Goal: Communication & Community: Answer question/provide support

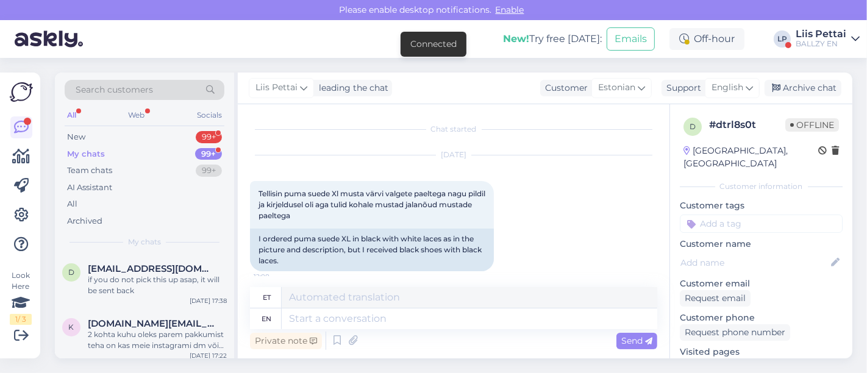
scroll to position [497, 0]
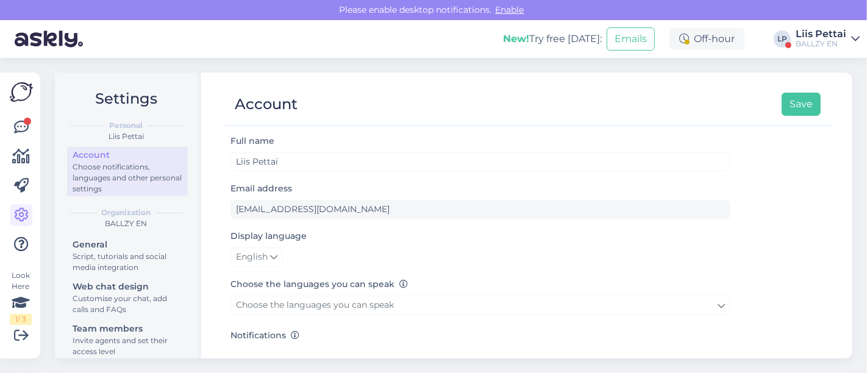
click at [728, 10] on div "Please enable desktop notifications. Enable" at bounding box center [433, 10] width 867 height 20
click at [19, 128] on icon at bounding box center [21, 127] width 15 height 15
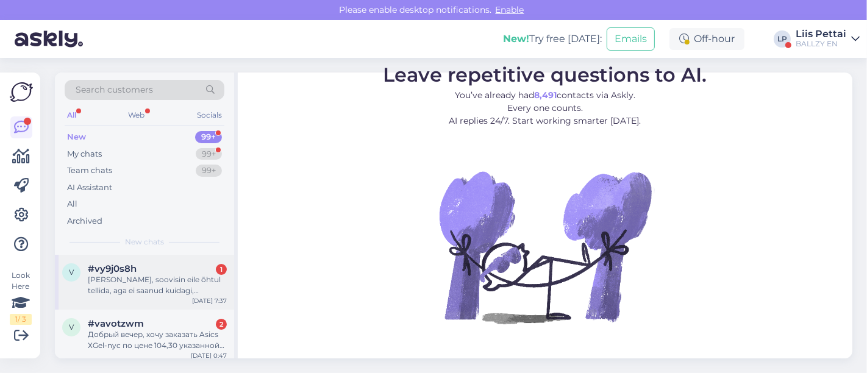
click at [121, 294] on div "[PERSON_NAME], soovisin eile õhtul tellida, aga ei saanud kuidagi, paymentist e…" at bounding box center [157, 285] width 139 height 22
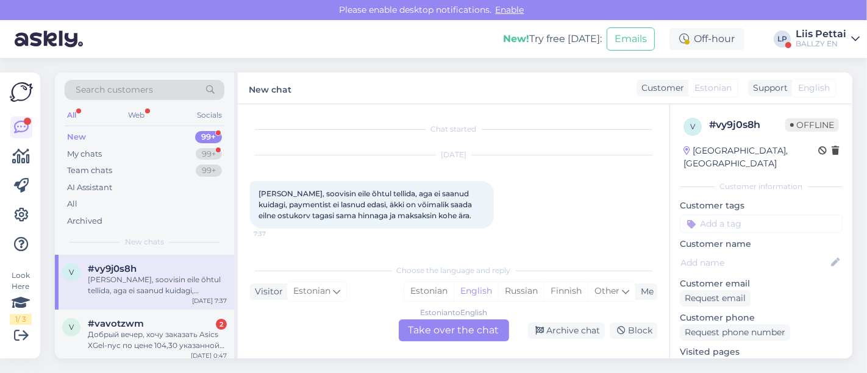
click at [438, 330] on div "Estonian to English Take over the chat" at bounding box center [454, 330] width 110 height 22
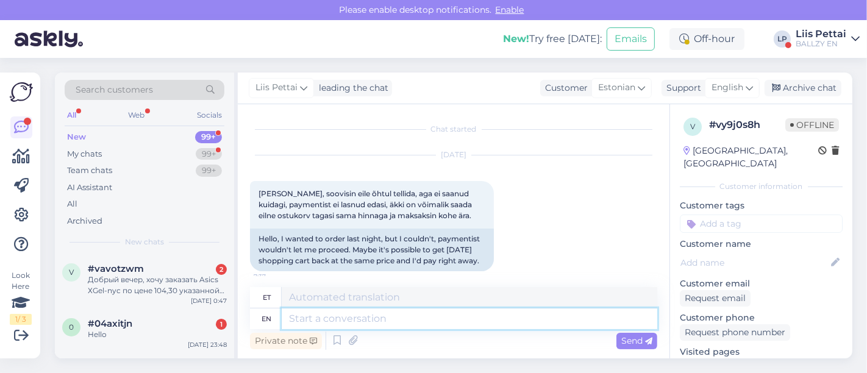
click at [409, 313] on textarea at bounding box center [469, 318] width 375 height 21
type textarea "kas pa"
type textarea "kas"
type textarea "kas payment ke"
type textarea "kas makse"
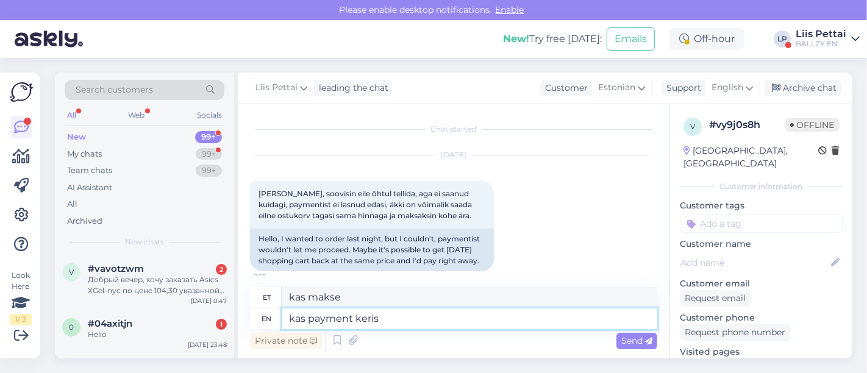
type textarea "kas payment keris õ"
type textarea "kas [PERSON_NAME]"
type textarea "kas payment keris või v"
type textarea "kas makse keris või"
type textarea "kas payment keris või vormista te"
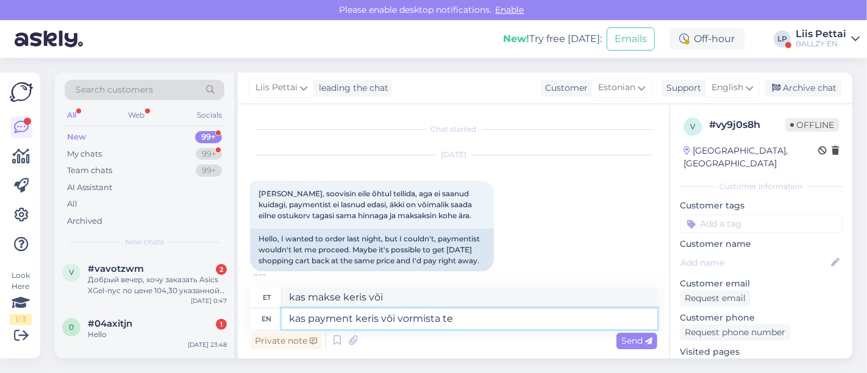
type textarea "kas makse keris või vormista"
type textarea "kas payment keris või vormista tellimus li"
type textarea "kas makse keris või vormista tellimus"
type textarea "kas payment keris või vormista tellimus link ei"
type textarea "kas makse keris või vormista tellimus link ei"
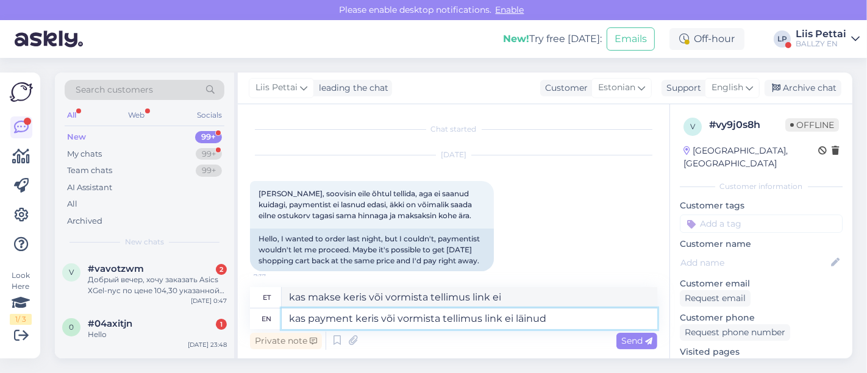
type textarea "kas payment keris või vormista tellimus link ei läinud a"
type textarea "kas makse keris või vormista tellimuse link ei läinud"
type textarea "kas payment keris või vormista tellimus link ei läinud aktiivseks?"
type textarea "kas makse keris või vormista tellimuse link ei läinud aktiivseks?"
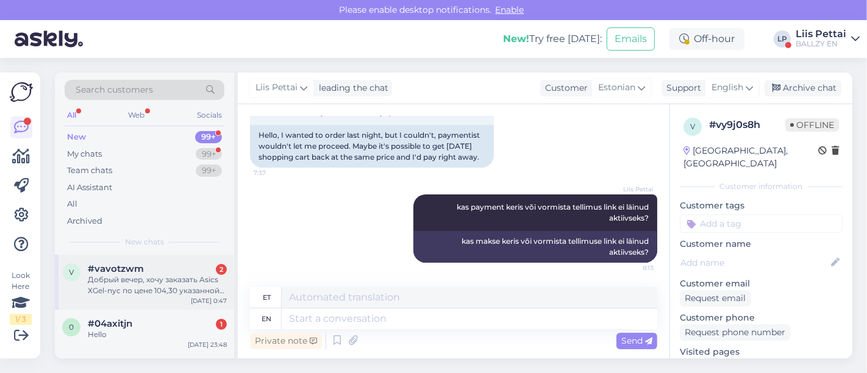
click at [186, 279] on div "Добрый вечер, хочу заказать Asics ХGel-nyc по цене 104,30 указанной по скидки н…" at bounding box center [157, 285] width 139 height 22
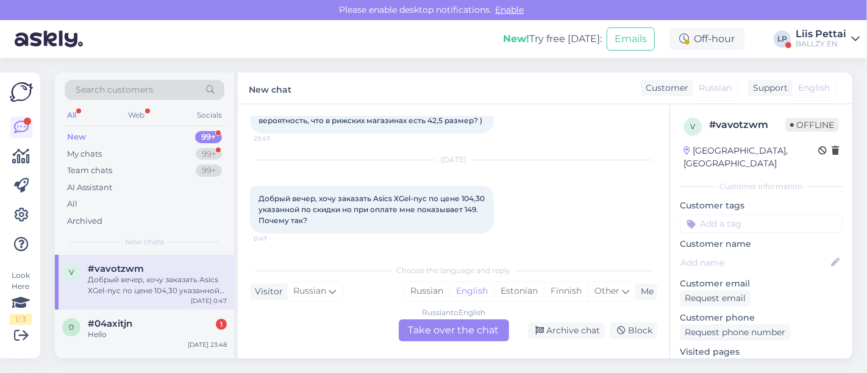
scroll to position [83, 0]
click at [452, 339] on div "Russian to English Take over the chat" at bounding box center [454, 330] width 110 height 22
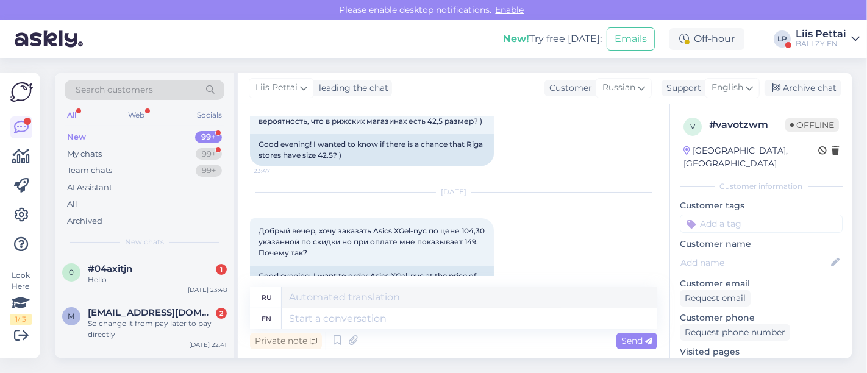
scroll to position [128, 0]
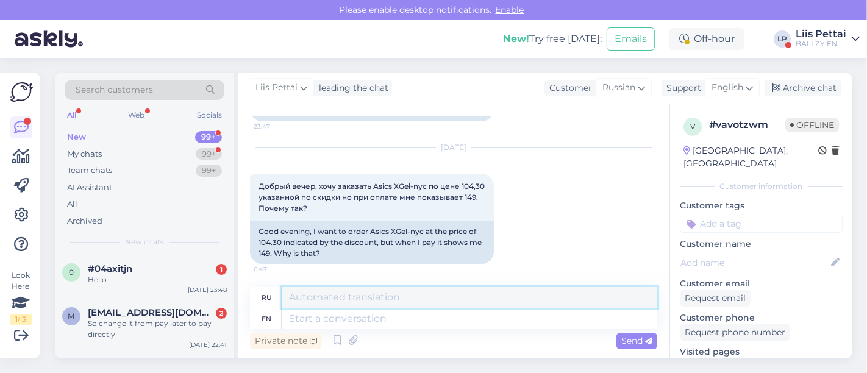
click at [515, 301] on textarea at bounding box center [469, 297] width 375 height 21
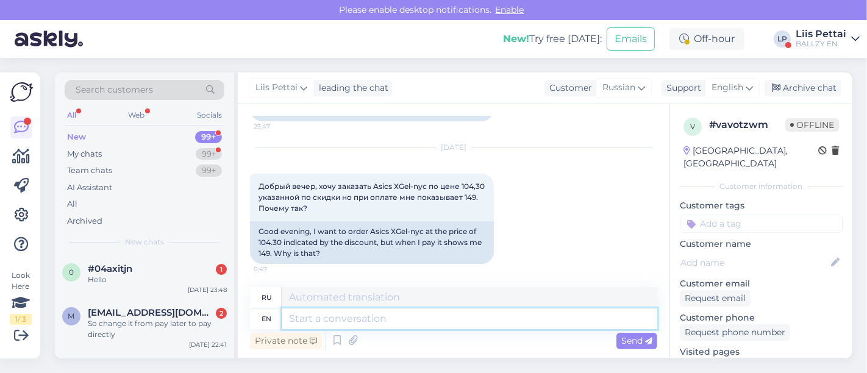
click at [503, 317] on textarea at bounding box center [469, 318] width 375 height 21
type textarea "but yo"
type textarea "но"
type textarea "but you"
type textarea "но ты"
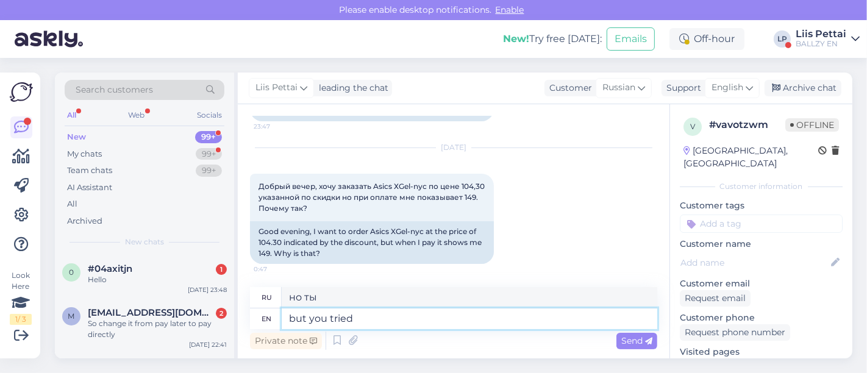
type textarea "but you tried"
type textarea "но ты пытался"
type textarea "but you tried after 12"
type textarea "но вы попробовали после 12"
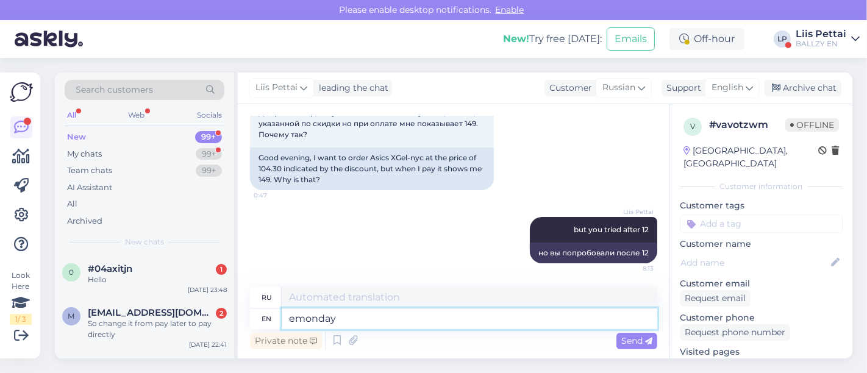
type textarea "emonday i"
type textarea "понедельник"
type textarea "emonday i"
type textarea "понедельник [PERSON_NAME]"
type textarea "emonday is on"
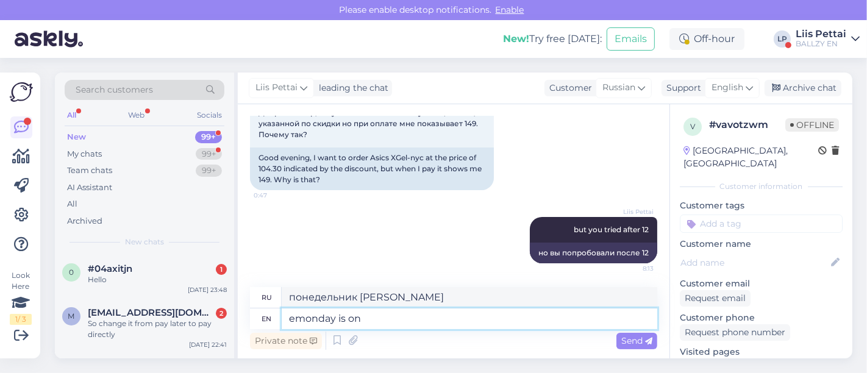
type textarea "понедельник - это"
type textarea "emonday is only 1"
type textarea "понедельник только"
type textarea "emonday is only 1 d"
type textarea "понедельник только 1"
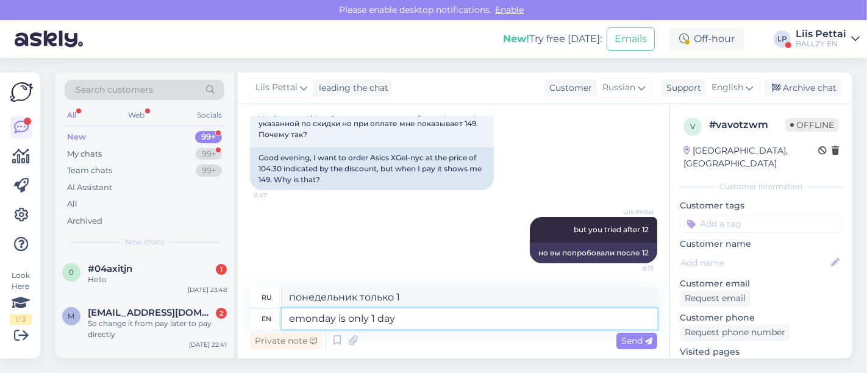
type textarea "emonday is only 1 day"
type textarea "понедельник - всего лишь один день"
type textarea "emonday is only 1 day discount"
type textarea "В понедельник действует скидка только 1 день"
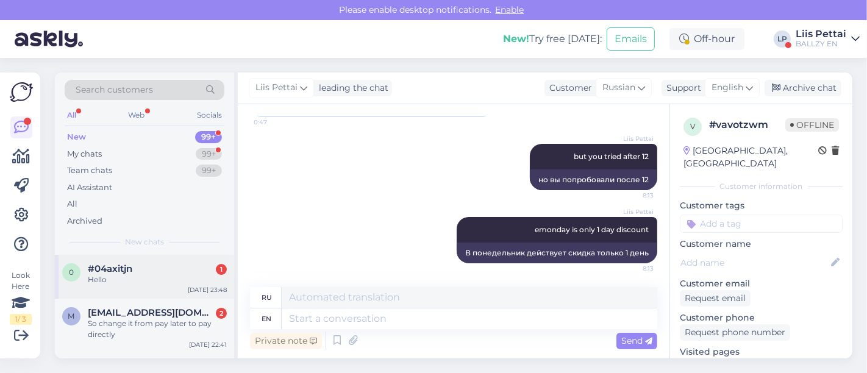
click at [160, 272] on div "#04axitjn 1" at bounding box center [157, 268] width 139 height 11
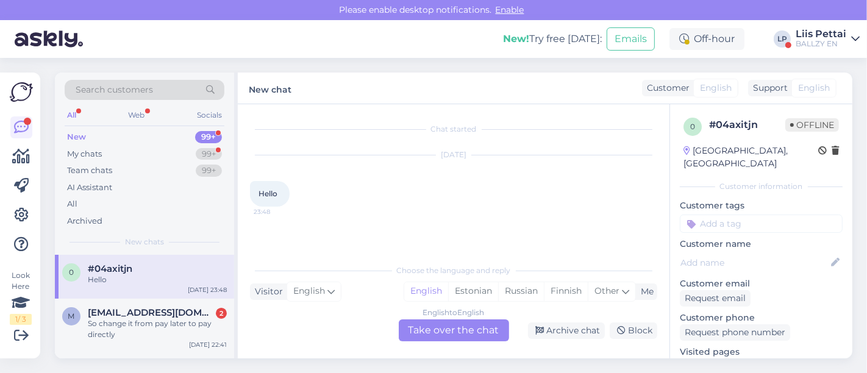
scroll to position [0, 0]
click at [160, 325] on div "So change it from pay later to pay directly" at bounding box center [157, 329] width 139 height 22
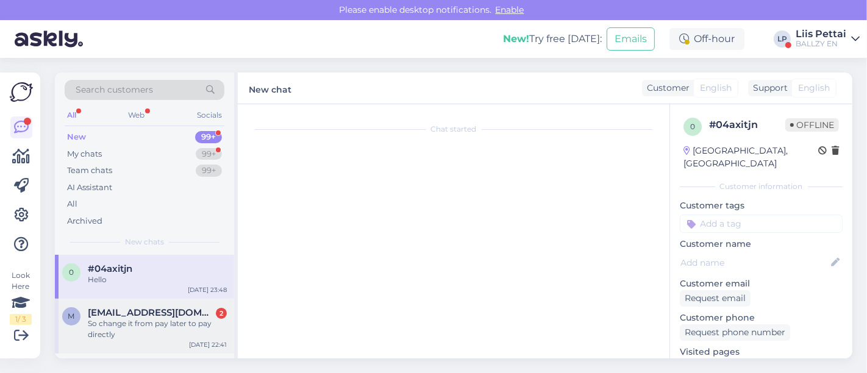
scroll to position [184, 0]
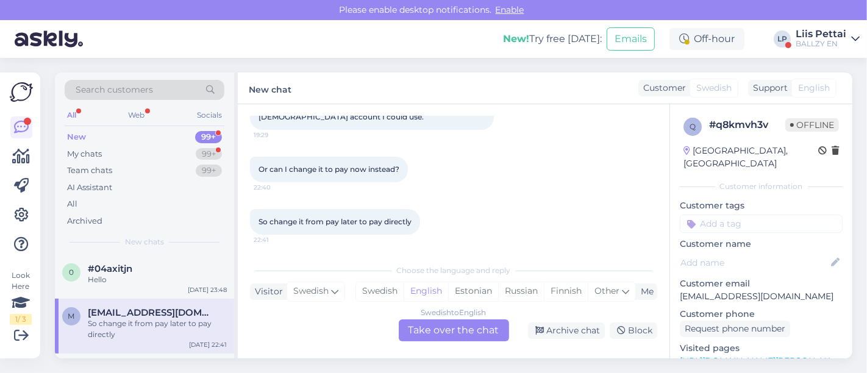
click at [659, 218] on div "Chat started [DATE] Hej! 19:27 Did my order go through? # 340000190 I selected …" at bounding box center [459, 181] width 418 height 130
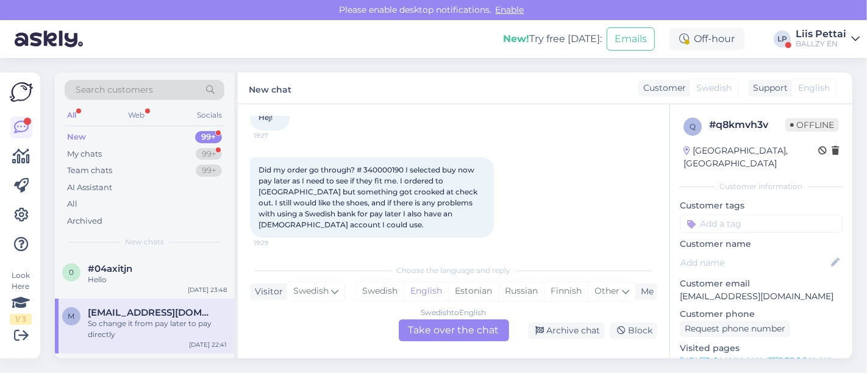
scroll to position [70, 0]
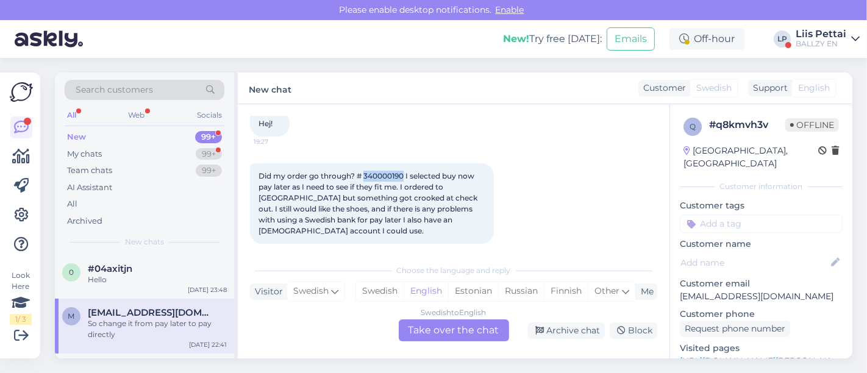
drag, startPoint x: 364, startPoint y: 175, endPoint x: 403, endPoint y: 178, distance: 39.1
click at [403, 178] on span "Did my order go through? # 340000190 I selected buy now pay later as I need to …" at bounding box center [368, 203] width 221 height 64
copy span "340000190"
click at [442, 331] on div "Swedish to English Take over the chat" at bounding box center [454, 330] width 110 height 22
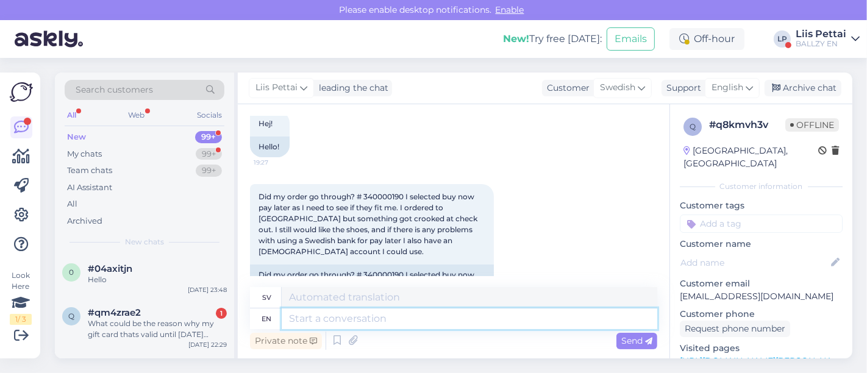
click at [459, 324] on textarea at bounding box center [469, 318] width 375 height 21
type textarea "Hello, n"
type textarea "Hej,"
type textarea "Hello, no thi"
type textarea "Hallå, nej"
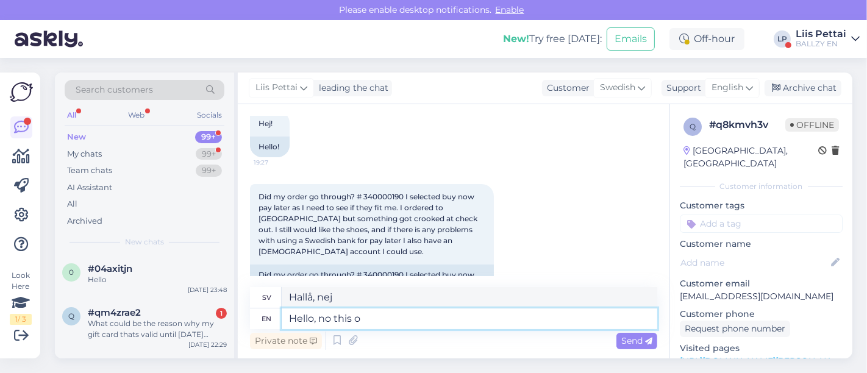
type textarea "Hello, no this or"
type textarea "Hallå, nej det här"
type textarea "Hello, no this order di"
type textarea "Hej, ingen [PERSON_NAME] beställning"
type textarea "Hello, no this order did not"
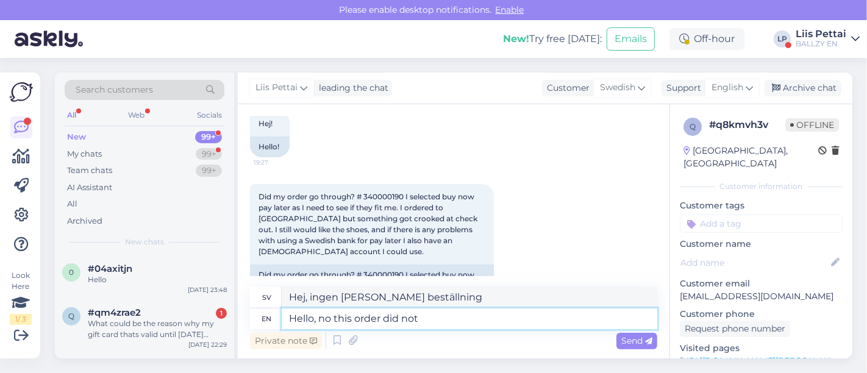
type textarea "Hej, nej den här beställningen gjorde det"
type textarea "Hello, no this order did not c"
type textarea "Hej, nej den här beställningen"
type textarea "Hello, no this order did not come"
type textarea "Hej, nej den här beställningen kom inte fram"
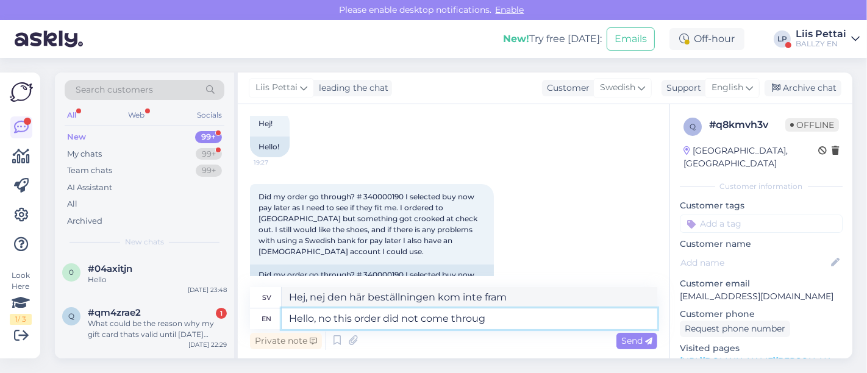
type textarea "Hello, no this order did not come through"
type textarea "Hej, nej den här beställningen kom inte fram."
type textarea "Hello, no this order did not come through,"
type textarea "Hej, nej den här beställningen kom inte fram,"
type textarea "Hello, no this order did not come through, make a"
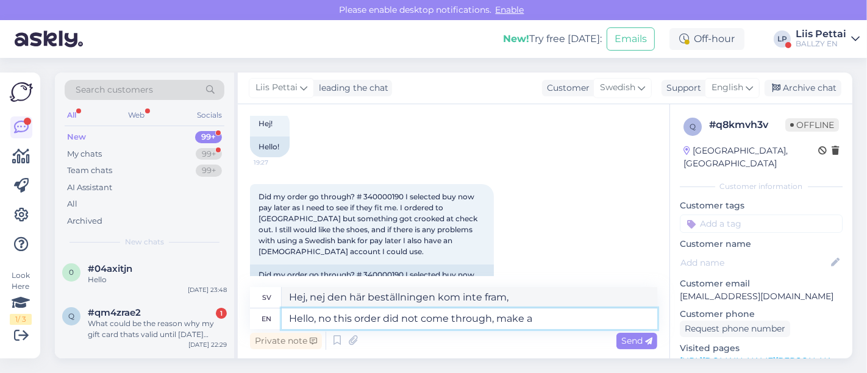
type textarea "Hej, nej den här beställningen kom inte fram, gör"
type textarea "Hello, no this order did not come through, make a n"
type textarea "Hej, nej den här beställningen kom inte fram, gör en"
type textarea "Hello, no this order did not come through, make a new o"
type textarea "Hej, nej den här beställningen kom inte fram, gör en ny"
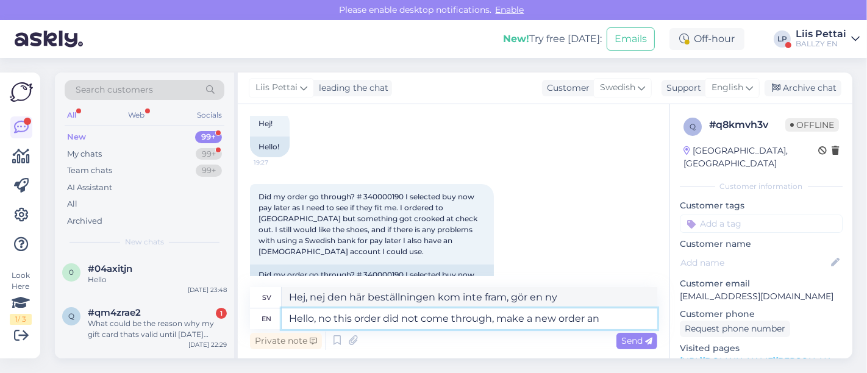
type textarea "Hello, no this order did not come through, make a new order and"
type textarea "Hej, nej den här beställningen kom inte fram, gör en ny beställning"
type textarea "Hello, no this order did not come through, make a new order and"
type textarea "Hej, nej den här beställningen kom inte fram, gör en ny beställning och"
type textarea "Hello, no this order did not come through, make a new order and use"
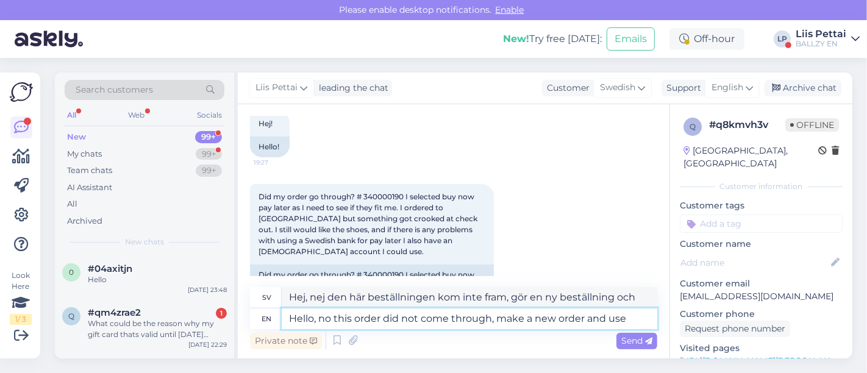
type textarea "Hej, nej den här beställningen kom inte fram, gör en ny beställning och använd"
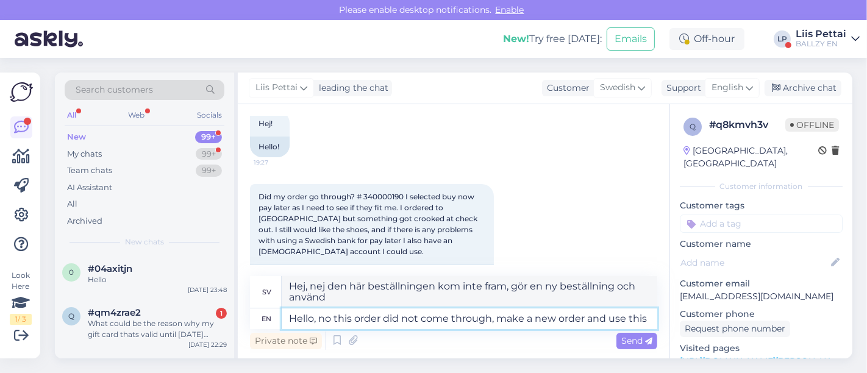
type textarea "Hello, no this order did not come through, make a new order and use this"
type textarea "Hej, nej den här beställningen kom inte fram, gör en ny beställning och använd …"
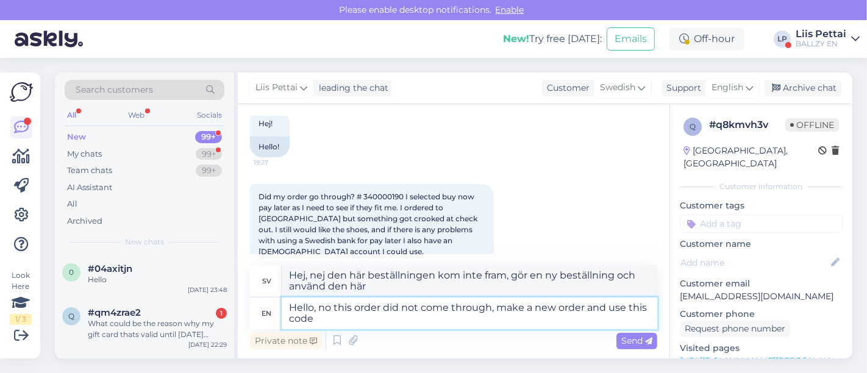
paste textarea "30OFF-B00F9"
type textarea "Hello, no this order did not come through, make a new order and use this code 3…"
type textarea "Hej, nej, den här beställningen kom inte fram, gör en ny beställning och använd…"
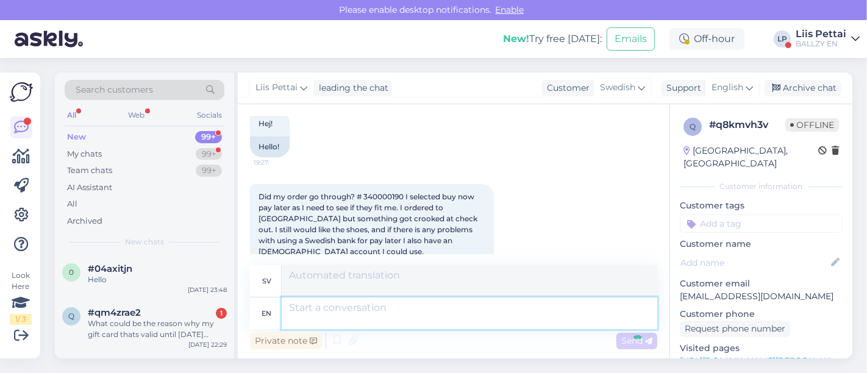
scroll to position [402, 0]
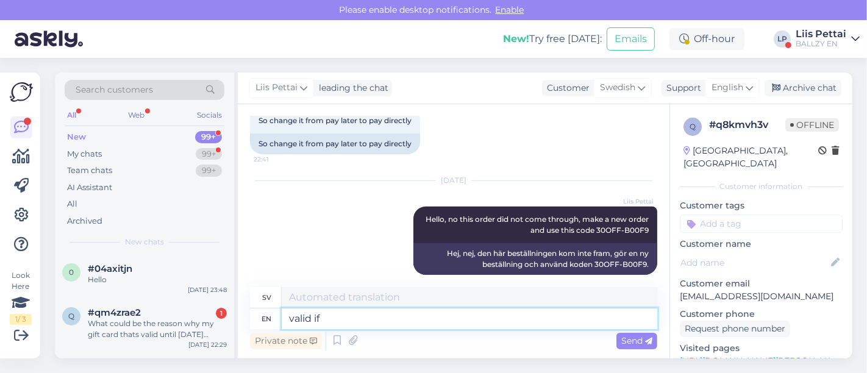
type textarea "valid if"
type textarea "giltig"
type textarea "valid if y"
type textarea "giltigt om"
type textarea "valid if you ar"
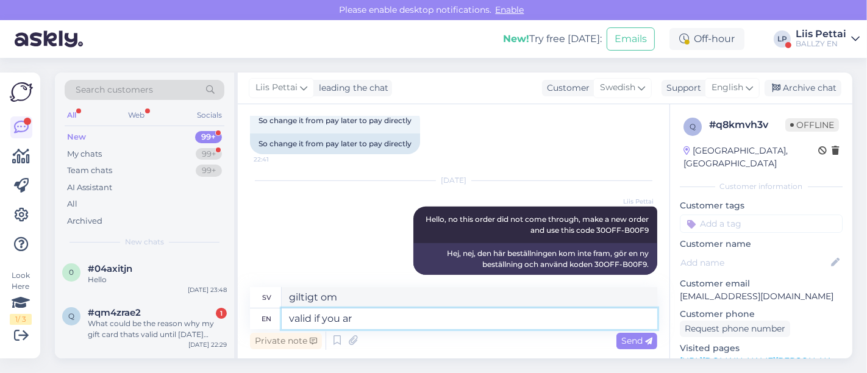
type textarea "giltigt om du"
type textarea "valid if you are"
type textarea "giltigt om du är"
type textarea "valid if you are a lo"
type textarea "giltigt om du är en"
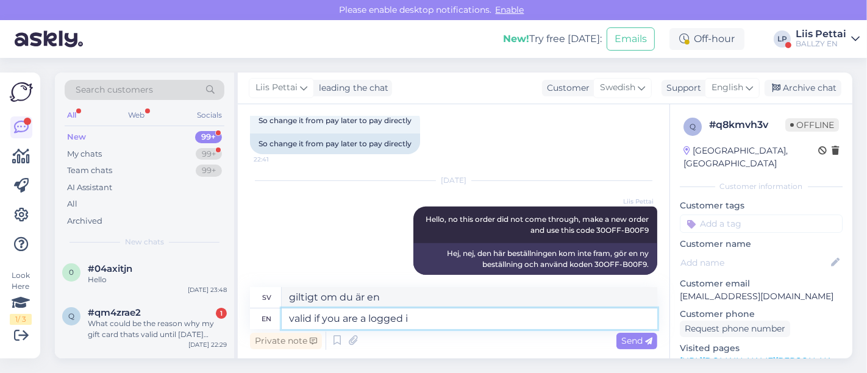
type textarea "valid if you are a logged in"
type textarea "giltigt om du är inloggad"
type textarea "valid if you are a logged in user a"
type textarea "giltigt om du är en inloggad användare"
type textarea "valid if you are a logged in user and i"
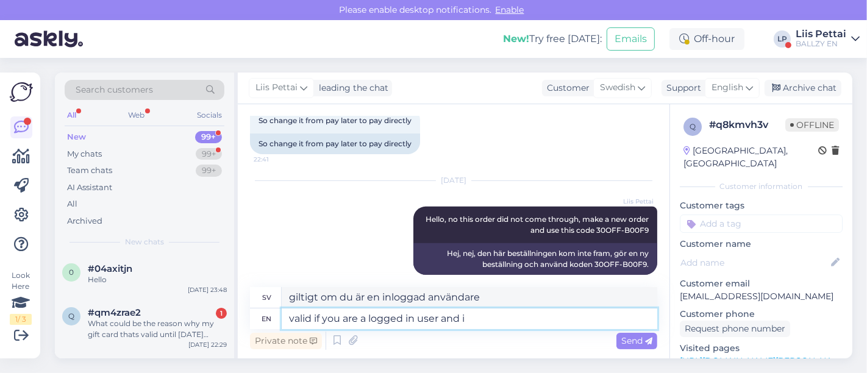
type textarea "giltigt om du är en inloggad användare och"
type textarea "valid if you are a logged in user and item i"
type textarea "giltigt om du är en inloggad användare och objekt"
type textarea "valid if you are a logged in user and item is f"
type textarea "giltigt om du är en inloggad användare och objektet är"
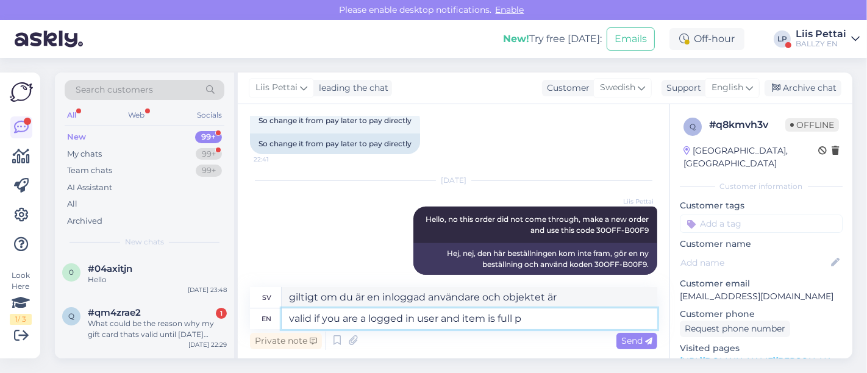
type textarea "valid if you are a logged in user and item is full pr"
type textarea "giltigt om du är en inloggad användare och objektet är fullt"
type textarea "valid if you are a logged in user and item is full price :"
type textarea "Gäller om du är inloggad och varan har fullt pris"
type textarea "valid if you are a logged in user and item is full price :)"
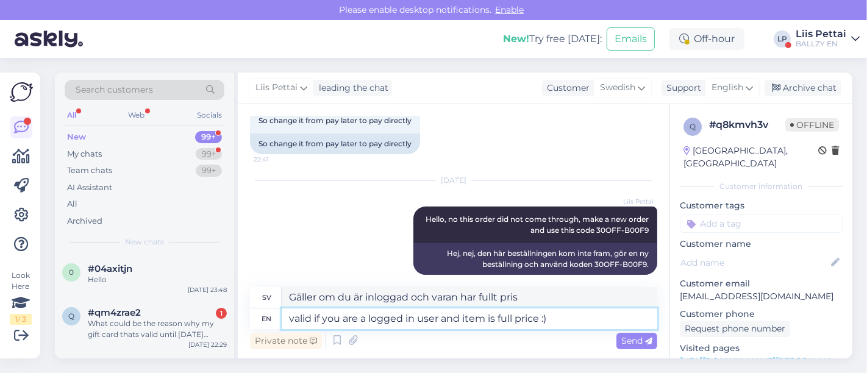
type textarea "Gäller om du är inloggad och varan har fullt pris :)"
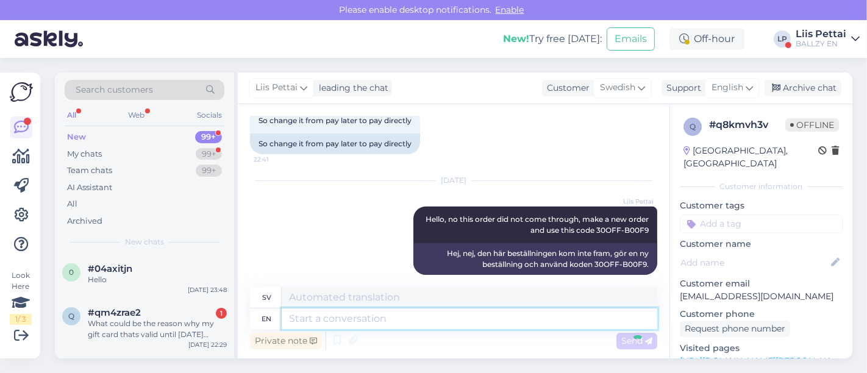
scroll to position [475, 0]
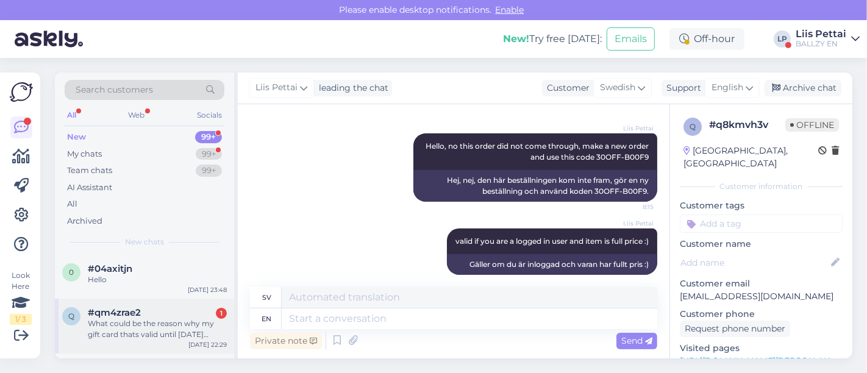
click at [175, 312] on div "#qm4zrae2 1" at bounding box center [157, 312] width 139 height 11
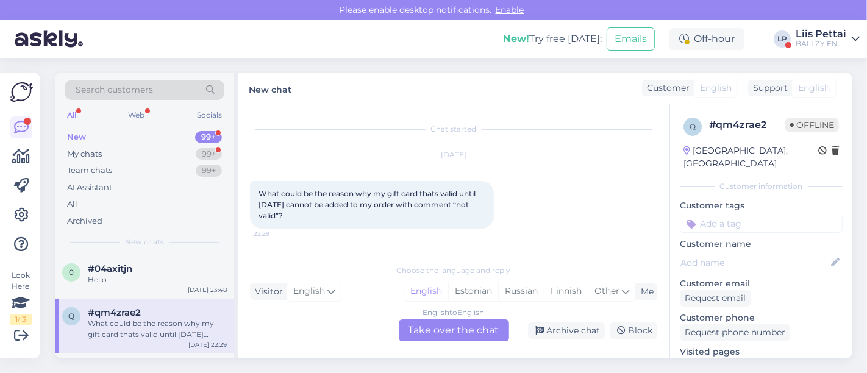
scroll to position [0, 0]
click at [426, 327] on div "English to English Take over the chat" at bounding box center [454, 330] width 110 height 22
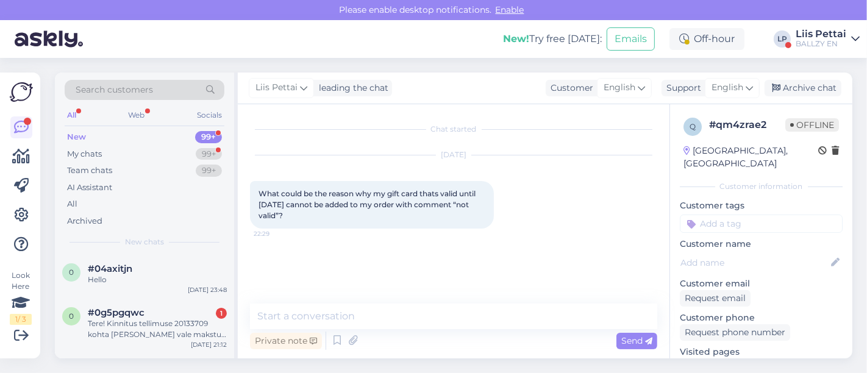
click at [396, 336] on div "Private note Send" at bounding box center [453, 340] width 407 height 23
click at [397, 327] on textarea at bounding box center [453, 316] width 407 height 26
click at [397, 326] on textarea "To enrich screen reader interactions, please activate Accessibility in Grammarl…" at bounding box center [453, 316] width 407 height 26
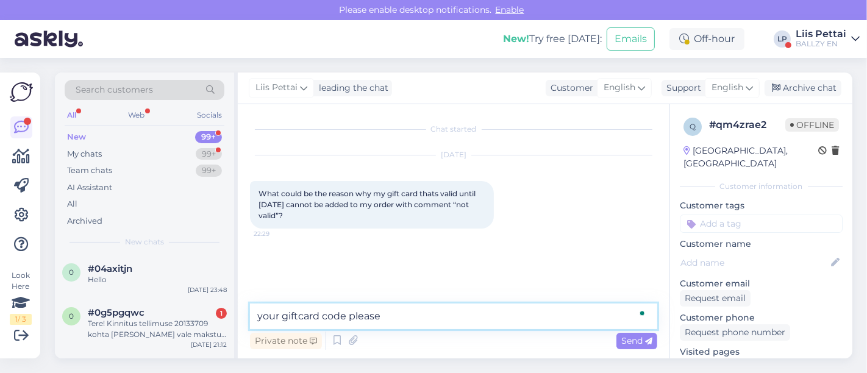
type textarea "your giftcard code please?"
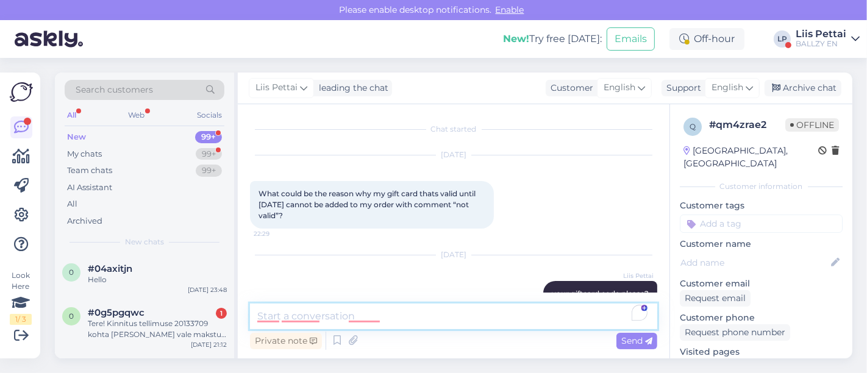
scroll to position [27, 0]
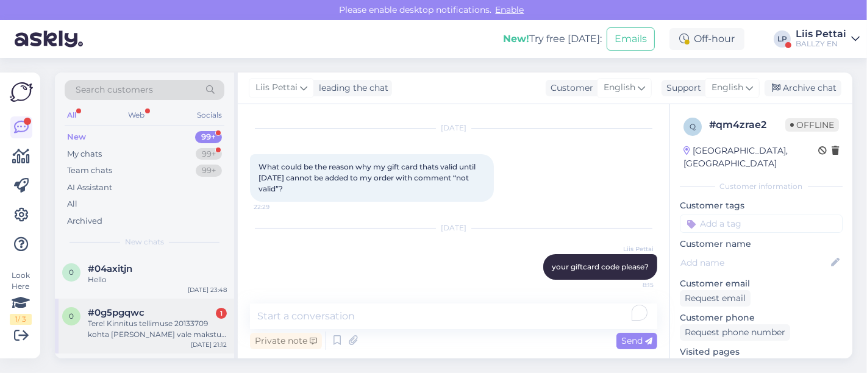
click at [140, 336] on div "Tere! Kinnitus tellimuse 20133709 kohta [PERSON_NAME] vale makstud summaga. Mak…" at bounding box center [157, 329] width 139 height 22
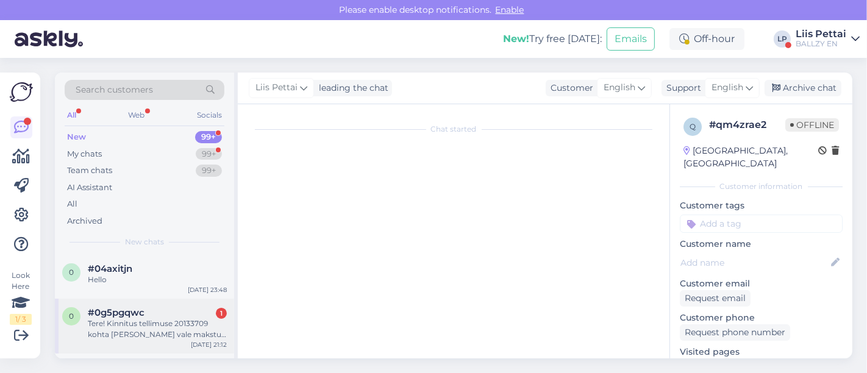
scroll to position [0, 0]
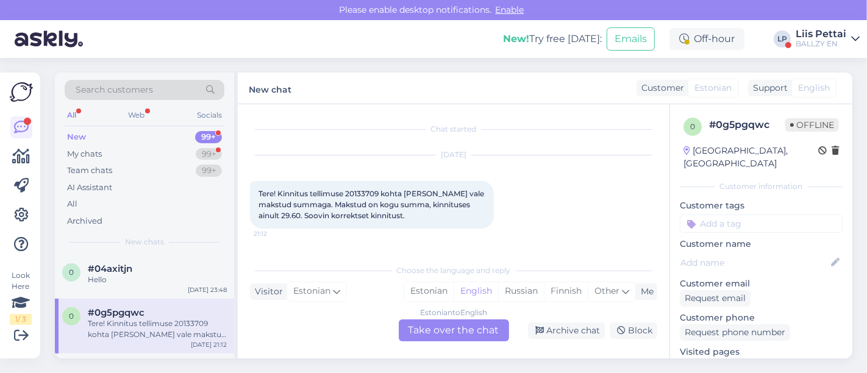
click at [437, 331] on div "Estonian to English Take over the chat" at bounding box center [454, 330] width 110 height 22
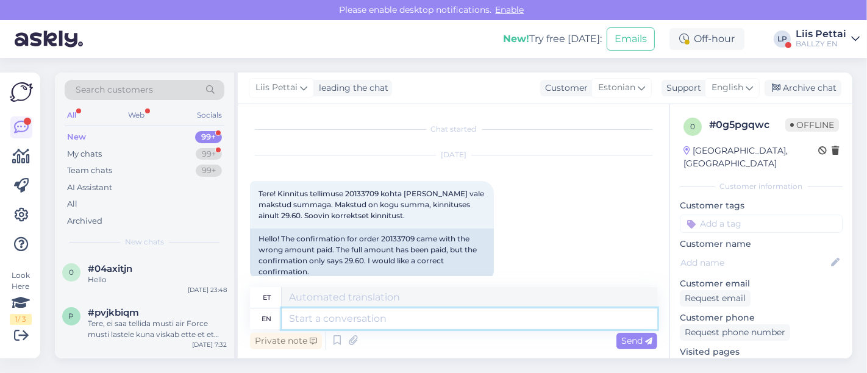
click at [430, 324] on textarea at bounding box center [469, 318] width 375 height 21
drag, startPoint x: 348, startPoint y: 193, endPoint x: 380, endPoint y: 194, distance: 32.3
click at [380, 194] on span "Tere! Kinnitus tellimuse 20133709 kohta [PERSON_NAME] vale makstud summaga. Mak…" at bounding box center [371, 204] width 227 height 31
copy span "20133709"
click at [325, 321] on textarea at bounding box center [469, 318] width 375 height 21
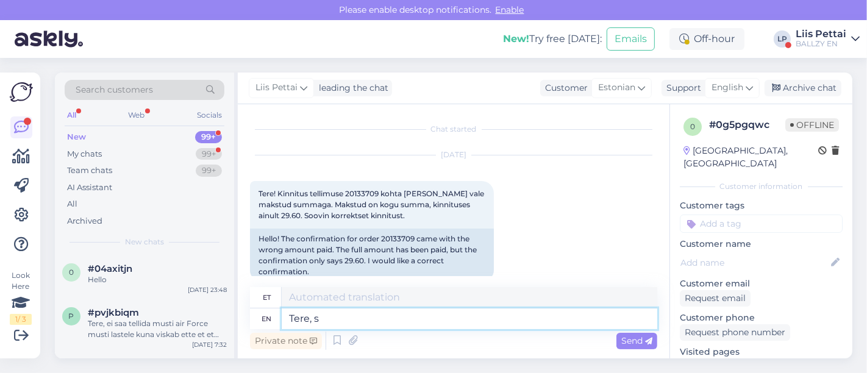
type textarea "Tere, sa"
type textarea "Tere,"
type textarea "Tere, saatsime u"
type textarea "Tere, saatsime"
type textarea "Tere, saatsime uue ki"
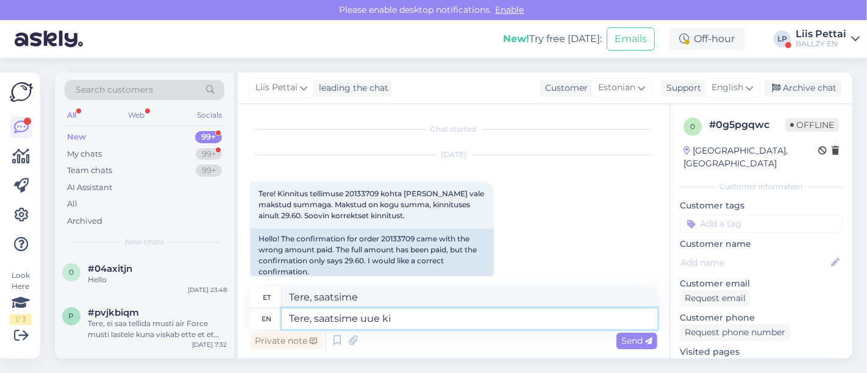
type textarea "Tere, saatsime uue"
type textarea "Tere, saatsime uue kinnituse, aga"
type textarea "Tere, saatsime uue kinnituse,"
type textarea "Tere, saatsime uue kinnituse, aga ka"
type textarea "Tere, saatsime uue kinnituse, aga"
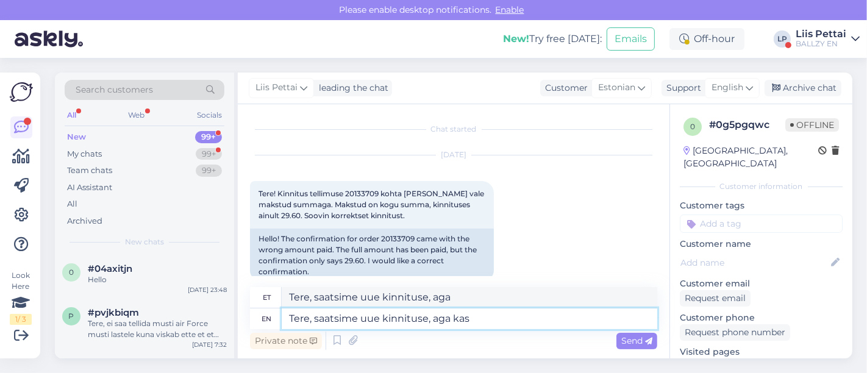
type textarea "Tere, saatsime uue kinnituse, aga kas t"
type textarea "Tere, saatsime uue kinnituse, aga kas"
type textarea "Tere, saatsime uue kinnituse, aga kas te s"
type textarea "Tere, saatsime uue kinnituse, aga kas te"
type textarea "Tere, saatsime uue kinnituse, aga kas te saate m"
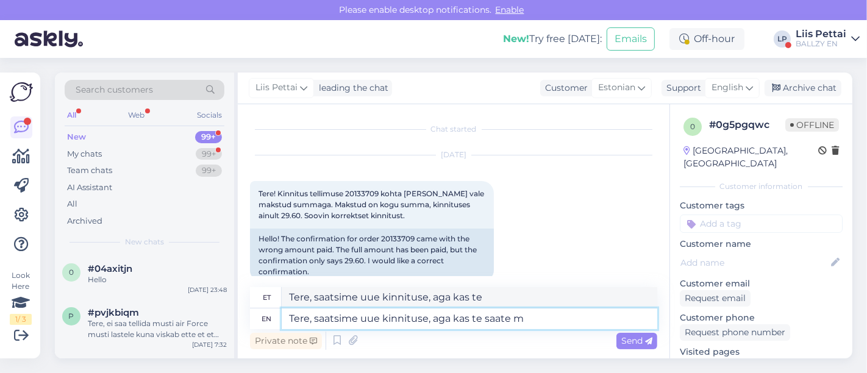
type textarea "Tere, saatsime uue kinnituse, aga kas te saate"
type textarea "Tere, saatsime uue kinnituse, aga kas te saate mulle pal"
type textarea "Tere, saatsime uue kinnituse, aga kas te saate mulle"
type textarea "Tere, saatsime uue kinnituse, aga kas te saate mulle palun sed"
type textarea "Tere, saatsime uue kinnituse, aga kas te saate mulle palun"
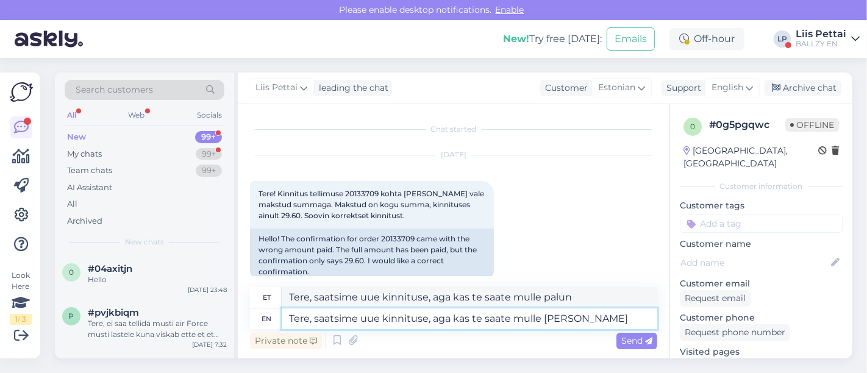
type textarea "Tere, saatsime uue kinnituse, aga kas te saate mulle [PERSON_NAME] v"
type textarea "Tere, saatsime uue kinnituse, aga kas te saate mulle [PERSON_NAME]"
type textarea "Tere, saatsime uue kinnituse, aga kas te saate mulle [PERSON_NAME] vale ki"
type textarea "Tere, saatsime uue kinnituse, aga kas te saate mulle [PERSON_NAME] vale"
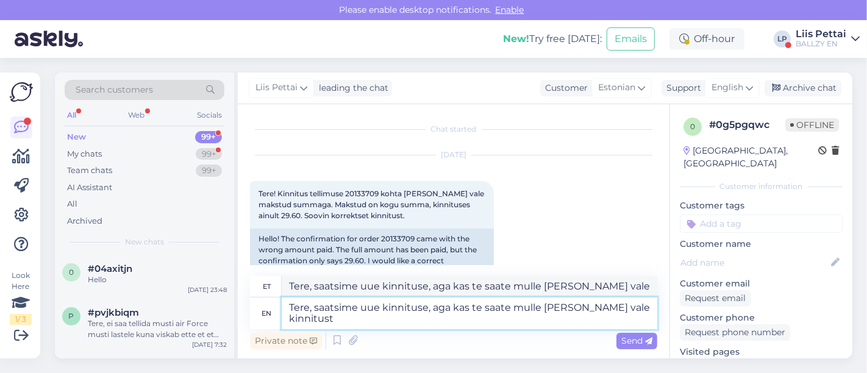
type textarea "Tere, saatsime uue kinnituse, aga kas te saate mulle [PERSON_NAME] vale kinnitu…"
type textarea "Tere, saatsime uue kinnituse, aga kui saate mulle [PERSON_NAME] vale kinnitust"
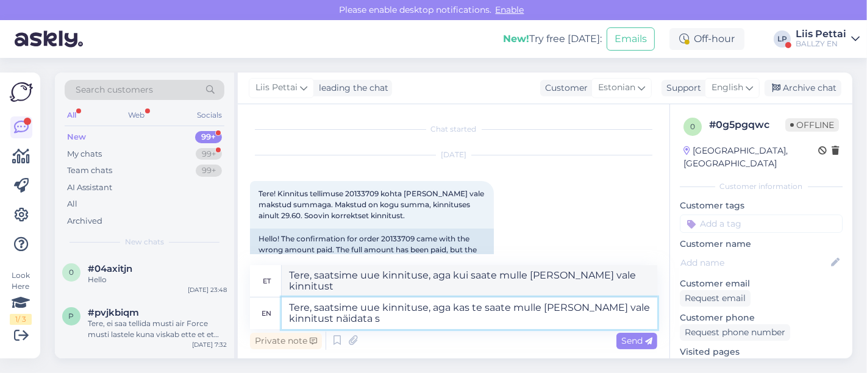
type textarea "Tere, saatsime uue kinnituse, aga kas te saate mulle [PERSON_NAME] vale kinnitu…"
type textarea "Tere, saatsime uue kinnituse, aga kui saate [PERSON_NAME] vale kinnitust näidata"
type textarea "Tere, saatsime uue kinnituse, aga kas te saate mulle palun seda vale kinnitust …"
type textarea "Tere, saatsime uue kinnituse, aga kas [PERSON_NAME] [PERSON_NAME] vale kinnitus…"
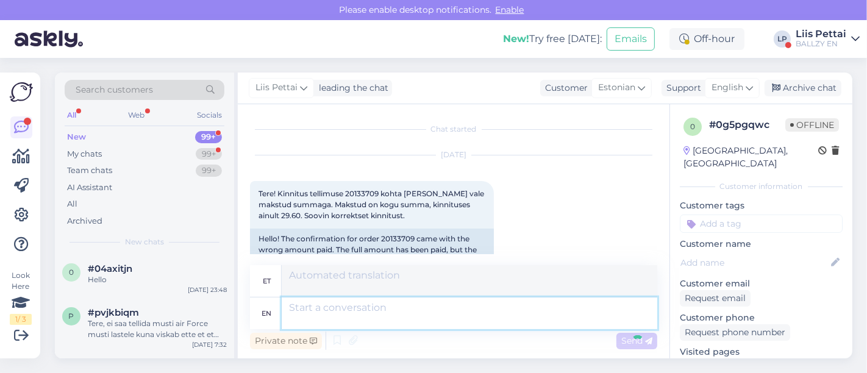
scroll to position [139, 0]
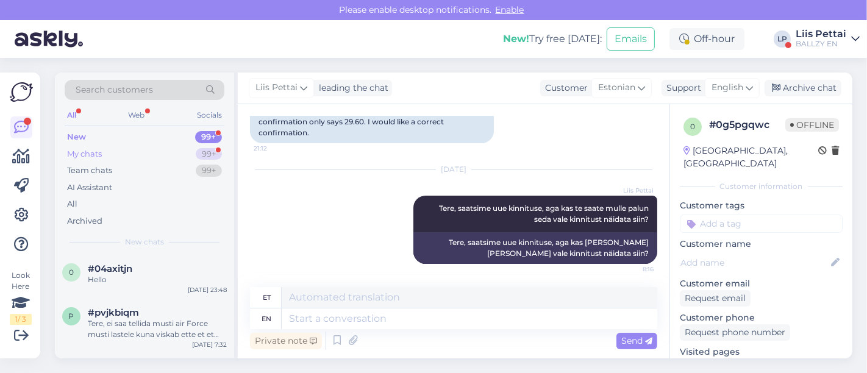
click at [124, 149] on div "My chats 99+" at bounding box center [145, 154] width 160 height 17
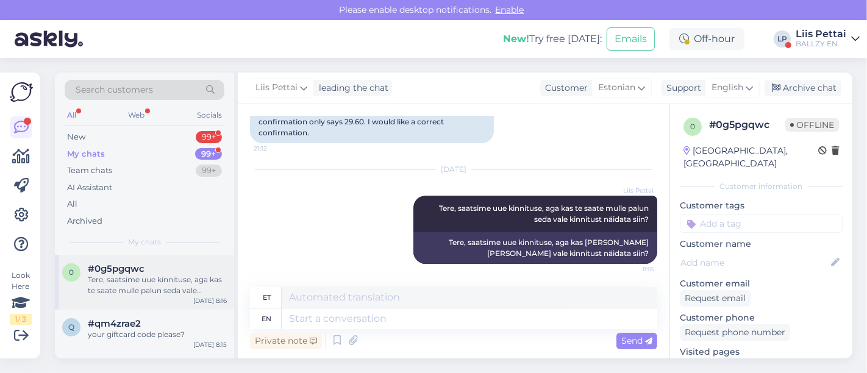
click at [127, 266] on span "#0g5pgqwc" at bounding box center [116, 268] width 57 height 11
click at [122, 286] on div "They send me this" at bounding box center [157, 288] width 139 height 11
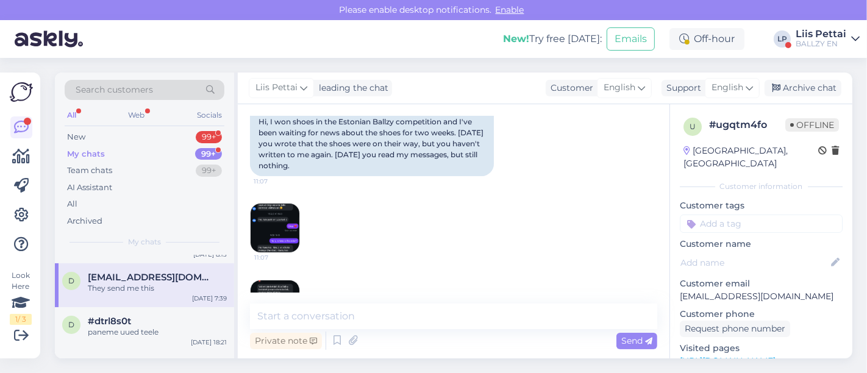
scroll to position [3610, 0]
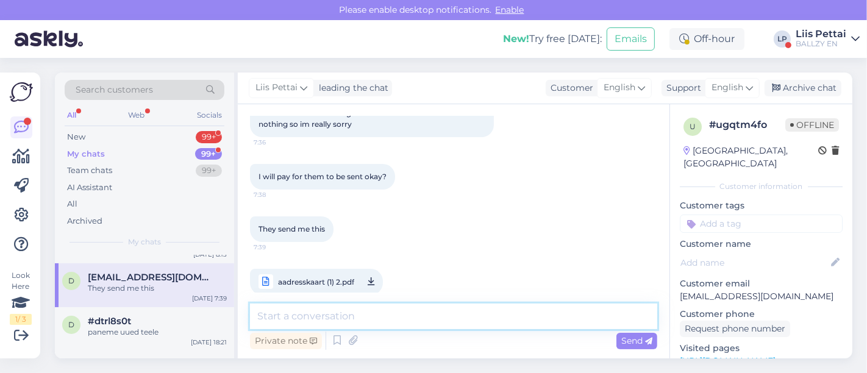
click at [413, 322] on textarea at bounding box center [453, 316] width 407 height 26
click at [313, 274] on span "aadresskaart (1) 2.pdf" at bounding box center [316, 281] width 76 height 15
click at [386, 324] on textarea "To enrich screen reader interactions, please activate Accessibility in Grammarl…" at bounding box center [453, 316] width 407 height 26
type textarea "did you get any kind of sms from omniva?"
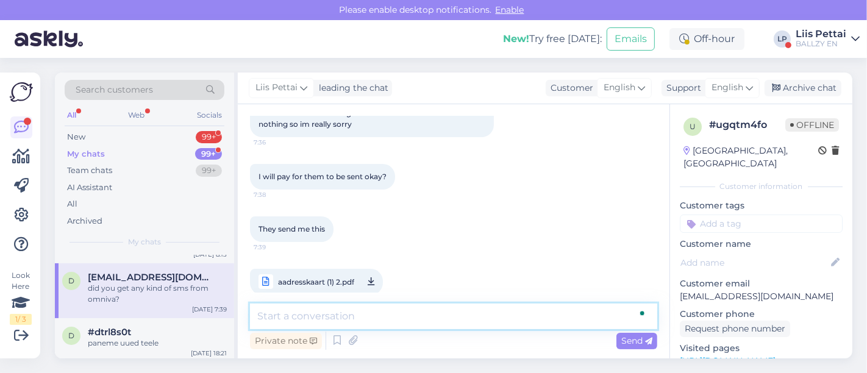
scroll to position [3662, 0]
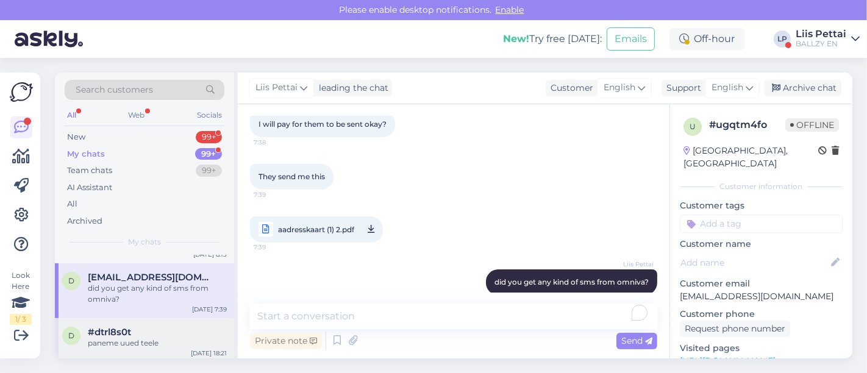
click at [151, 347] on div "paneme uued teele" at bounding box center [157, 343] width 139 height 11
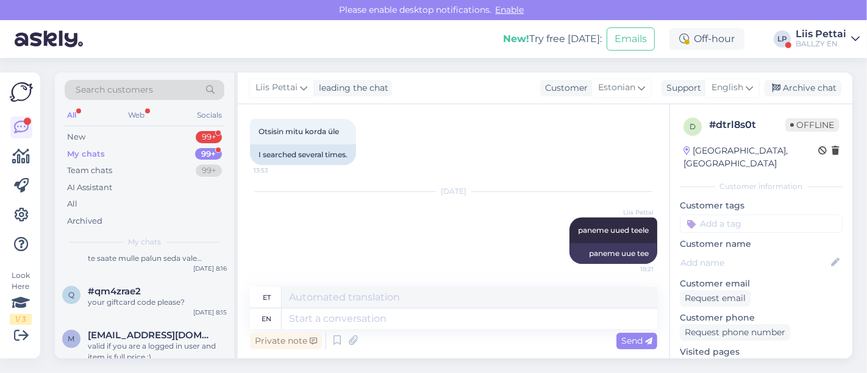
scroll to position [0, 0]
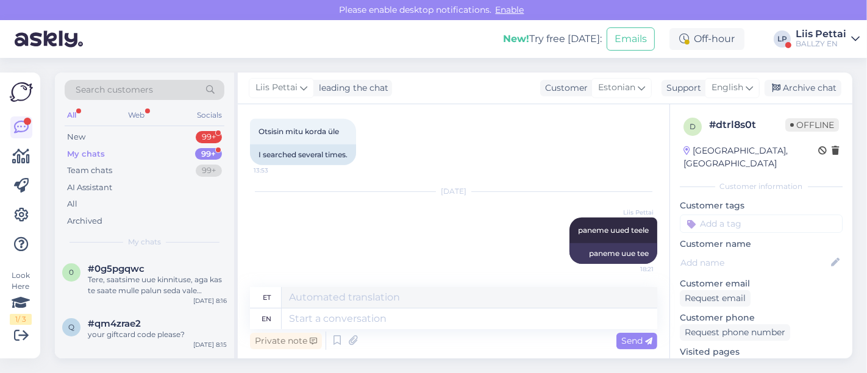
click at [829, 43] on div "BALLZY EN" at bounding box center [820, 44] width 51 height 10
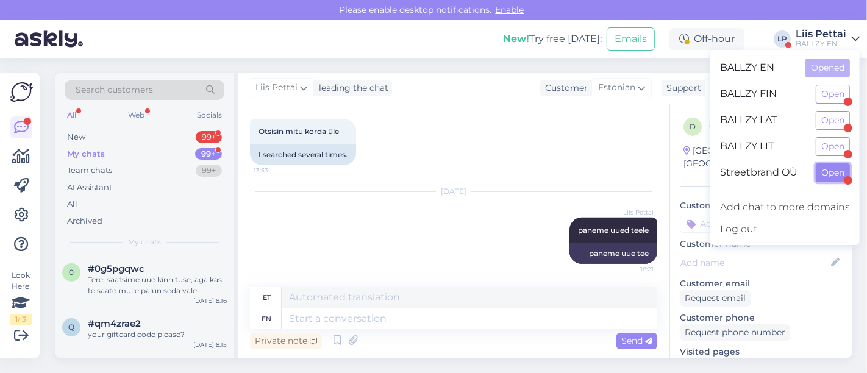
click at [827, 178] on button "Open" at bounding box center [832, 172] width 34 height 19
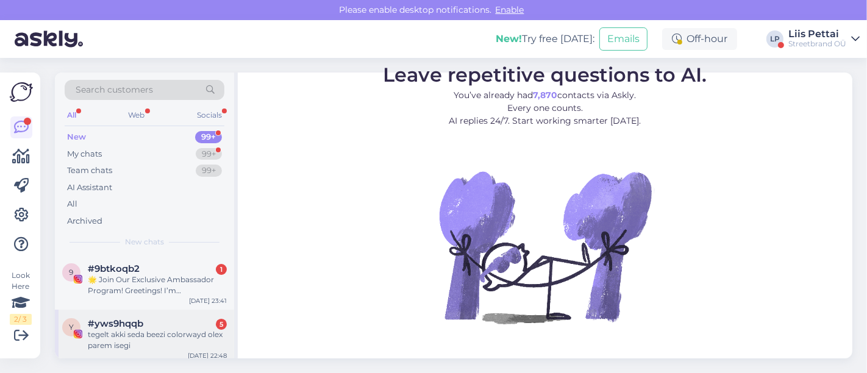
click at [122, 332] on div "tegelt akki seda beezi colorwayd olex parem isegi" at bounding box center [157, 340] width 139 height 22
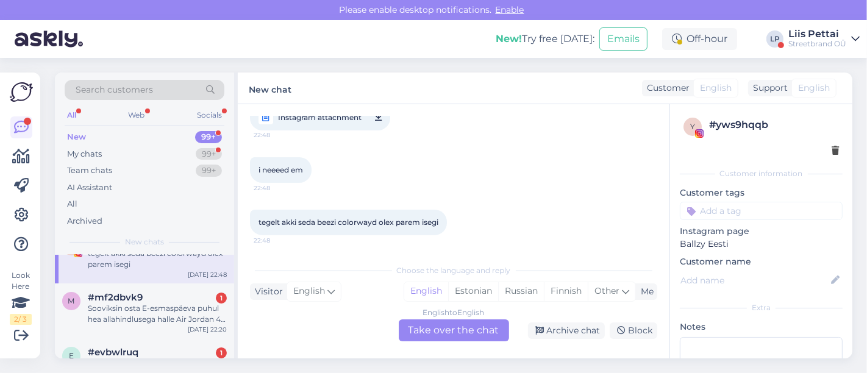
scroll to position [54, 0]
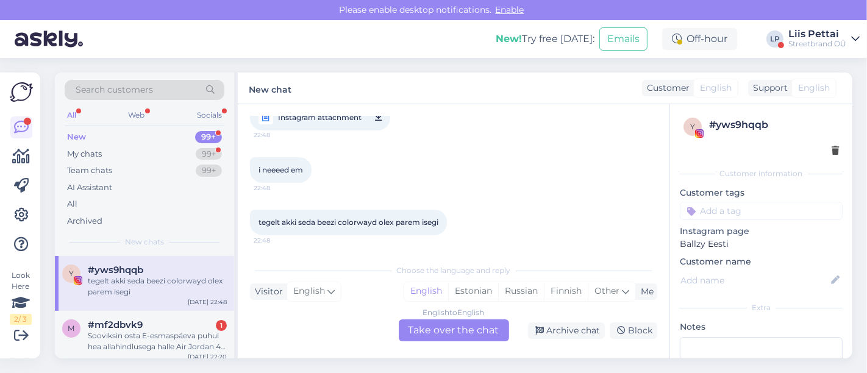
click at [122, 332] on div "Sooviksin osta E-esmaspäeva puhul hea allahindlusega halle Air Jordan 4 Retro t…" at bounding box center [157, 341] width 139 height 22
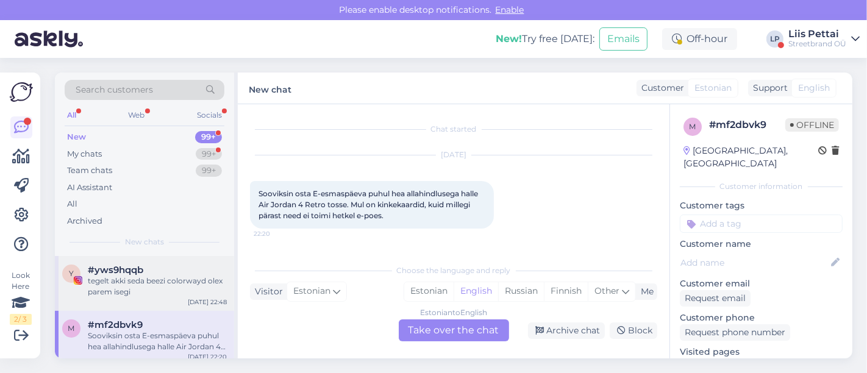
scroll to position [0, 0]
click at [461, 328] on div "Estonian to English Take over the chat" at bounding box center [454, 330] width 110 height 22
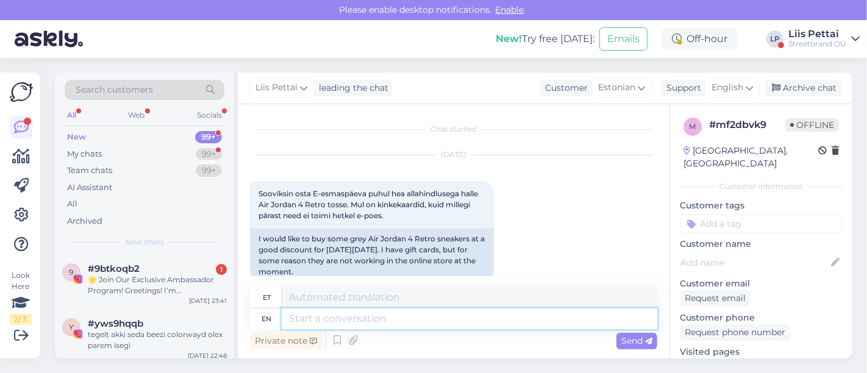
click at [439, 322] on textarea at bounding box center [469, 318] width 375 height 21
type textarea "[PERSON_NAME], et"
type textarea "[PERSON_NAME]"
type textarea "[PERSON_NAME], et kin"
type textarea "[PERSON_NAME]"
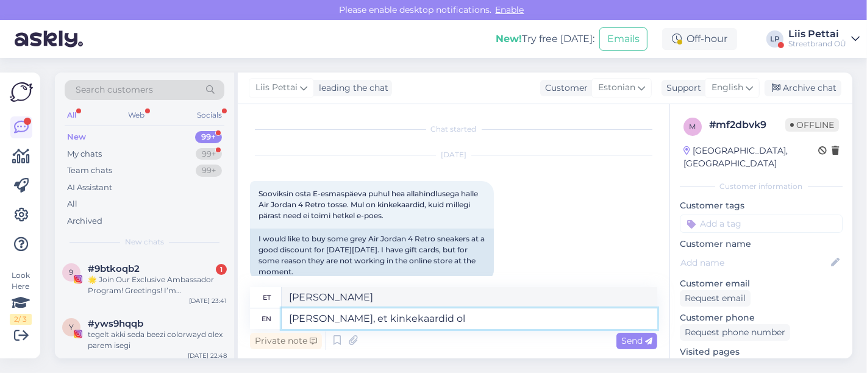
type textarea "[PERSON_NAME], et kinkekaardid oli"
type textarea "[PERSON_NAME] kinkekaardid"
type textarea "[PERSON_NAME], et kinkekaardid oli veeb"
type textarea "[PERSON_NAME] kinkekaardid olid"
type textarea "[PERSON_NAME], et kinkekaardid oli veebipoe oma"
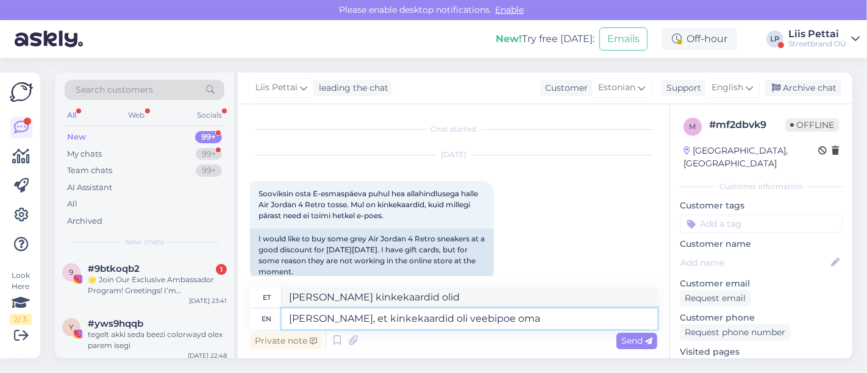
type textarea "[PERSON_NAME], et kinkekaardid oli veebipoe"
type textarea "[PERSON_NAME], et kinkekaardid oli veebipoe omad, mi"
type textarea "[PERSON_NAME], et kinkekaardid oli veebipoe omad,"
type textarea "[PERSON_NAME], et kinkekaardid oli veebipoe omad, mitte f"
type textarea "[PERSON_NAME], et kinkekaardid oli veebipoe omad, mitte"
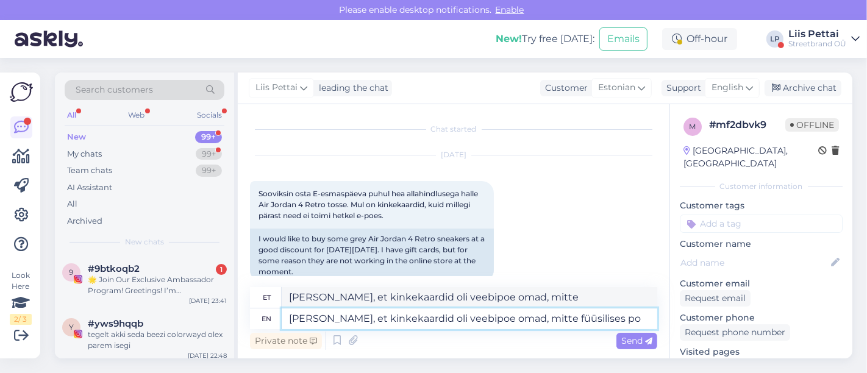
type textarea "[PERSON_NAME], et kinkekaardid oli veebipoe omad, mitte füüsilises [PERSON_NAME]"
type textarea "[PERSON_NAME], et kinkekaardid oli veebipoe omad, mitte kehas"
type textarea "[PERSON_NAME], et kinkekaardid oli veebipoe omad, mitte füüsilises poes kas"
type textarea "[PERSON_NAME], et kinkekaardid oli veebipoe omad, mitte kehas poes"
type textarea "[PERSON_NAME], et kinkekaardid oli veebipoe omad, mitte füüsilises poes kasutav"
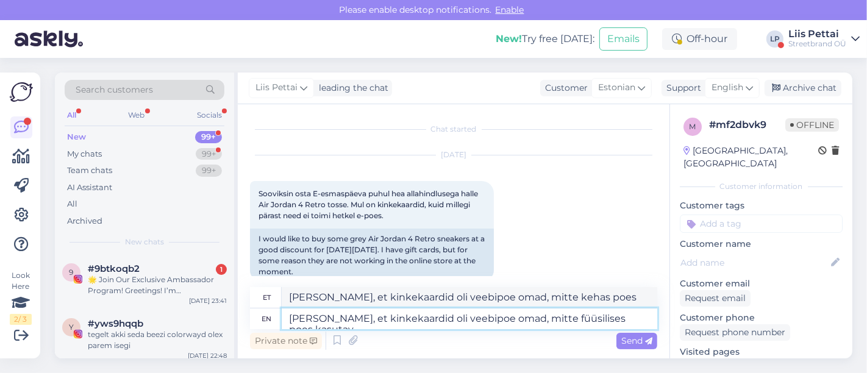
type textarea "[PERSON_NAME], et kinkekaardid oli veebipoe omad, mitte füüsilises poes kasutav"
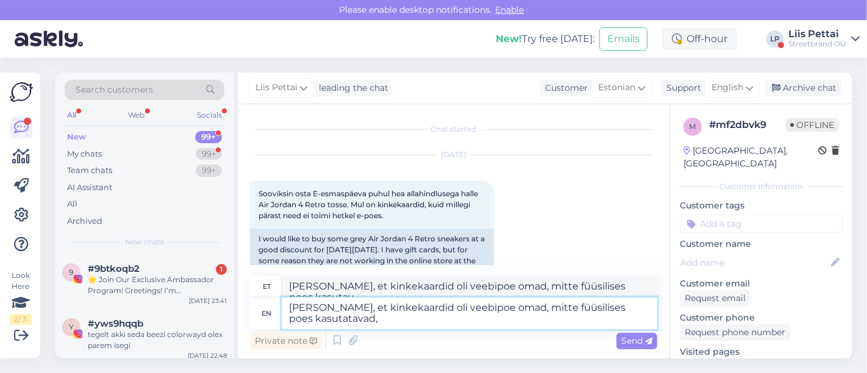
type textarea "[PERSON_NAME], et kinkekaardid oli veebipoe omad, mitte füüsilises poes kasutat…"
type textarea "[PERSON_NAME], et kinkekaardid oli veebipoe omad, mitte füüsilises poes olev,"
type textarea "[PERSON_NAME], et kinkekaardid oli veebipoe omad, mitte füüsilises poes kasutat…"
type textarea "[PERSON_NAME], et kinkekaardid oli veebipoe omad, mitte füüsilises poes esinenu…"
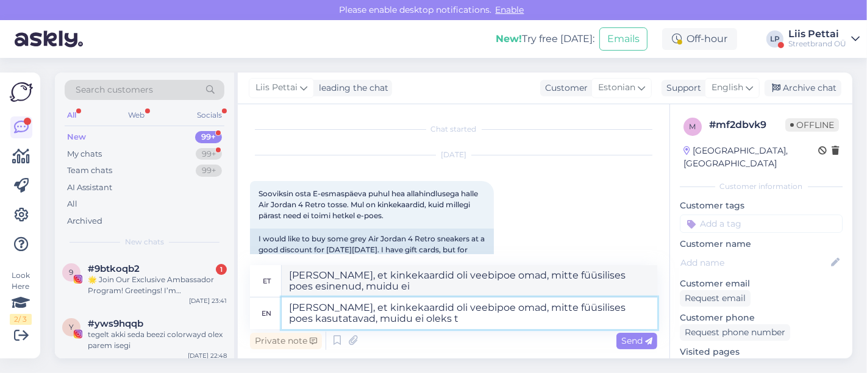
type textarea "[PERSON_NAME], et kinkekaardid oli veebipoe omad, mitte füüsilises poes kasutat…"
type textarea "[PERSON_NAME], et kinkekaardid oli veebipoe omad, mitte füüsilised poesid, muid…"
type textarea "[PERSON_NAME], et kinkekaardid oli veebipoe omad, mitte füüsilises poes kasutat…"
type textarea "[PERSON_NAME], et kinkekaardid oli veebipoe omad, mitte füüsilises poes olev, m…"
type textarea "[PERSON_NAME], et kinkekaardid oli veebipoe omad, mitte füüsilises poes kasutat…"
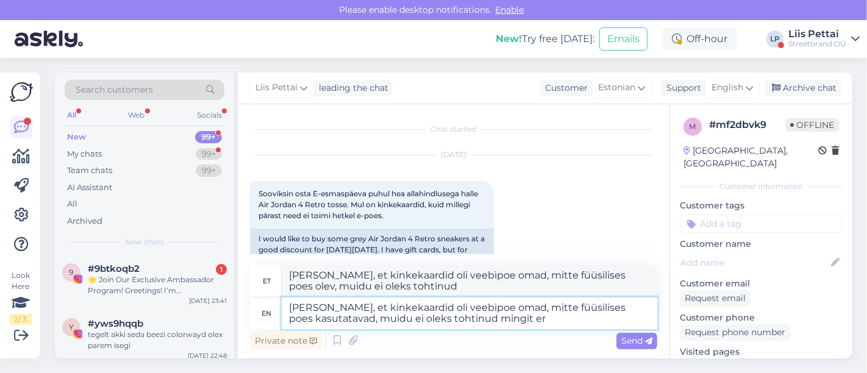
type textarea "[PERSON_NAME], et kinkekaardid oli veebipoe omad, mitte füüsilises poes olev, m…"
type textarea "[PERSON_NAME], et kinkekaardid oli veebipoe omad, mitte füüsilises poes kasutat…"
type textarea "[PERSON_NAME], et kinkekaardid oli veebipoe omad, mitte füüsilises poes olev, m…"
type textarea "[PERSON_NAME], et kinkekaardid oli veebipoe omad, mitte füüsilises poes kasutat…"
type textarea "[PERSON_NAME], et kinkekaardid oli veebipoe omad, mitte füüsilised poesid, muid…"
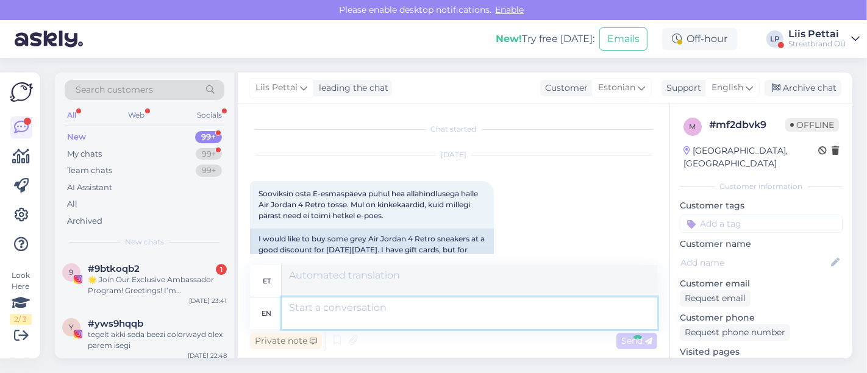
scroll to position [139, 0]
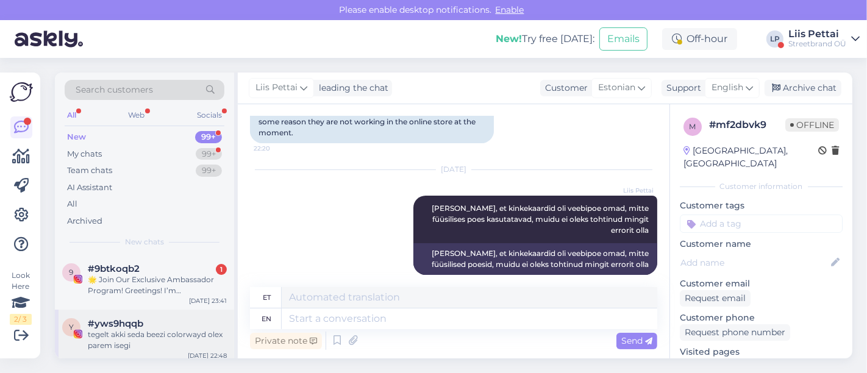
click at [160, 334] on div "tegelt akki seda beezi colorwayd olex parem isegi" at bounding box center [157, 340] width 139 height 22
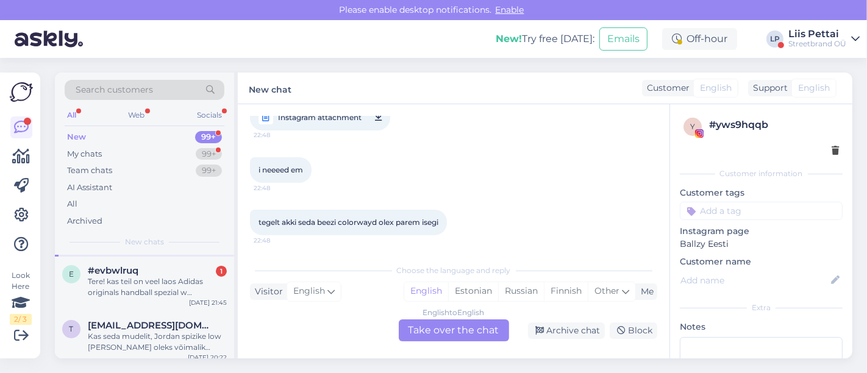
scroll to position [81, 0]
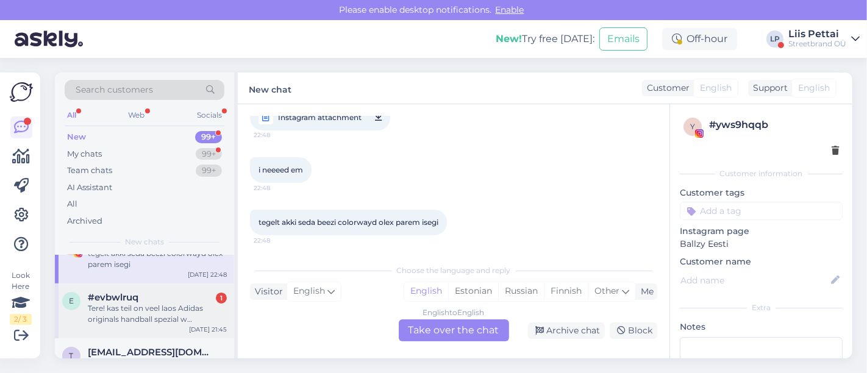
click at [137, 311] on div "Tere! kas teil on veel laos Adidas originals handball spezial w [PERSON_NAME] t…" at bounding box center [157, 314] width 139 height 22
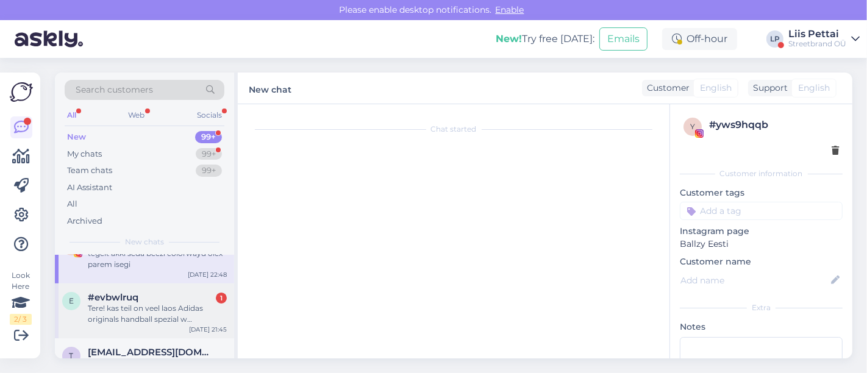
scroll to position [0, 0]
click at [137, 311] on div "Tere! kas teil on veel laos Adidas originals handball spezial w [PERSON_NAME] t…" at bounding box center [157, 314] width 139 height 22
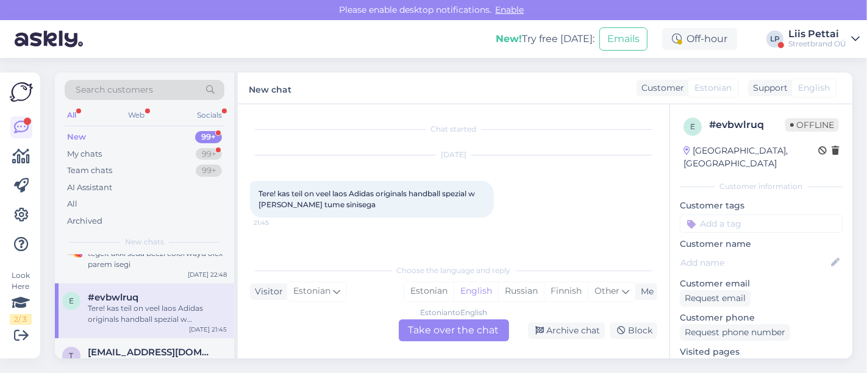
click at [439, 332] on div "Estonian to English Take over the chat" at bounding box center [454, 330] width 110 height 22
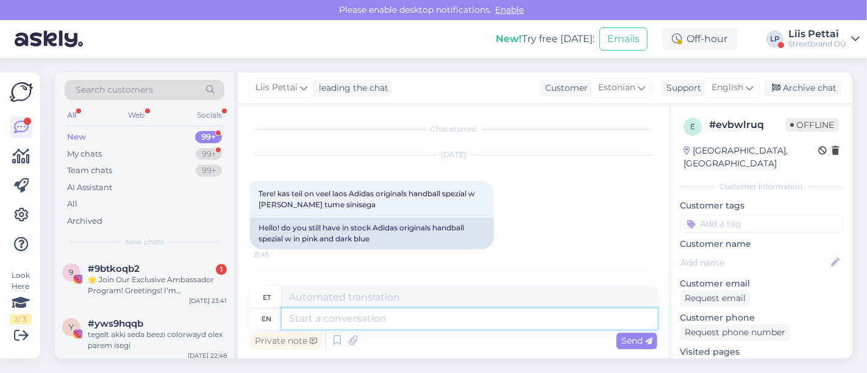
click at [360, 323] on textarea at bounding box center [469, 318] width 375 height 21
type textarea "kahjuks on"
type textarea "kahjuks"
type textarea "kahjuks on nee"
type textarea "kahjuks peal"
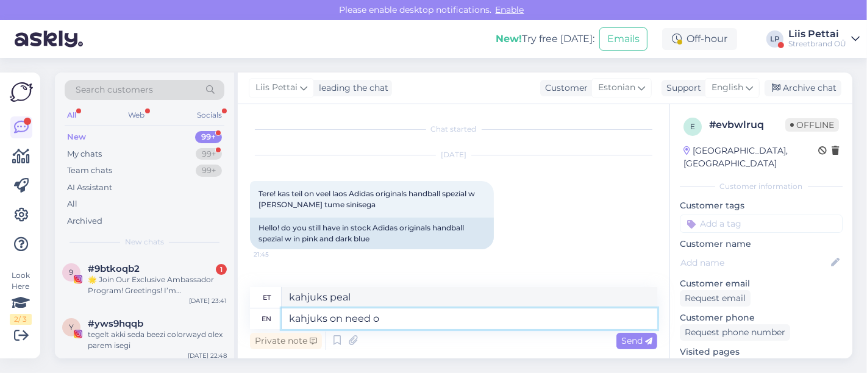
type textarea "kahjuks on need ot"
type textarea "kahjuks vajaduse korral"
type textarea "kahjuks on need otsa sa"
type textarea "kahjuks on vaja otsa"
type textarea "kahjuks on need otsa saanud"
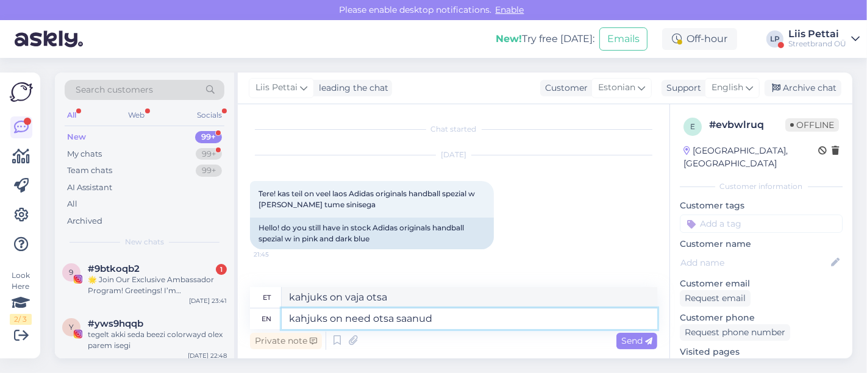
type textarea "kahjuks on vaja otsa saanud"
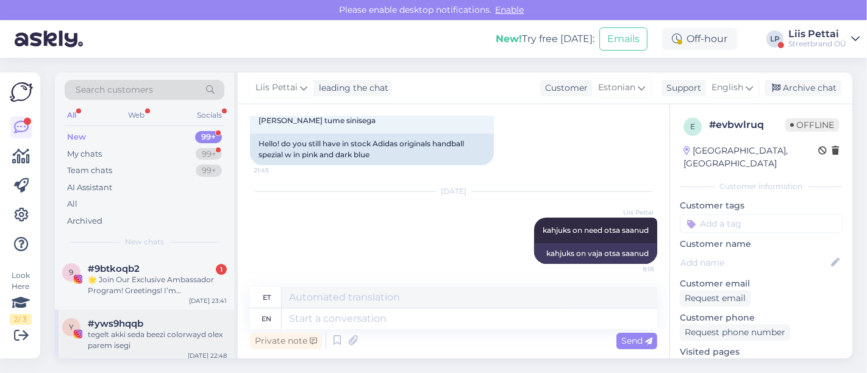
click at [122, 333] on div "tegelt akki seda beezi colorwayd olex parem isegi" at bounding box center [157, 340] width 139 height 22
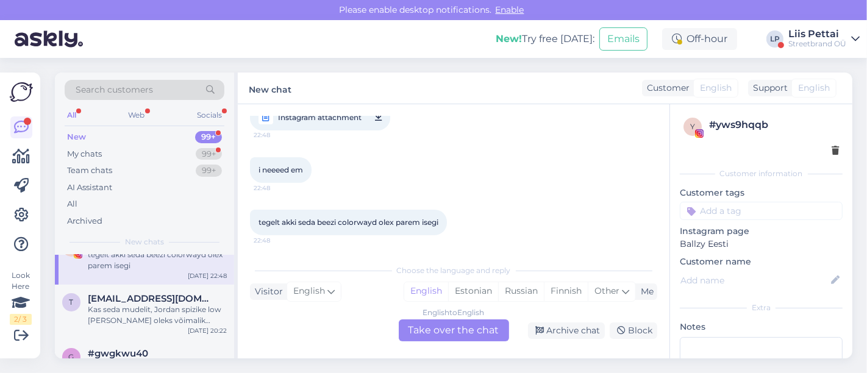
scroll to position [81, 0]
click at [106, 147] on div "My chats 99+" at bounding box center [145, 154] width 160 height 17
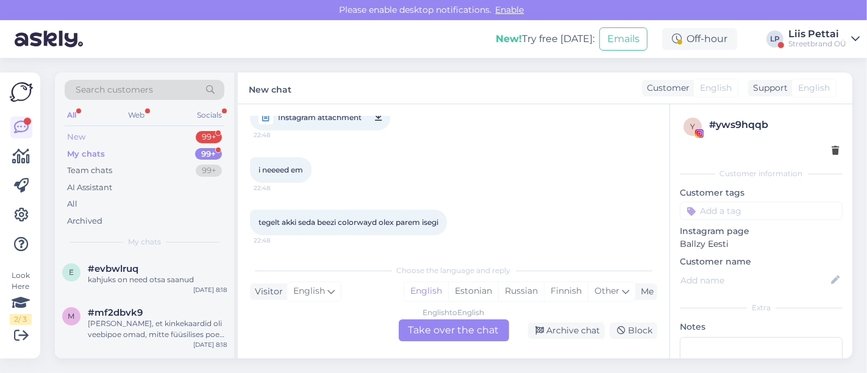
click at [137, 138] on div "New 99+" at bounding box center [145, 137] width 160 height 17
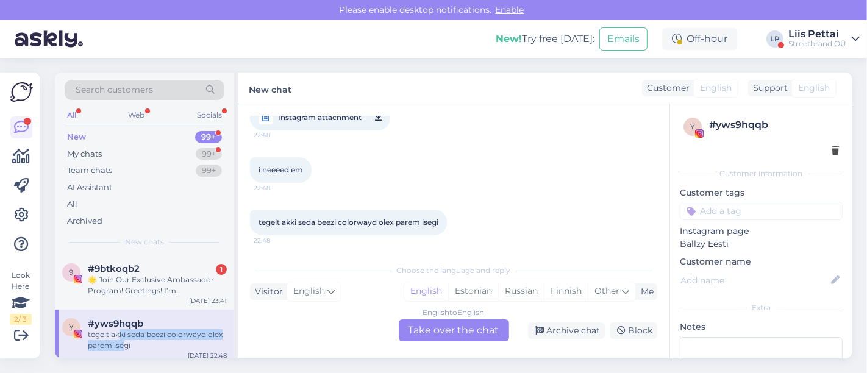
drag, startPoint x: 118, startPoint y: 331, endPoint x: 122, endPoint y: 343, distance: 12.3
click at [122, 343] on div "tegelt akki seda beezi colorwayd olex parem isegi" at bounding box center [157, 340] width 139 height 22
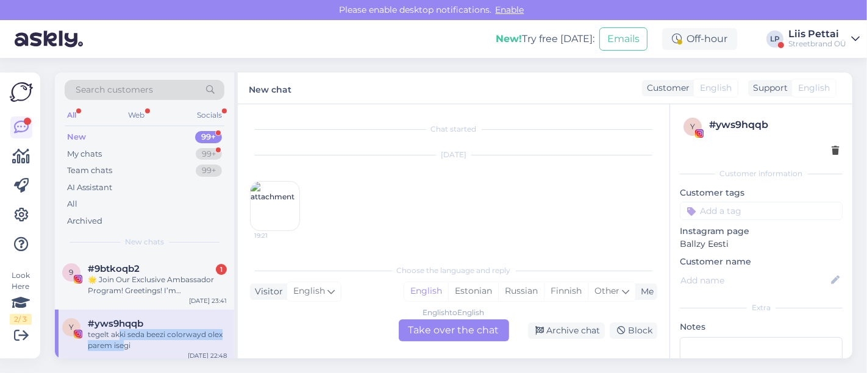
click at [122, 343] on div "tegelt akki seda beezi colorwayd olex parem isegi" at bounding box center [157, 340] width 139 height 22
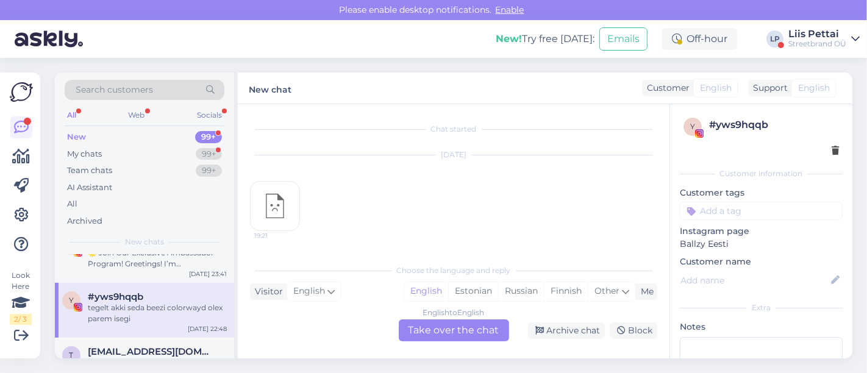
scroll to position [54, 0]
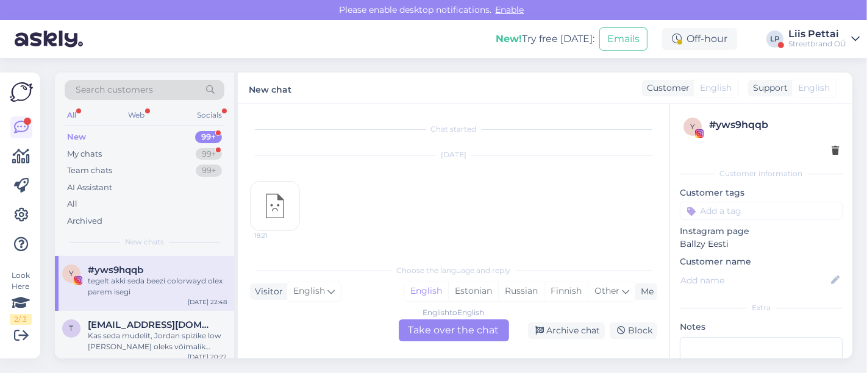
click at [122, 343] on div "Kas seda mudelit, Jordan spizike low [PERSON_NAME] oleks võimalik tellida suuru…" at bounding box center [157, 341] width 139 height 22
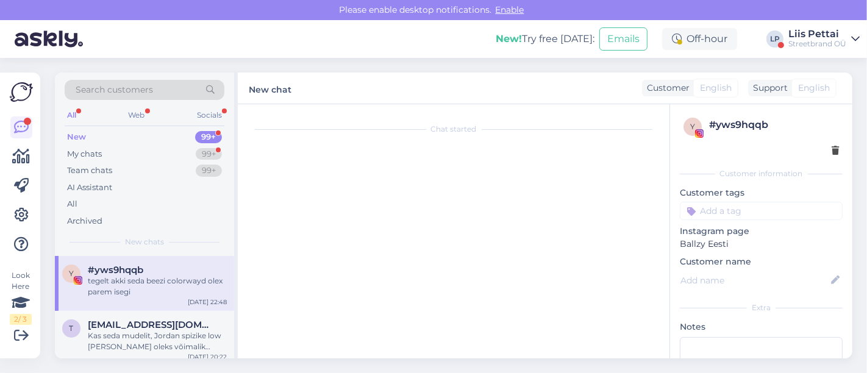
scroll to position [36, 0]
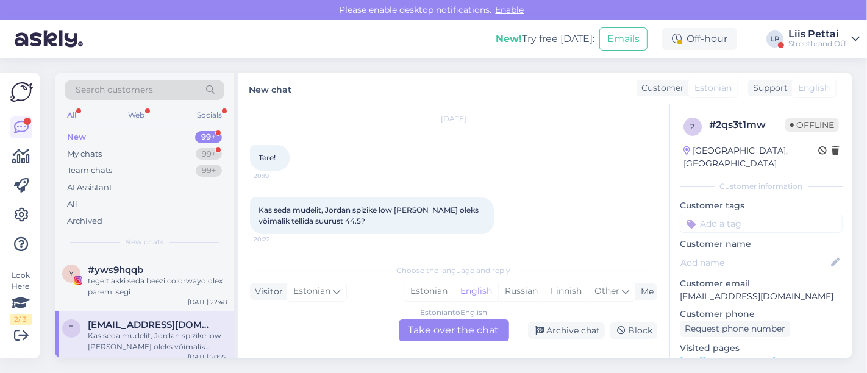
click at [491, 324] on div "Estonian to English Take over the chat" at bounding box center [454, 330] width 110 height 22
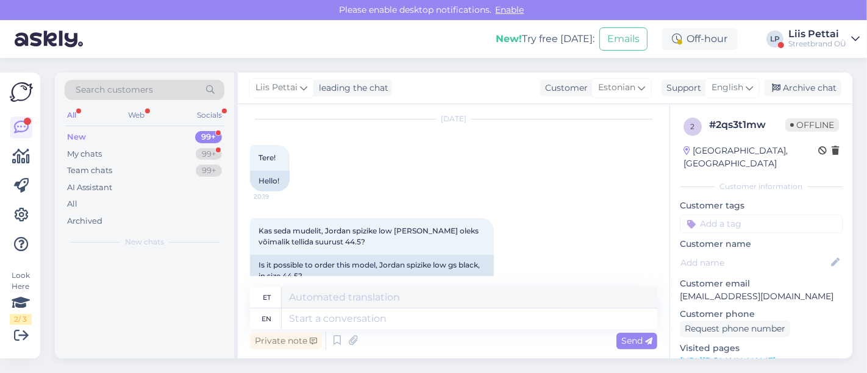
scroll to position [0, 0]
click at [437, 326] on textarea at bounding box center [469, 318] width 375 height 21
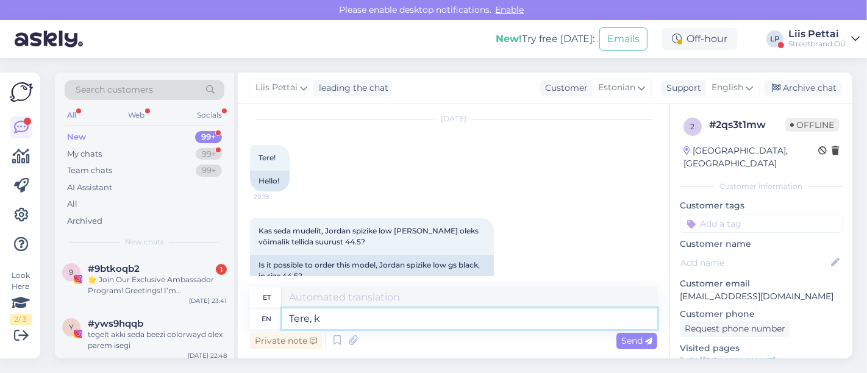
type textarea "Tere, ku"
type textarea "Tere,"
type textarea "Tere, kui sed"
type textarea "Tere, kui"
type textarea "Tere, kui sed v"
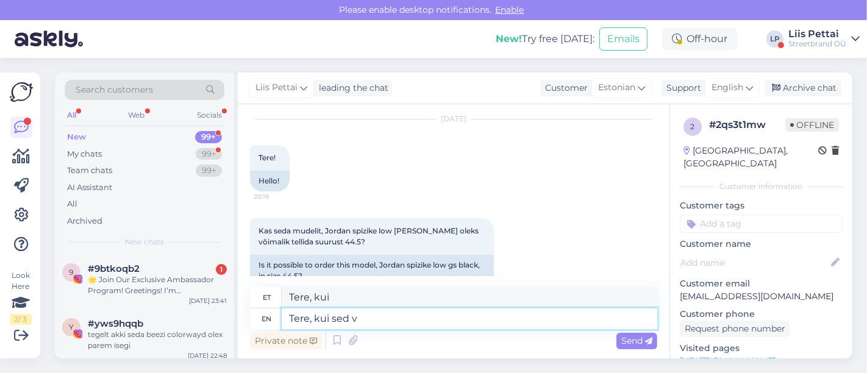
type textarea "Tere, kui sed"
type textarea "Tere, [PERSON_NAME] veeb"
type textarea "Tere, [PERSON_NAME]"
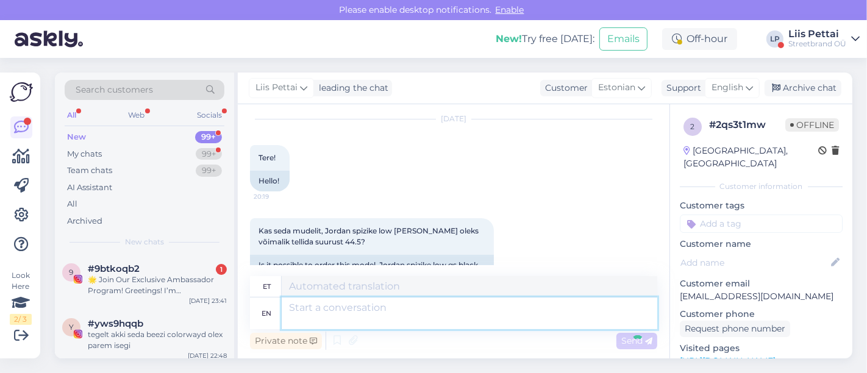
scroll to position [179, 0]
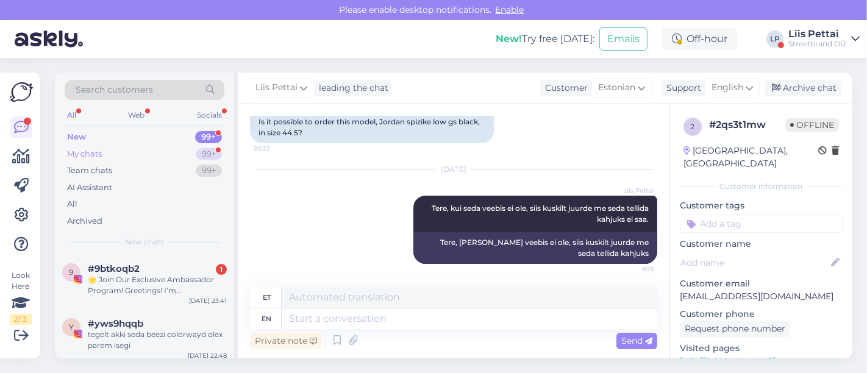
click at [157, 154] on div "My chats 99+" at bounding box center [145, 154] width 160 height 17
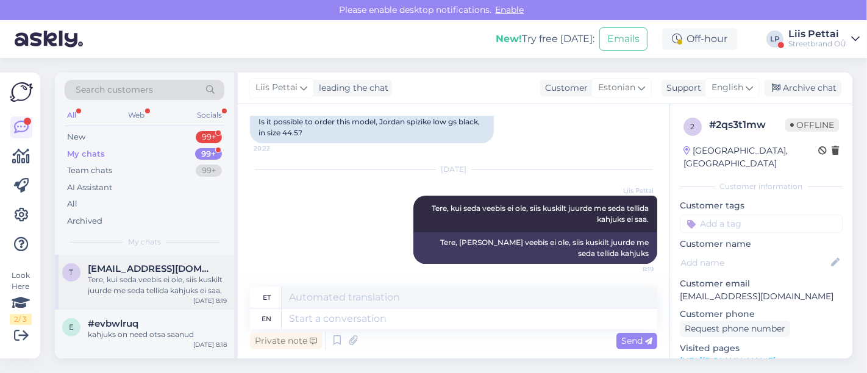
click at [111, 294] on div "Tere, kui seda veebis ei ole, siis kuskilt juurde me seda tellida kahjuks ei sa…" at bounding box center [157, 285] width 139 height 22
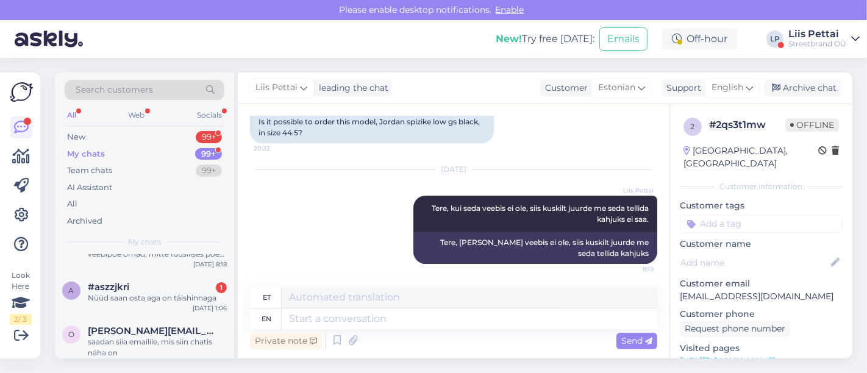
scroll to position [135, 0]
click at [111, 294] on div "Nüüd saan osta aga on täishinnaga" at bounding box center [157, 297] width 139 height 11
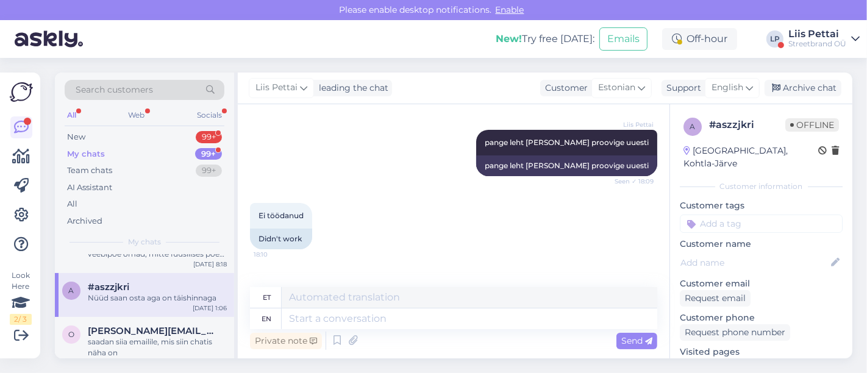
scroll to position [1513, 0]
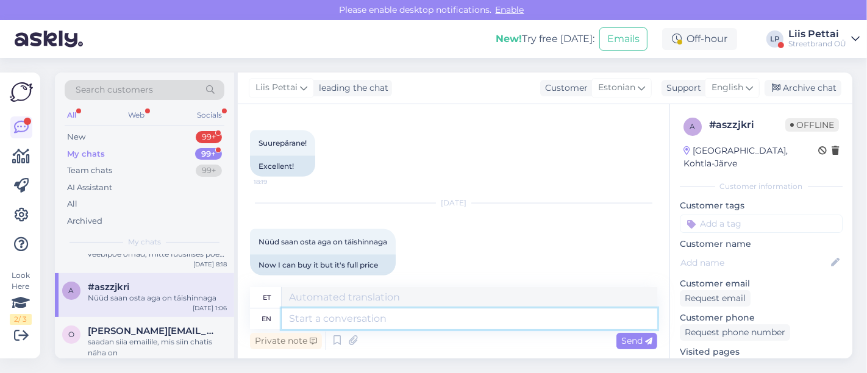
click at [434, 324] on textarea at bounding box center [469, 318] width 375 height 21
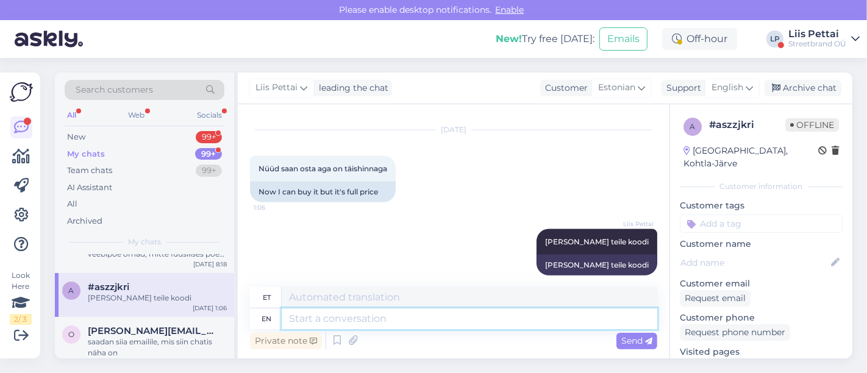
paste textarea "30OFF-SQ8PF"
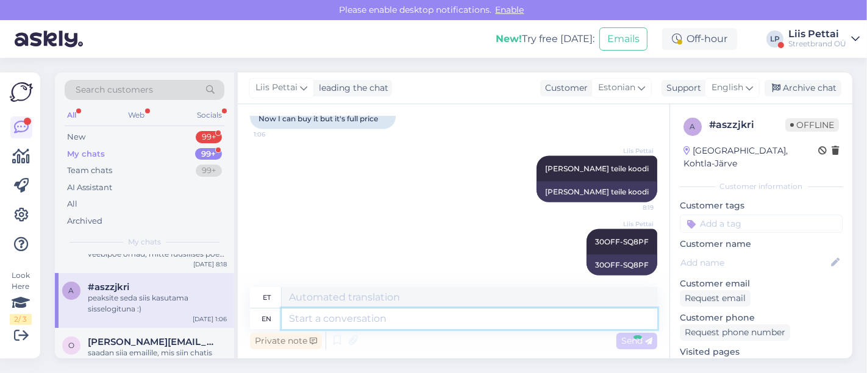
scroll to position [1732, 0]
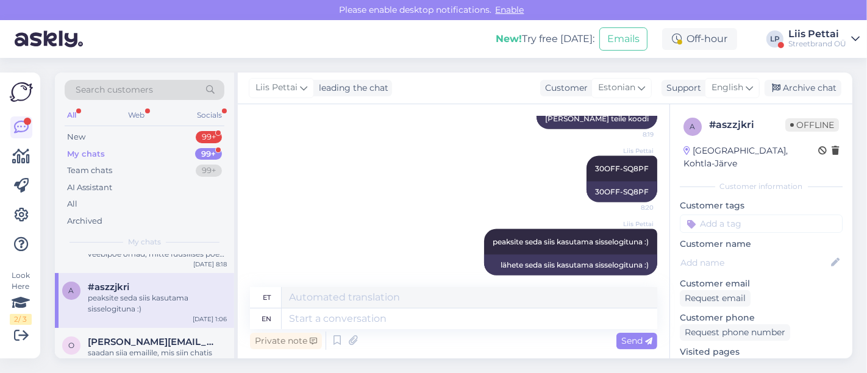
click at [818, 41] on div "Streetbrand OÜ" at bounding box center [817, 44] width 58 height 10
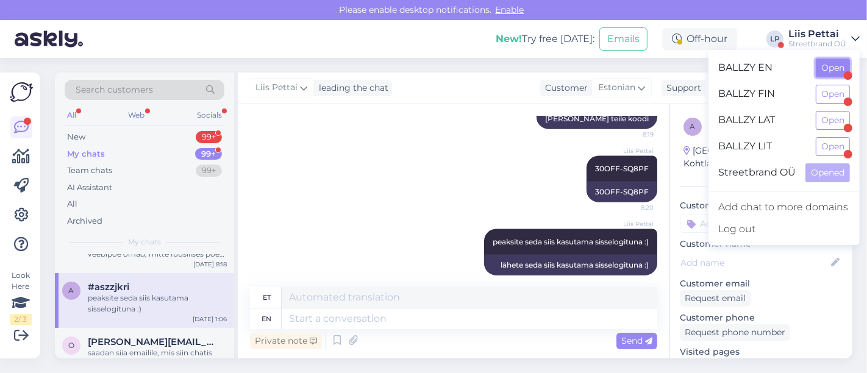
click at [827, 62] on button "Open" at bounding box center [832, 67] width 34 height 19
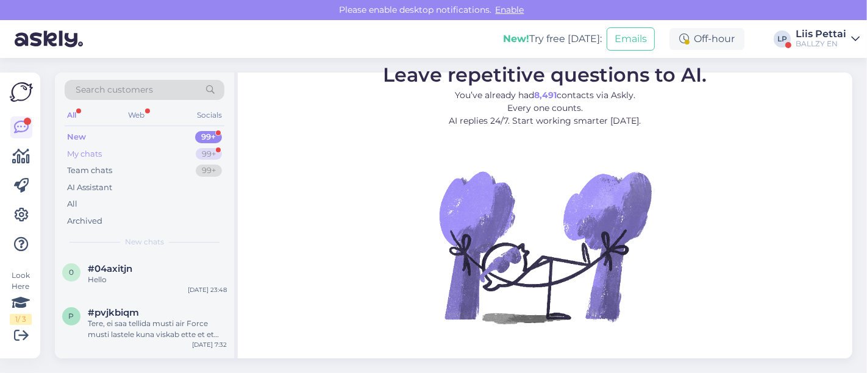
click at [141, 152] on div "My chats 99+" at bounding box center [145, 154] width 160 height 17
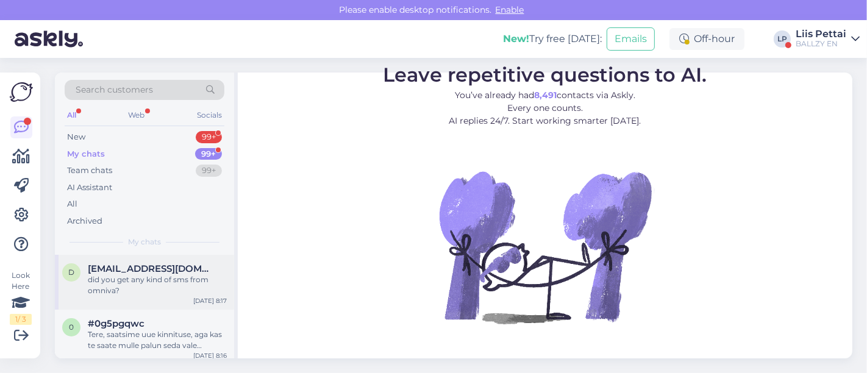
click at [129, 278] on div "did you get any kind of sms from omniva?" at bounding box center [157, 285] width 139 height 22
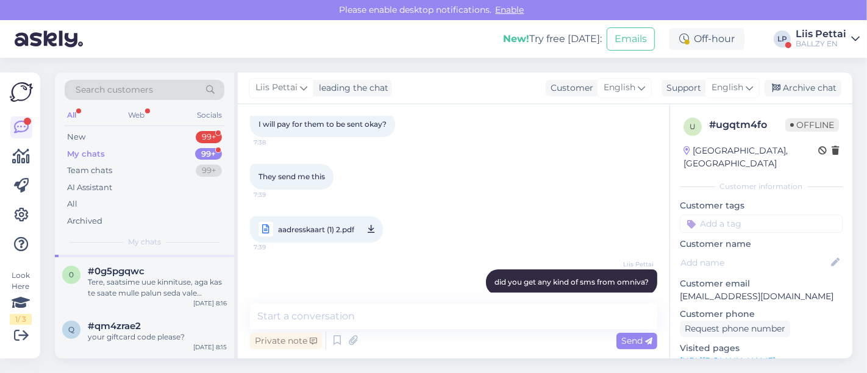
scroll to position [54, 0]
click at [129, 278] on div "Tere, saatsime uue kinnituse, aga kas te saate mulle palun seda vale kinnitust …" at bounding box center [157, 286] width 139 height 22
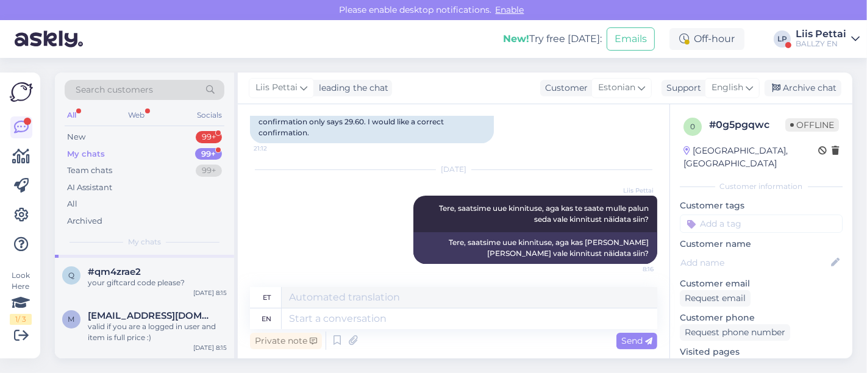
scroll to position [108, 0]
click at [116, 331] on div "valid if you are a logged in user and item is full price :)" at bounding box center [157, 331] width 139 height 22
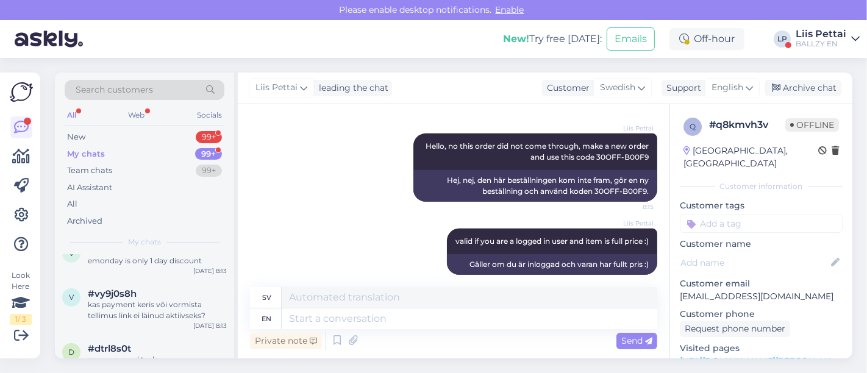
scroll to position [205, 0]
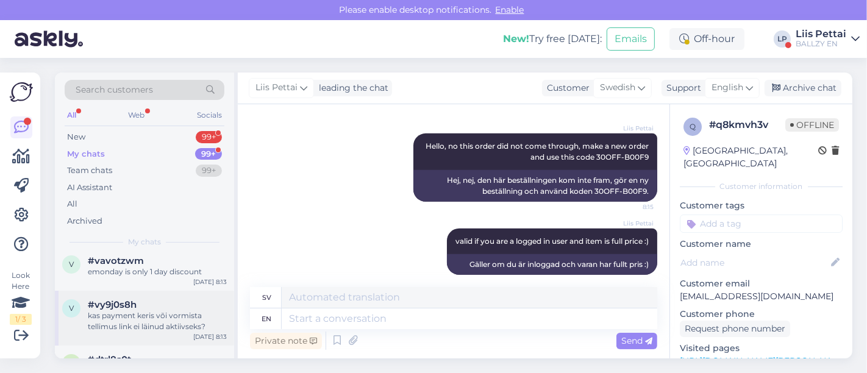
click at [146, 312] on div "kas payment keris või vormista tellimus link ei läinud aktiivseks?" at bounding box center [157, 321] width 139 height 22
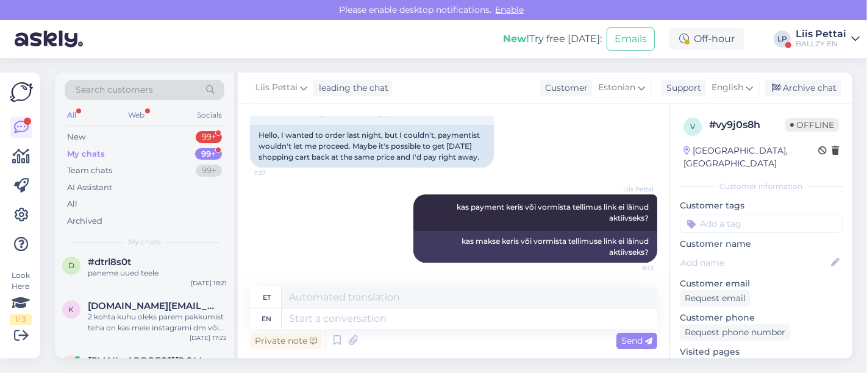
scroll to position [325, 0]
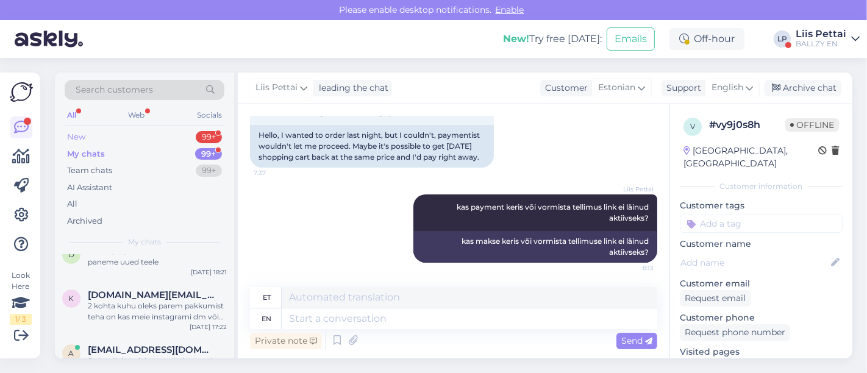
click at [145, 132] on div "New 99+" at bounding box center [145, 137] width 160 height 17
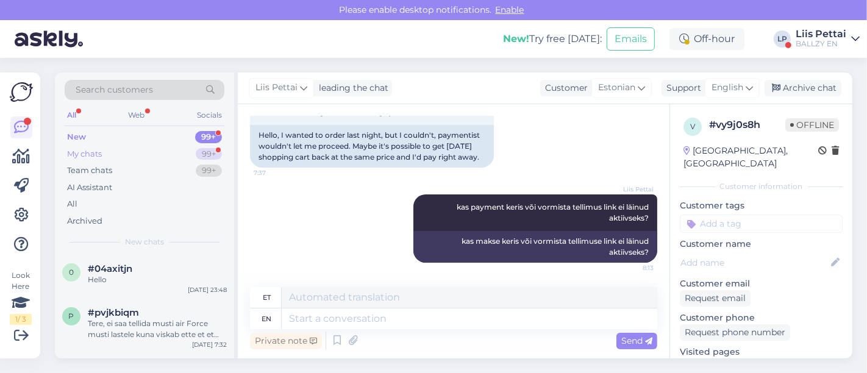
click at [146, 160] on div "My chats 99+" at bounding box center [145, 154] width 160 height 17
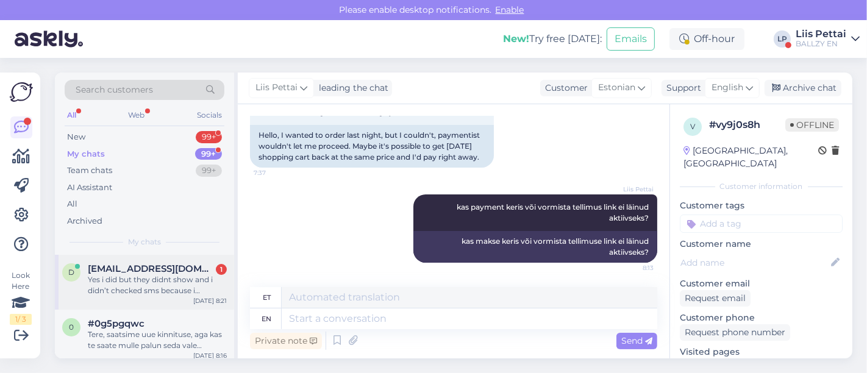
click at [137, 290] on div "Yes i did but they didnt show and i didn’t checked sms because i thought the pa…" at bounding box center [157, 285] width 139 height 22
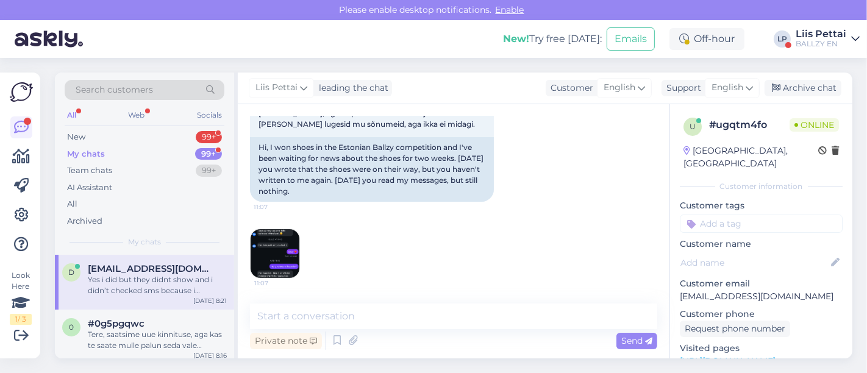
scroll to position [3737, 0]
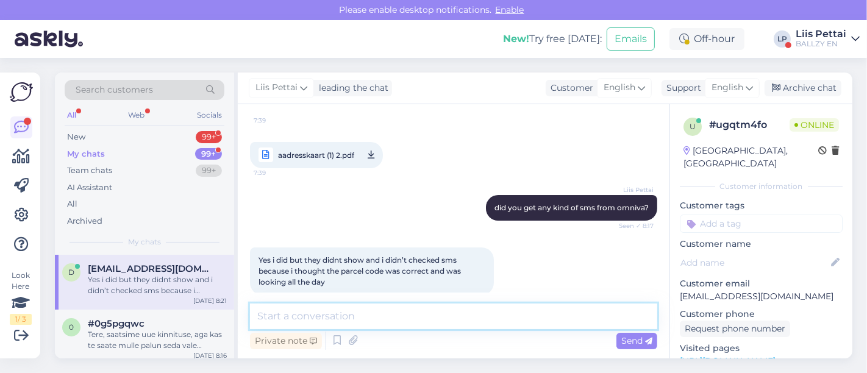
click at [355, 317] on textarea at bounding box center [453, 316] width 407 height 26
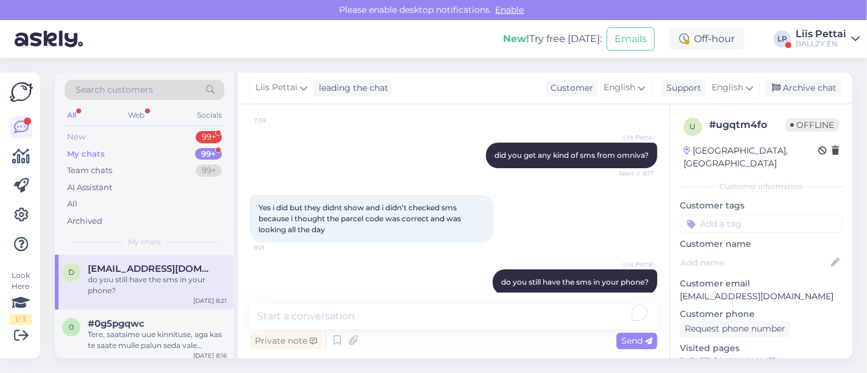
click at [132, 136] on div "New 99+" at bounding box center [145, 137] width 160 height 17
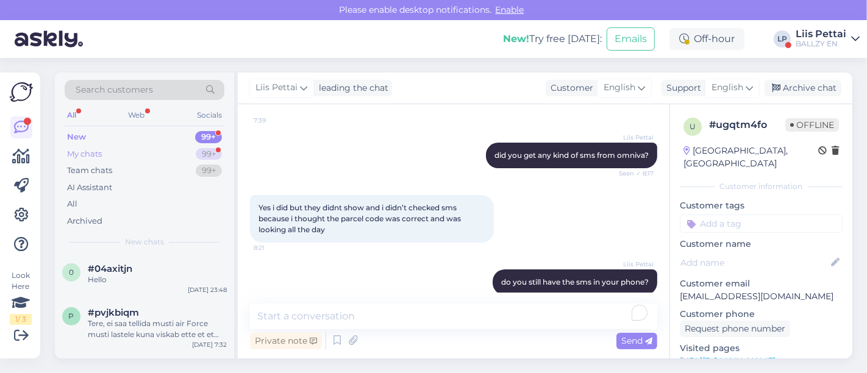
click at [143, 151] on div "My chats 99+" at bounding box center [145, 154] width 160 height 17
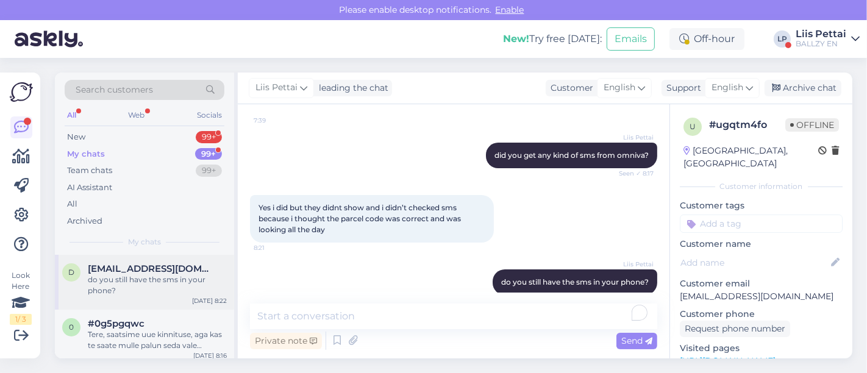
click at [172, 299] on div "d [EMAIL_ADDRESS][DOMAIN_NAME] do you still have the sms in your phone? [DATE] …" at bounding box center [144, 282] width 179 height 55
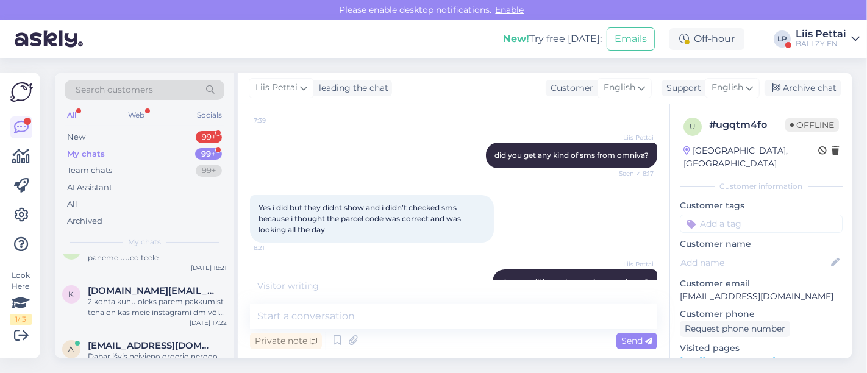
scroll to position [368, 0]
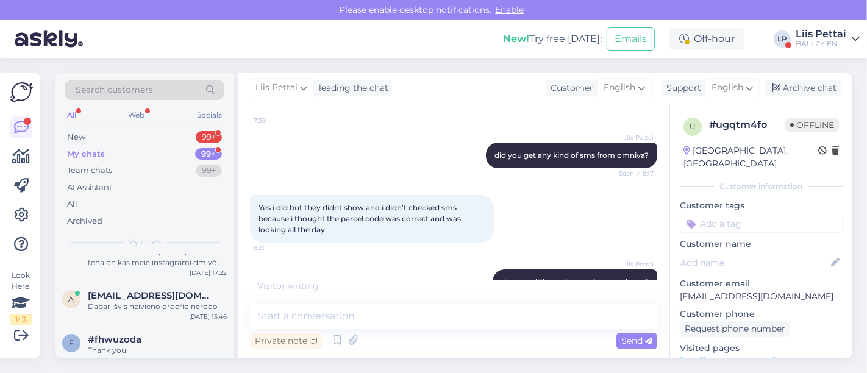
click at [826, 35] on div "Liis Pettai" at bounding box center [820, 34] width 51 height 10
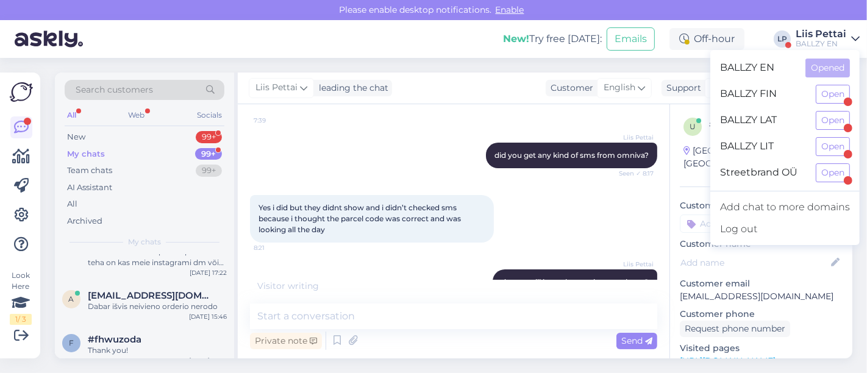
scroll to position [3841, 0]
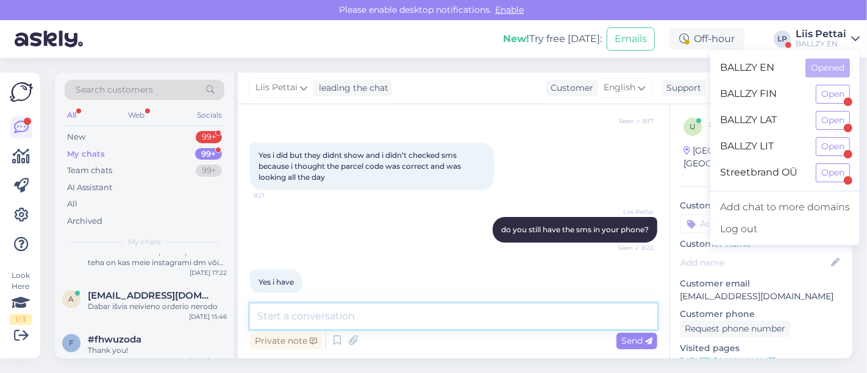
click at [475, 311] on textarea at bounding box center [453, 316] width 407 height 26
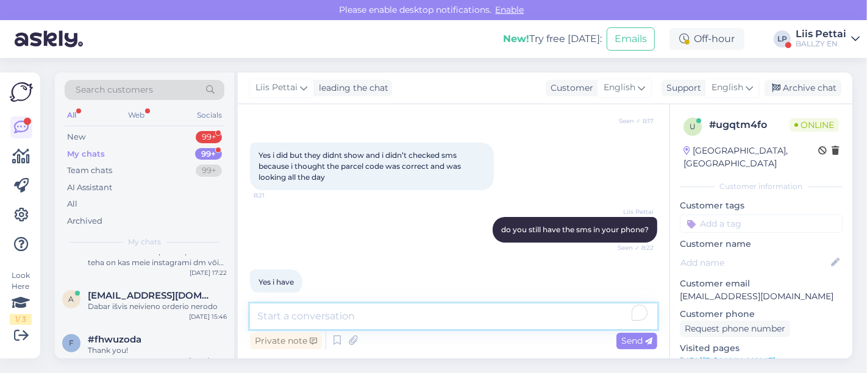
click at [475, 311] on textarea "To enrich screen reader interactions, please activate Accessibility in Grammarl…" at bounding box center [453, 316] width 407 height 26
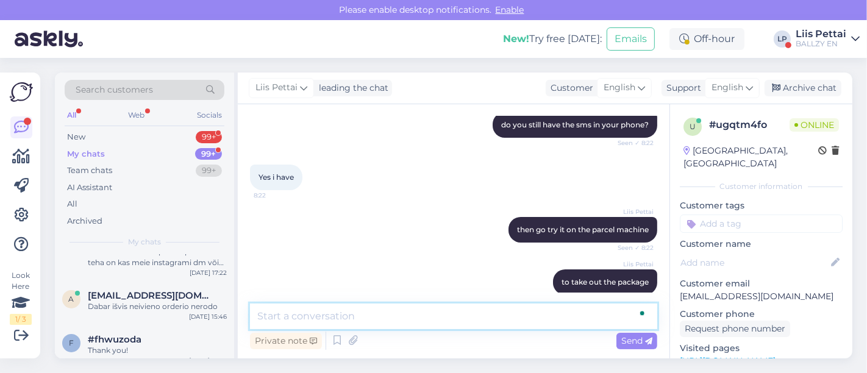
scroll to position [3999, 0]
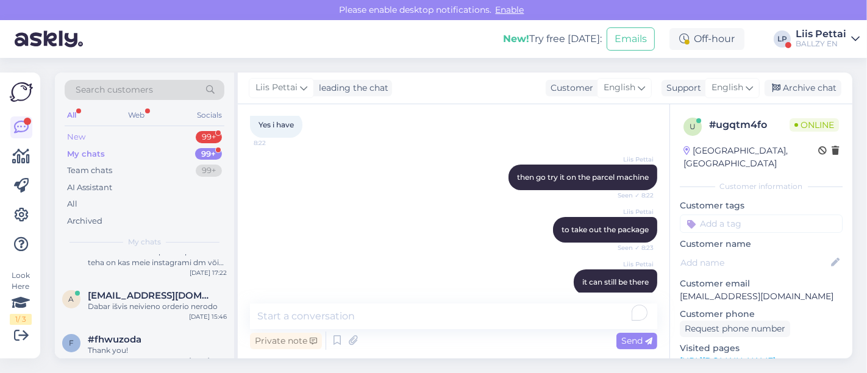
click at [147, 135] on div "New 99+" at bounding box center [145, 137] width 160 height 17
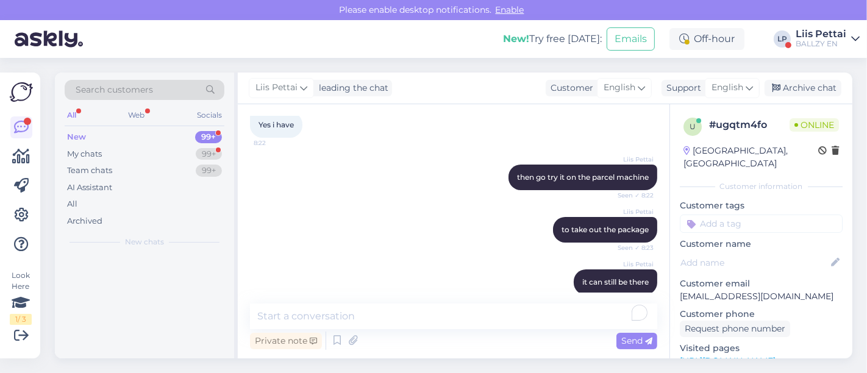
scroll to position [0, 0]
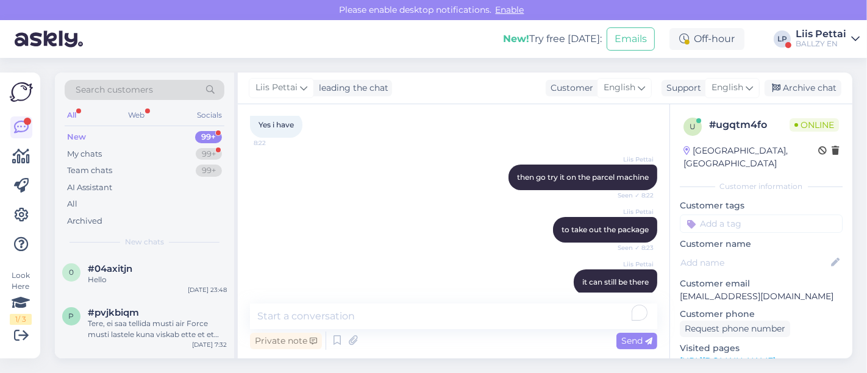
click at [843, 31] on div "Liis Pettai" at bounding box center [820, 34] width 51 height 10
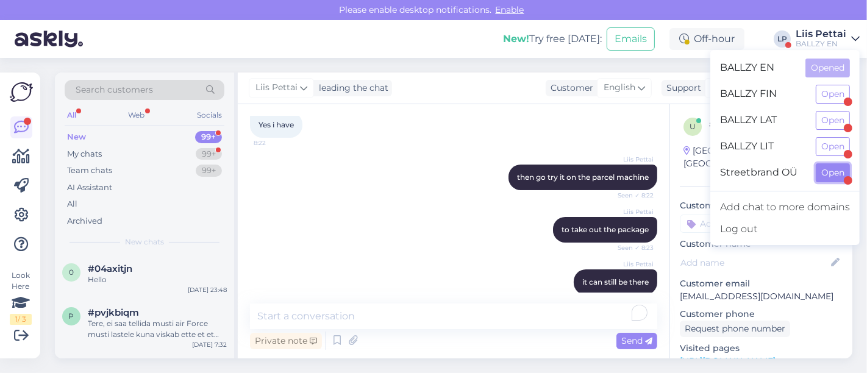
click at [823, 175] on button "Open" at bounding box center [832, 172] width 34 height 19
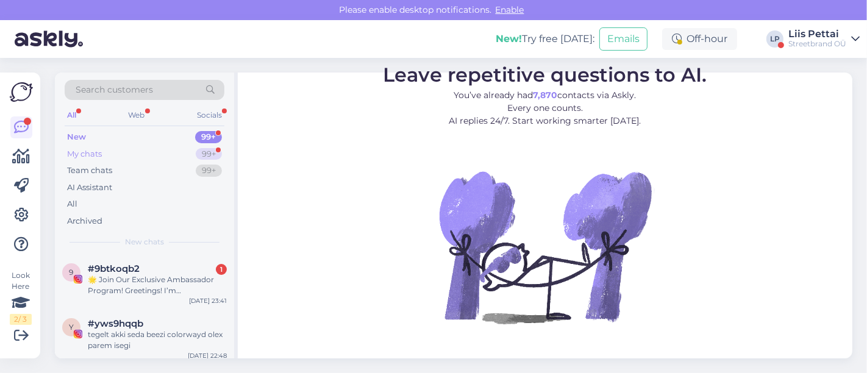
click at [122, 146] on div "My chats 99+" at bounding box center [145, 154] width 160 height 17
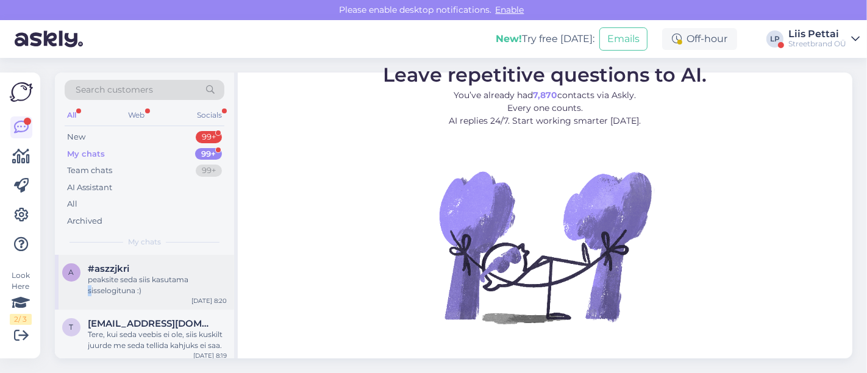
click at [91, 297] on div "a #aszzjkri peaksite seda siis kasutama sisselogituna :) [DATE] 8:20" at bounding box center [144, 282] width 179 height 55
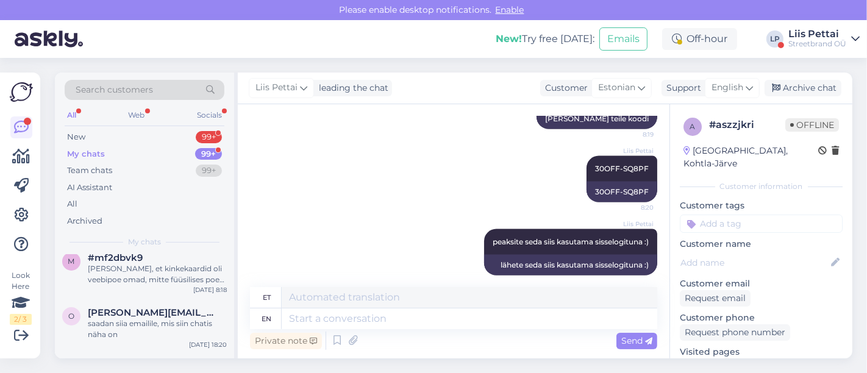
scroll to position [162, 0]
click at [130, 135] on div "New 99+" at bounding box center [145, 137] width 160 height 17
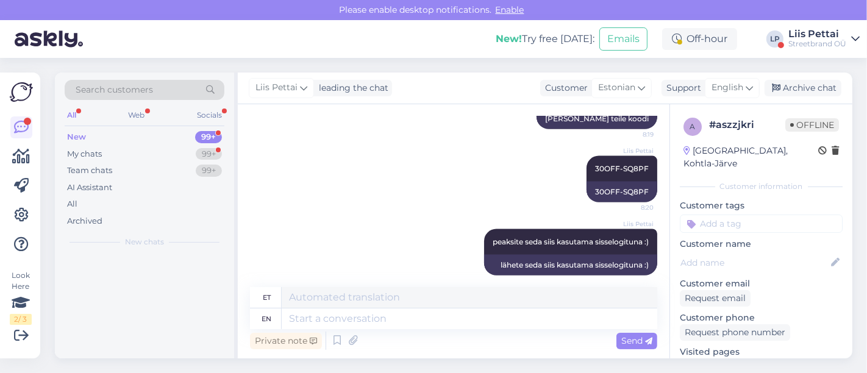
scroll to position [0, 0]
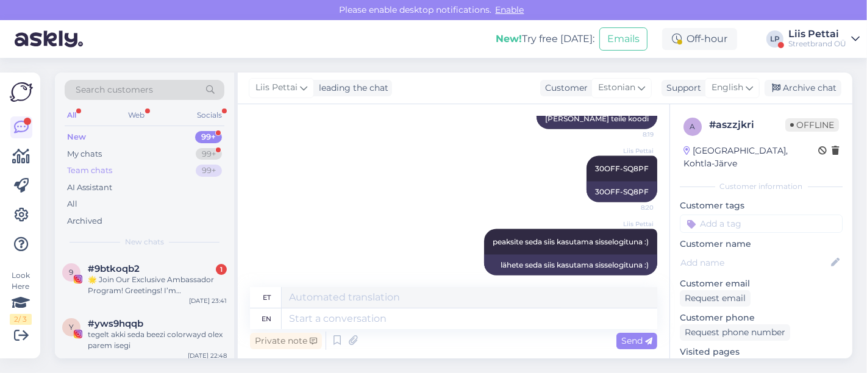
click at [126, 166] on div "Team chats 99+" at bounding box center [145, 170] width 160 height 17
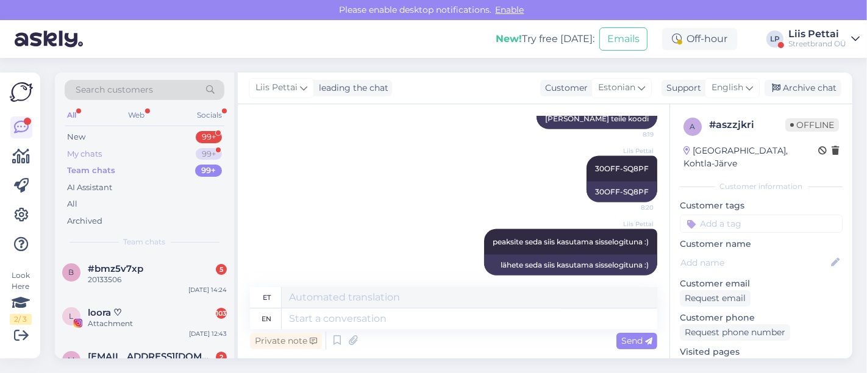
click at [129, 151] on div "My chats 99+" at bounding box center [145, 154] width 160 height 17
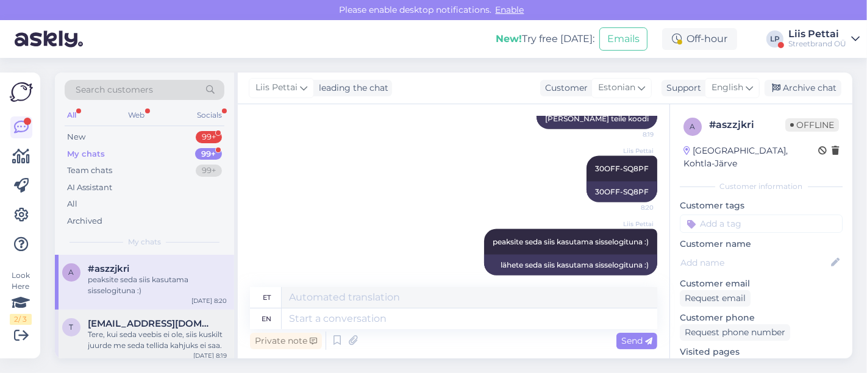
click at [129, 313] on div "t [EMAIL_ADDRESS][DOMAIN_NAME] Tere, [PERSON_NAME] veebis ei ole, siis kuskilt …" at bounding box center [144, 337] width 179 height 55
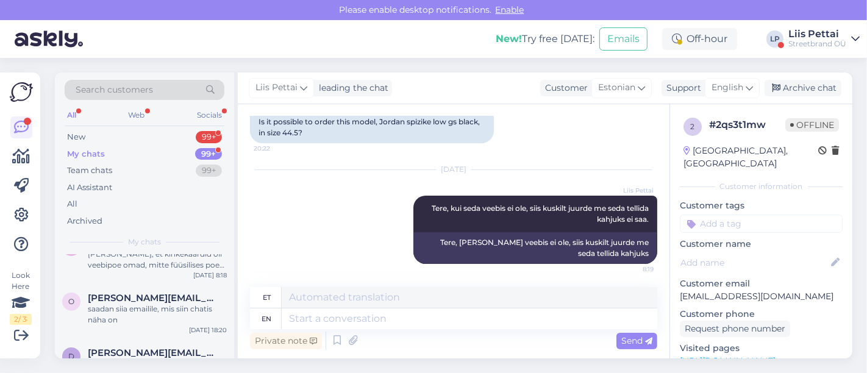
scroll to position [216, 0]
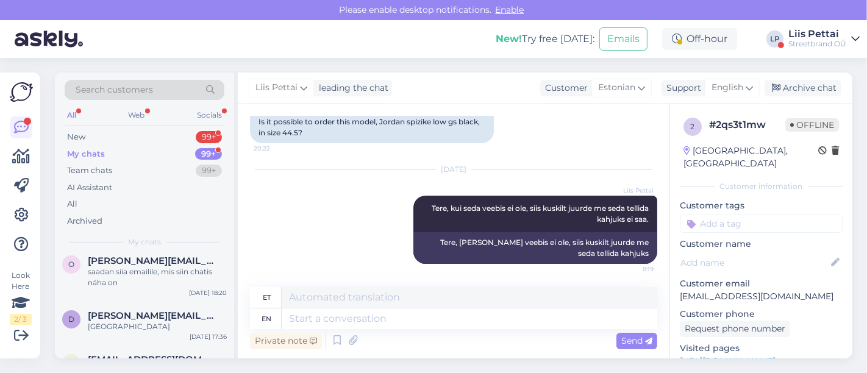
click at [818, 32] on div "Liis Pettai" at bounding box center [817, 34] width 58 height 10
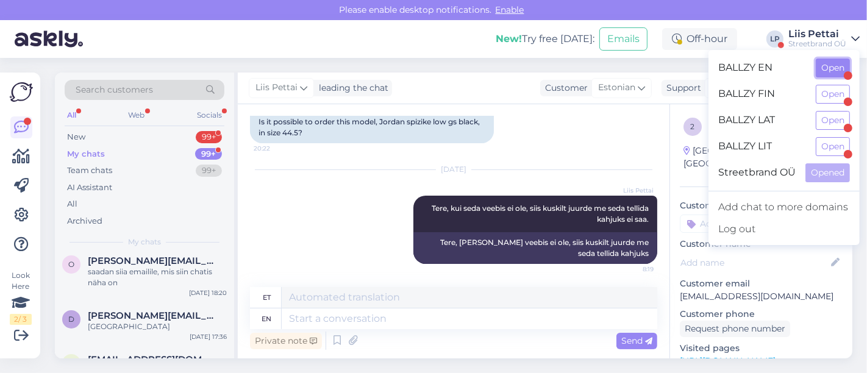
click at [831, 63] on button "Open" at bounding box center [832, 67] width 34 height 19
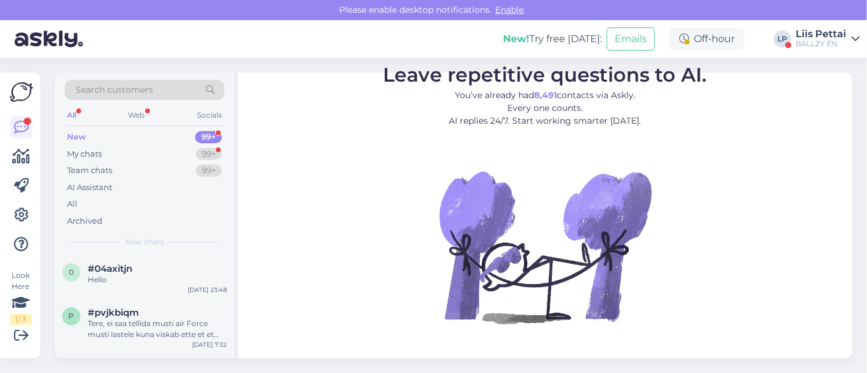
click at [120, 144] on div "New 99+" at bounding box center [145, 137] width 160 height 17
click at [117, 150] on div "My chats 99+" at bounding box center [145, 154] width 160 height 17
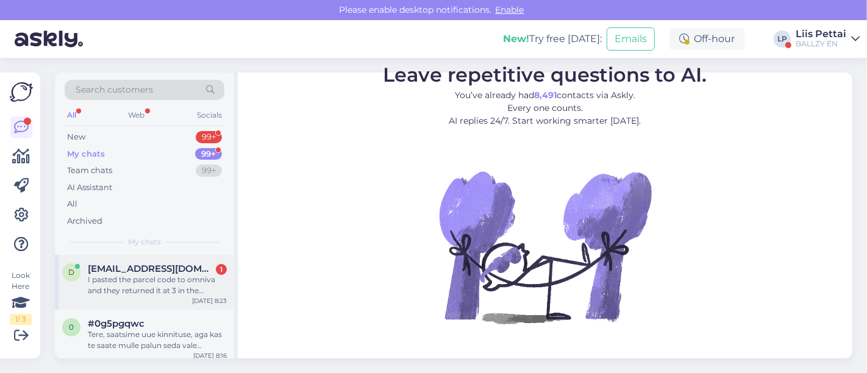
click at [155, 291] on div "I pasted the parcel code to omniva and they returned it at 3 in the morning i w…" at bounding box center [157, 285] width 139 height 22
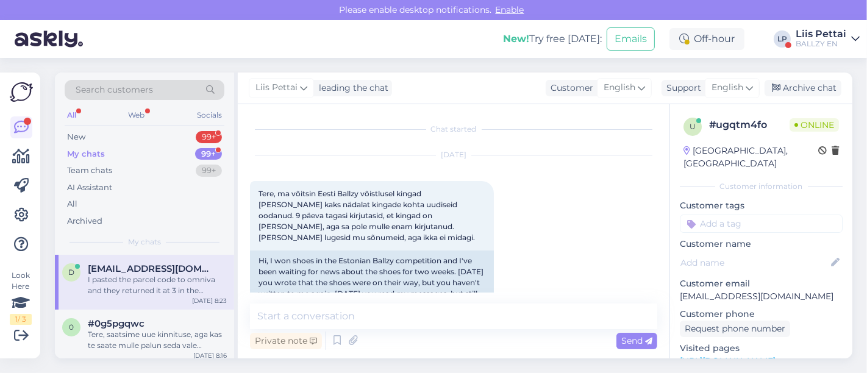
scroll to position [4061, 0]
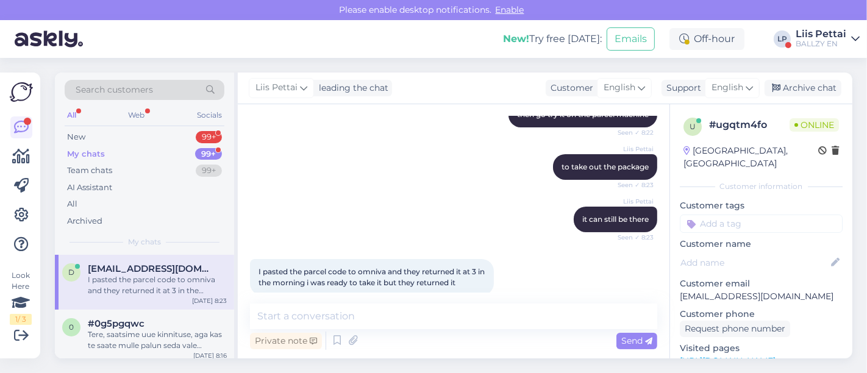
click at [405, 335] on div "Private note Send" at bounding box center [453, 340] width 407 height 23
click at [406, 322] on textarea at bounding box center [453, 316] width 407 height 26
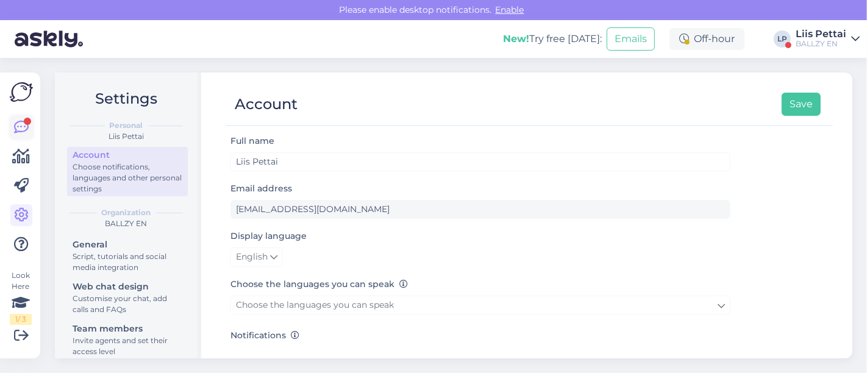
click at [19, 128] on icon at bounding box center [21, 127] width 15 height 15
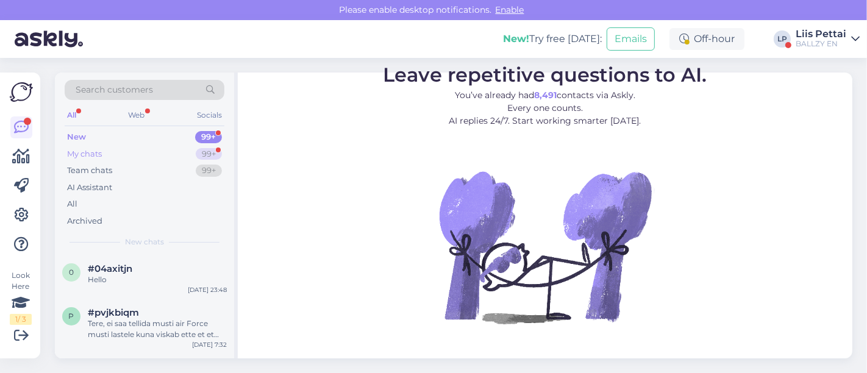
click at [83, 152] on div "My chats" at bounding box center [84, 154] width 35 height 12
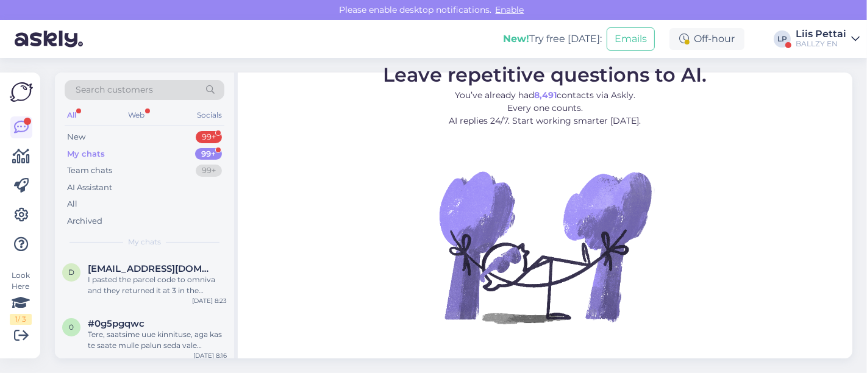
click at [831, 41] on div "BALLZY EN" at bounding box center [820, 44] width 51 height 10
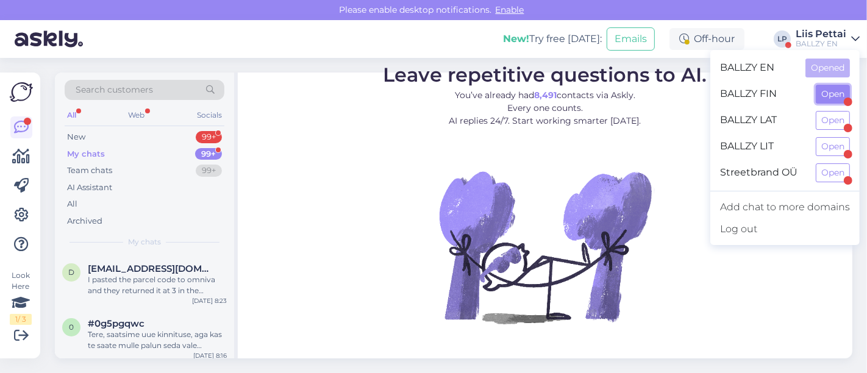
click at [829, 98] on button "Open" at bounding box center [832, 94] width 34 height 19
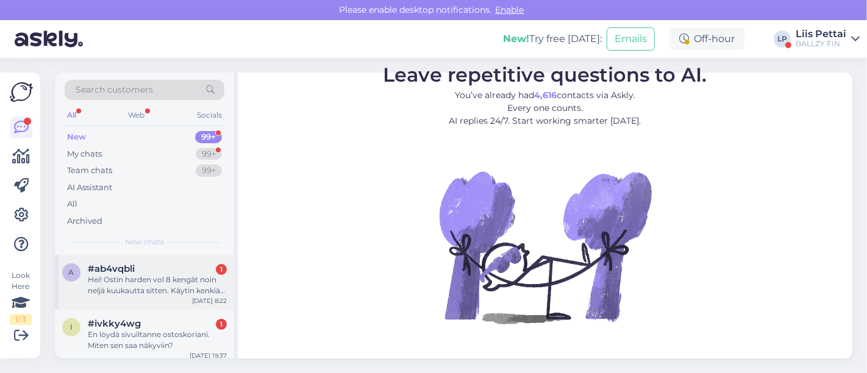
click at [146, 287] on div "Hei! Ostin harden vol 8 kengät noin neljä kuukautta sitten. Käytin kenkiä noin …" at bounding box center [157, 285] width 139 height 22
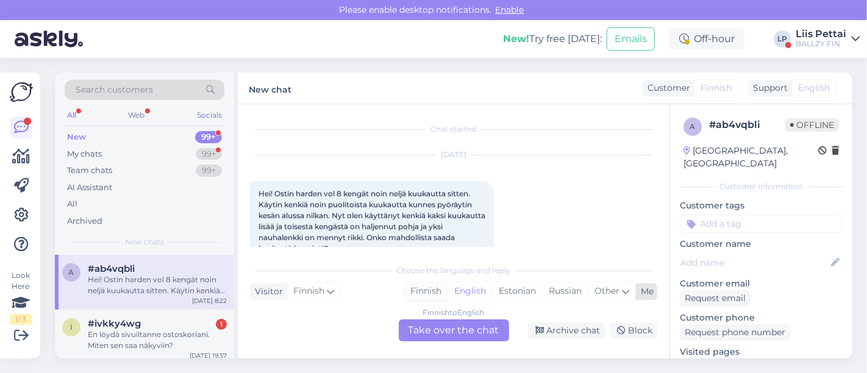
scroll to position [26, 0]
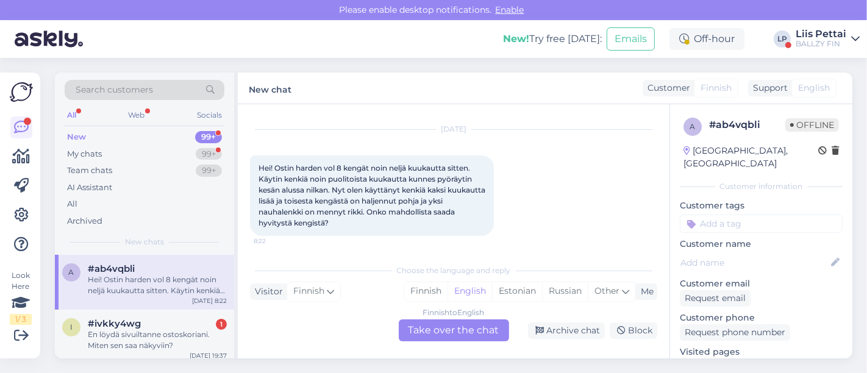
click at [442, 336] on div "Finnish to English Take over the chat" at bounding box center [454, 330] width 110 height 22
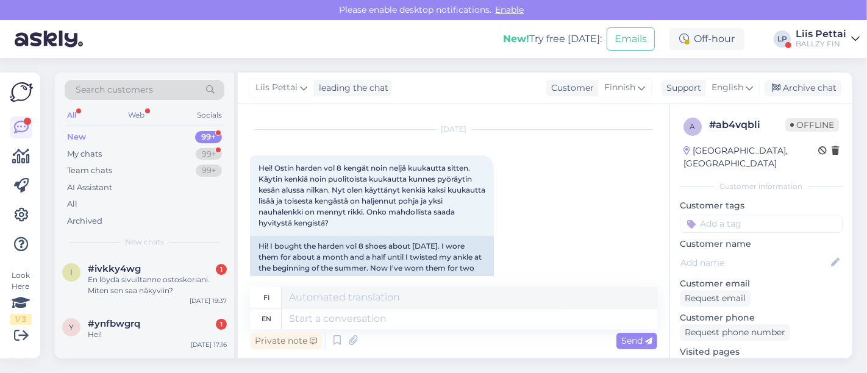
drag, startPoint x: 670, startPoint y: 209, endPoint x: 671, endPoint y: 220, distance: 11.0
click at [671, 220] on div "Chat started Sep 9 2025 Hei! Ostin harden vol 8 kengät noin neljä kuukautta sit…" at bounding box center [545, 231] width 614 height 254
click at [586, 261] on div "Sep 9 2025 Hei! Ostin harden vol 8 kengät noin neljä kuukautta sitten. Käytin k…" at bounding box center [453, 220] width 407 height 208
click at [585, 250] on div "Sep 9 2025 Hei! Ostin harden vol 8 kengät noin neljä kuukautta sitten. Käytin k…" at bounding box center [453, 220] width 407 height 208
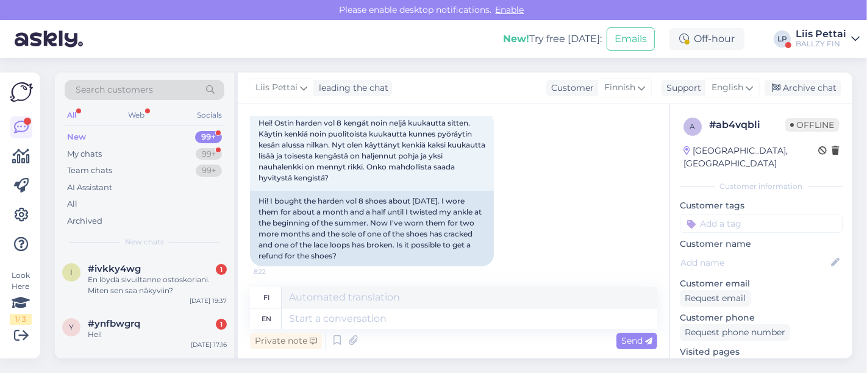
scroll to position [73, 0]
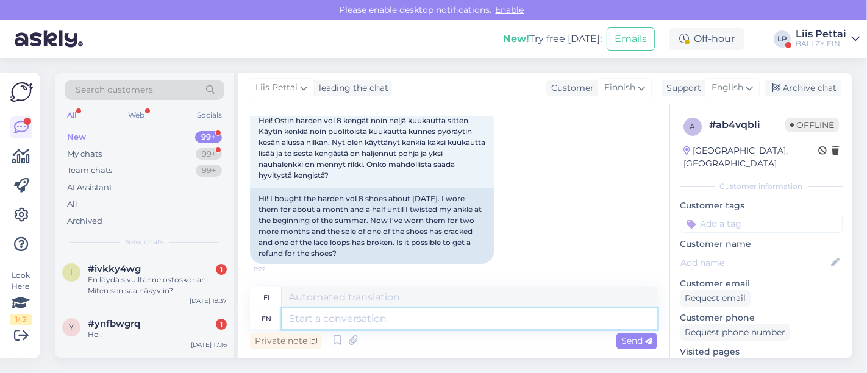
click at [520, 322] on textarea at bounding box center [469, 318] width 375 height 21
type textarea "hello,"
type textarea "Hei,"
type textarea "hello, can y"
type textarea "hei, voi"
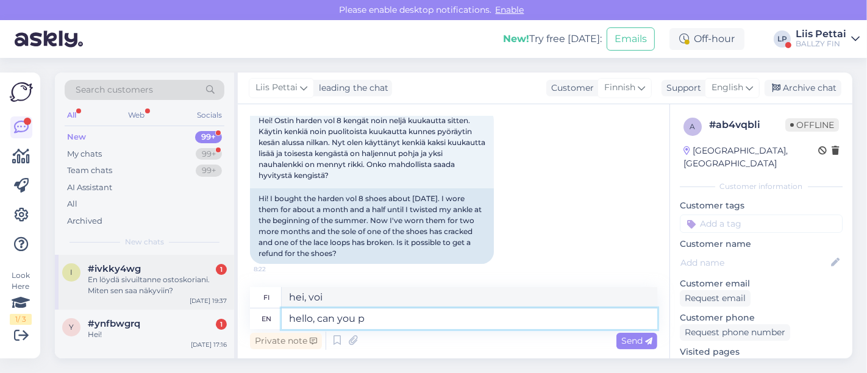
type textarea "hello, can you pl"
type textarea "hei, voisitko"
type textarea "hello, can you please send p"
type textarea "hei, voisitko lähettää"
type textarea "hello, can you please send pictures"
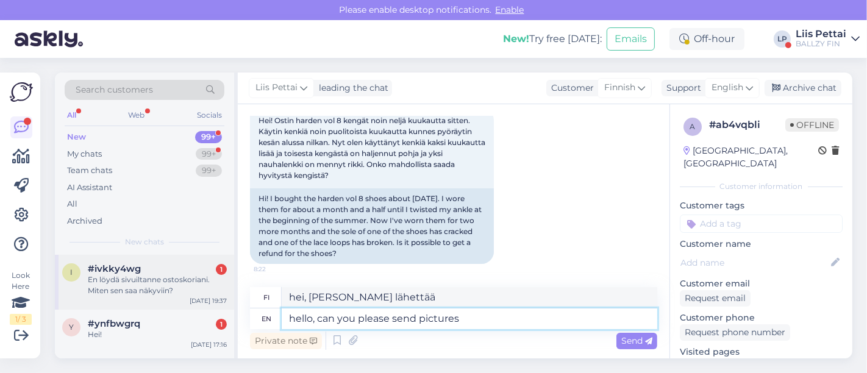
type textarea "hei, voisitko lähettää kuvia"
type textarea "hello, can you please send pictures to"
type textarea "hei, voisitko lähettää kuvia osoitteeseen"
type textarea "hello, can you please send pictures to klienditugi@ballzy.eu"
type textarea "Hei, voisitko lähettää kuvia osoitteeseen klienditugi@ballzy.eu"
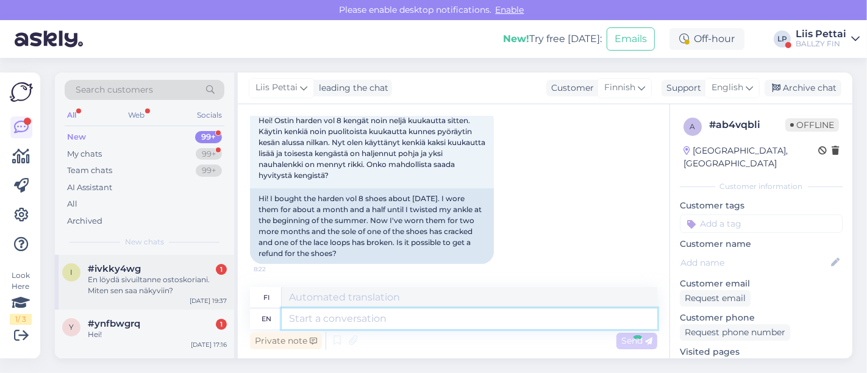
scroll to position [157, 0]
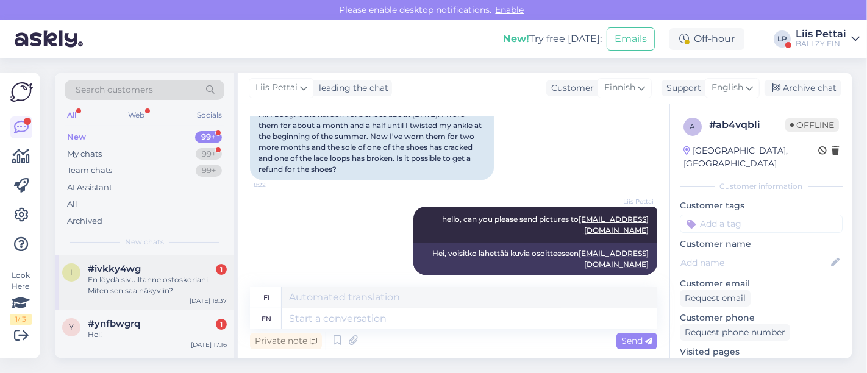
click at [150, 264] on div "#ivkky4wg 1" at bounding box center [157, 268] width 139 height 11
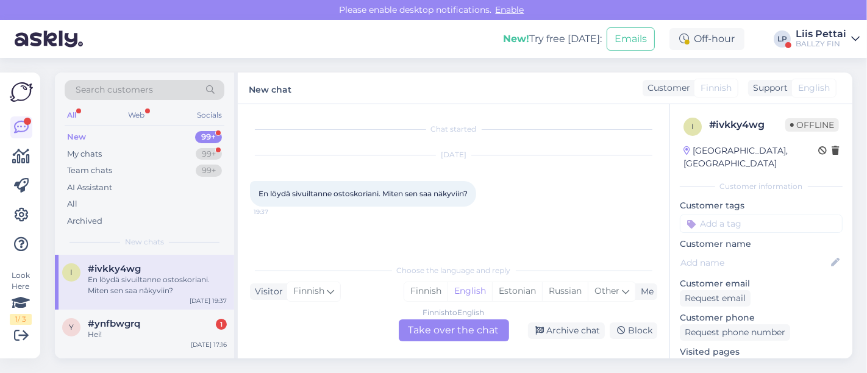
click at [475, 324] on div "Finnish to English Take over the chat" at bounding box center [454, 330] width 110 height 22
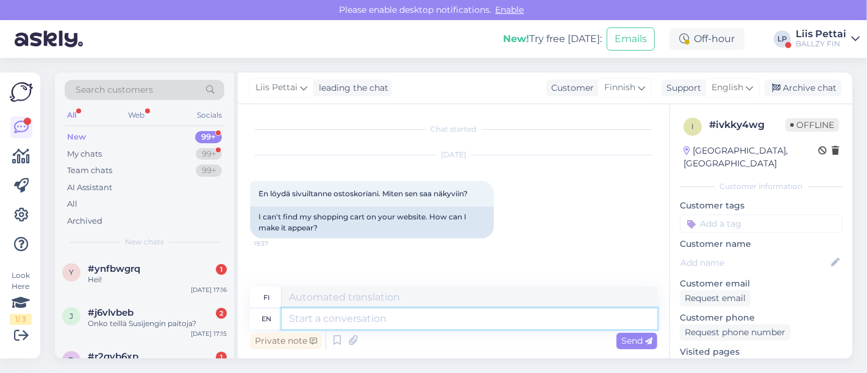
click at [443, 321] on textarea at bounding box center [469, 318] width 375 height 21
type textarea "up"
type textarea "ylös"
type textarea "up and r"
type textarea "ylös ja"
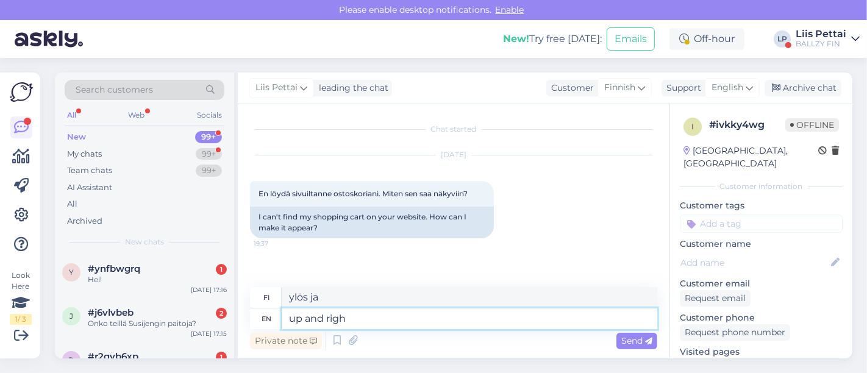
type textarea "up and right"
type textarea "ylös ja oikealle"
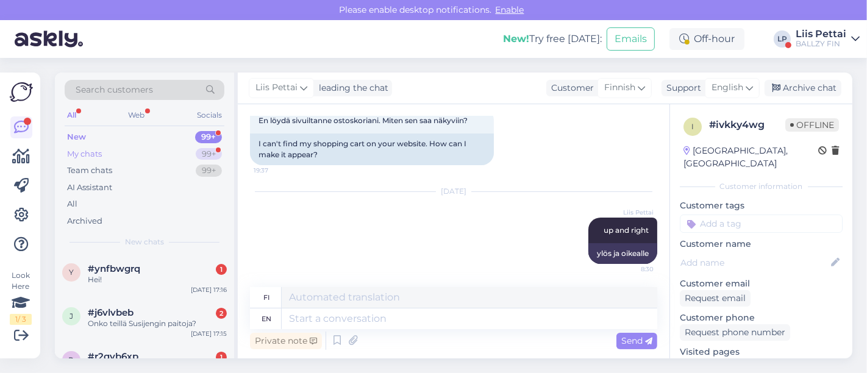
click at [158, 151] on div "My chats 99+" at bounding box center [145, 154] width 160 height 17
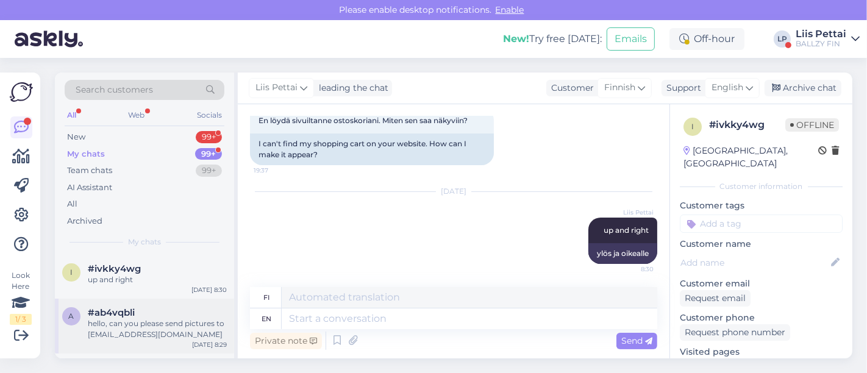
click at [169, 340] on div "a #ab4vqbli hello, can you please send pictures to klienditugi@ballzy.eu Sep 9 …" at bounding box center [144, 326] width 179 height 55
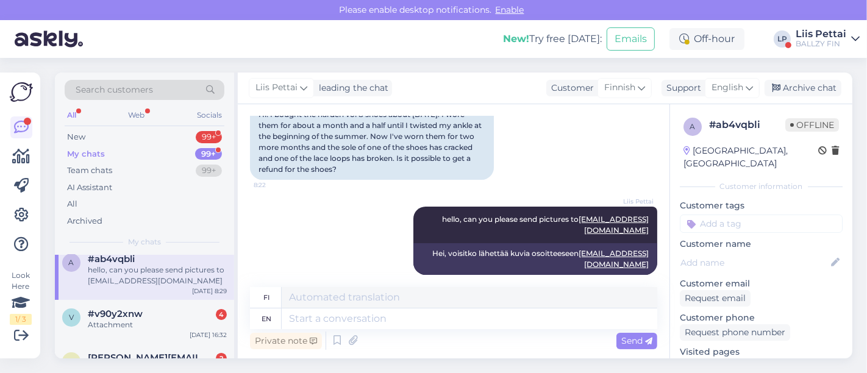
scroll to position [81, 0]
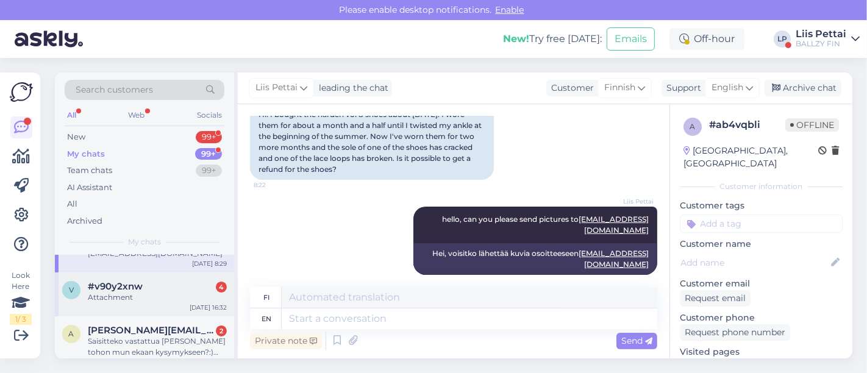
click at [163, 300] on div "Attachment" at bounding box center [157, 297] width 139 height 11
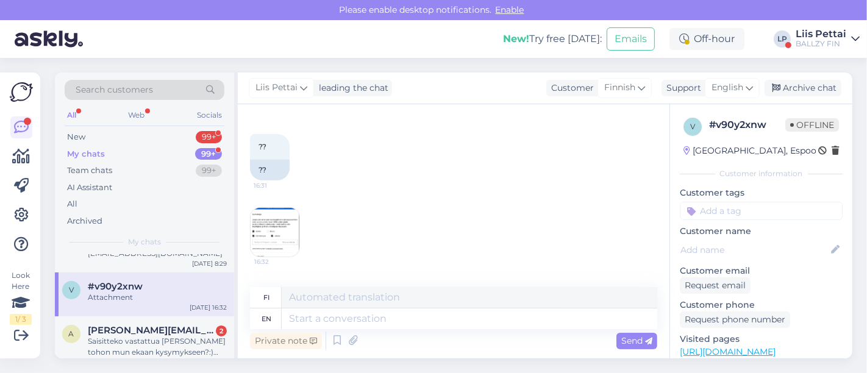
scroll to position [520, 0]
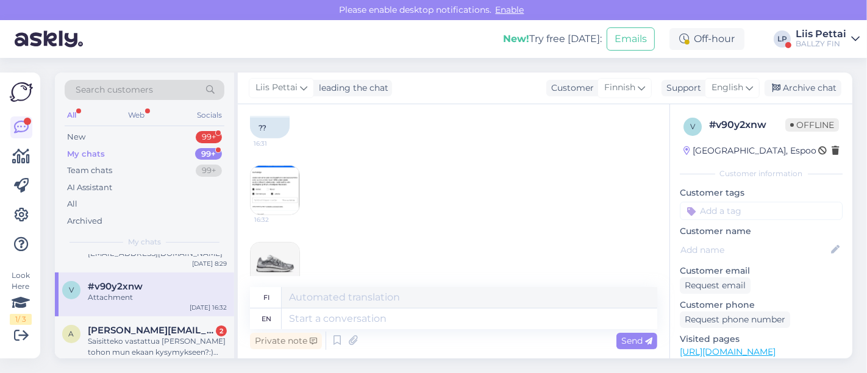
click at [274, 191] on img at bounding box center [274, 190] width 49 height 49
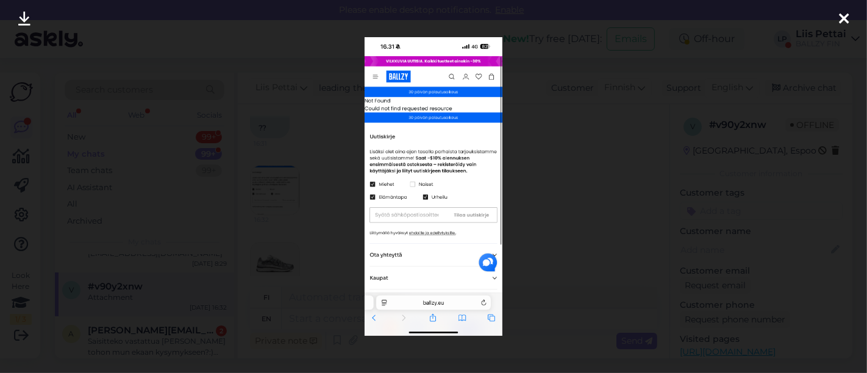
click at [321, 233] on div at bounding box center [433, 186] width 867 height 373
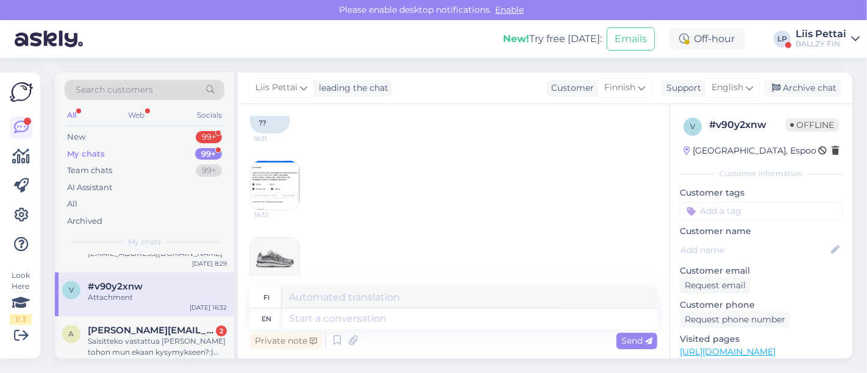
scroll to position [548, 0]
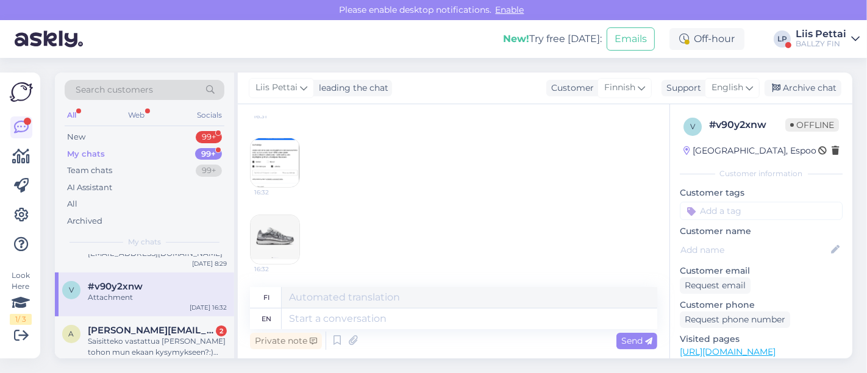
click at [277, 235] on img at bounding box center [274, 239] width 49 height 49
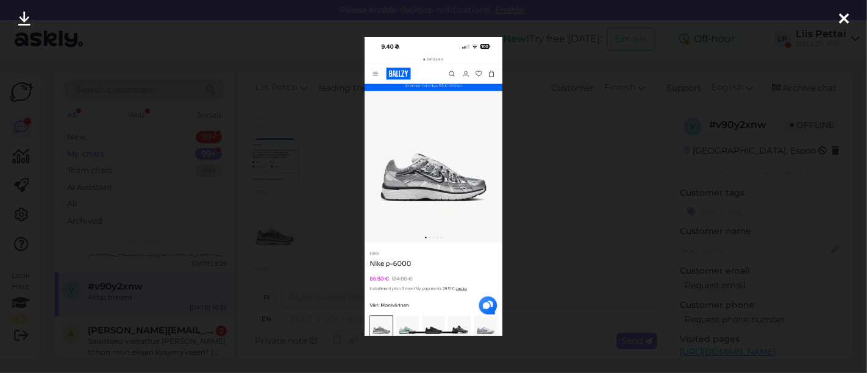
click at [314, 265] on div at bounding box center [433, 186] width 867 height 373
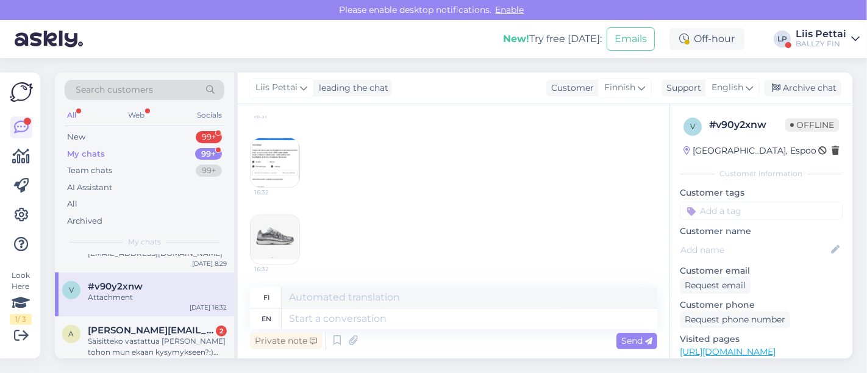
click at [278, 230] on img at bounding box center [274, 239] width 49 height 49
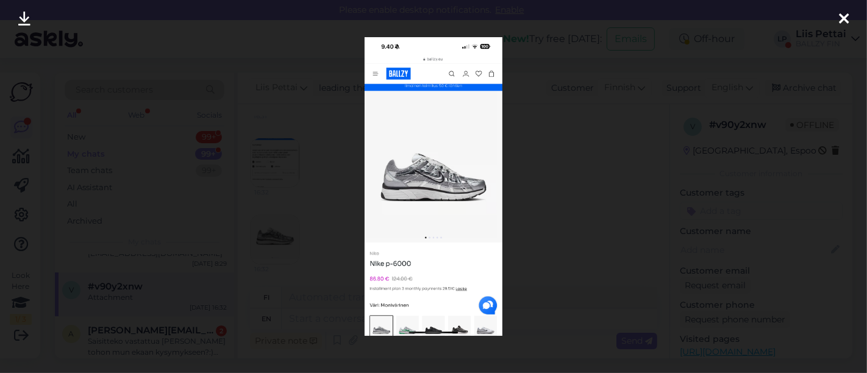
click at [335, 222] on div at bounding box center [433, 186] width 867 height 373
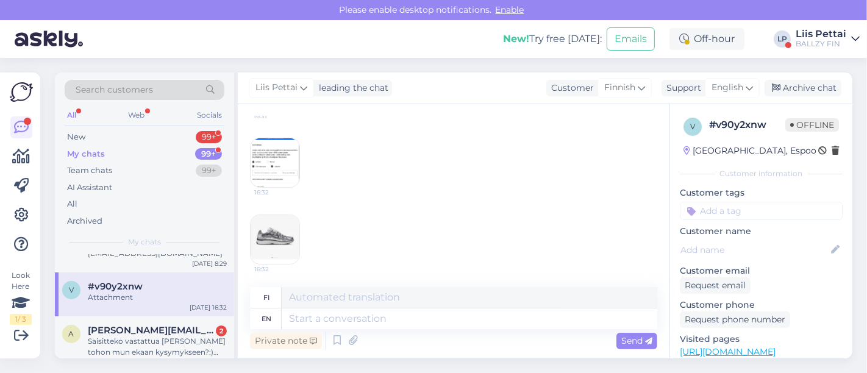
click at [265, 243] on img at bounding box center [274, 239] width 49 height 49
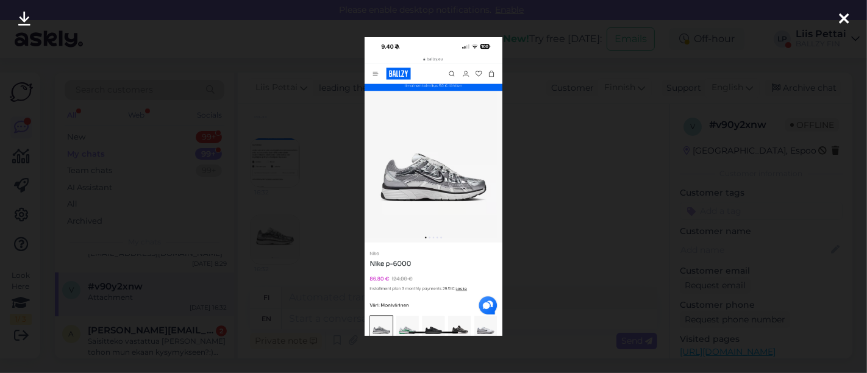
click at [290, 258] on div at bounding box center [433, 186] width 867 height 373
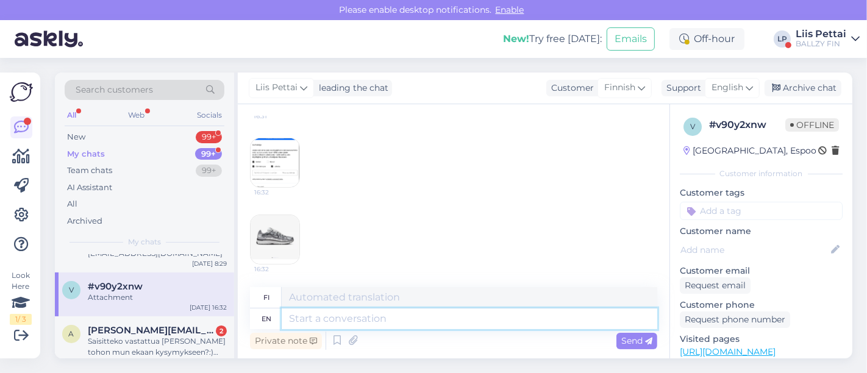
click at [350, 325] on textarea at bounding box center [469, 318] width 375 height 21
type textarea "we ar"
type textarea "me"
type textarea "we are tr"
type textarea "me olemme"
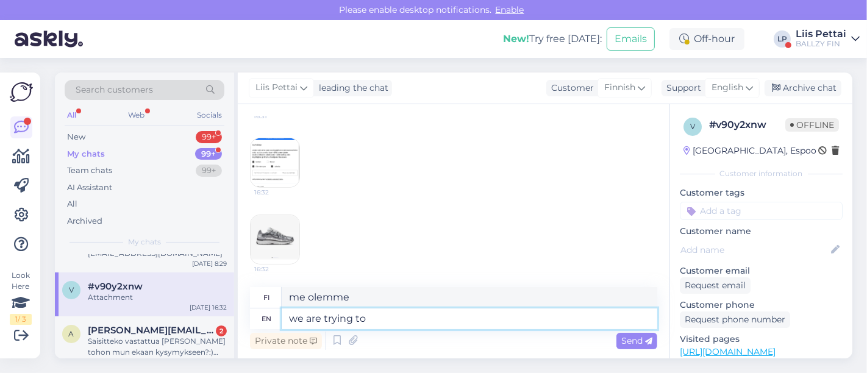
type textarea "we are trying to"
type textarea "me yritämme"
type textarea "we are trying to fix this and we will give you a discount cod"
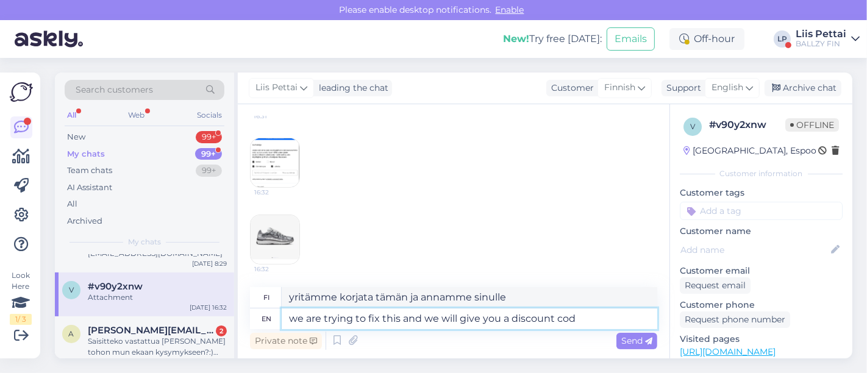
type textarea "Yritämme korjata tämän ja annamme sinulle alennuksen"
type textarea "we are trying to fix this and we will give you a discount code"
type textarea "yritämme korjata tämän ja me"
type textarea "we are trying to fix this and we will give you a discount code"
type textarea "yritämme korjata tämän ja"
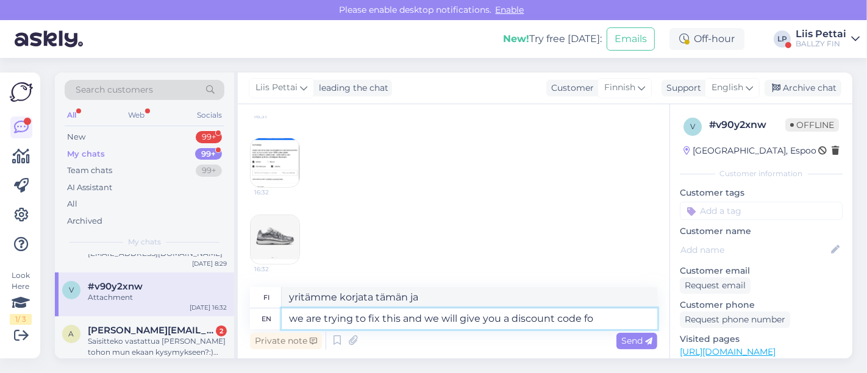
type textarea "we are trying to fix this and we will give you a discount code for"
type textarea "Yritämme korjata tämän ja annamme sinulle alennuskoodin"
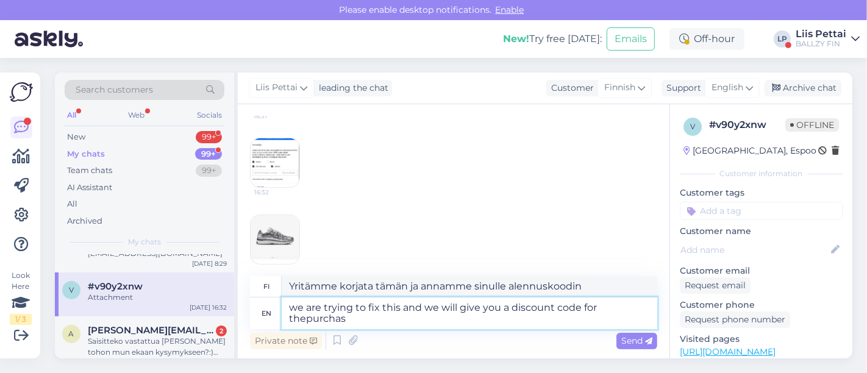
type textarea "we are trying to fix this and we will give you a discount code for thepurchase"
type textarea "Yritämme korjata tämän ja annamme sinulle alennuskoodin ostosta varten"
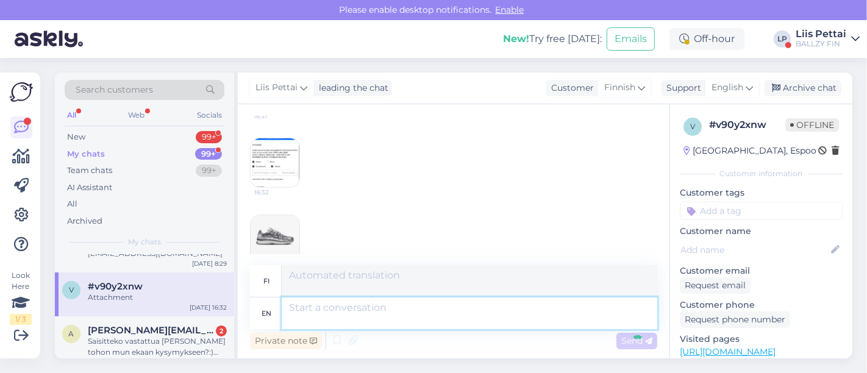
scroll to position [668, 0]
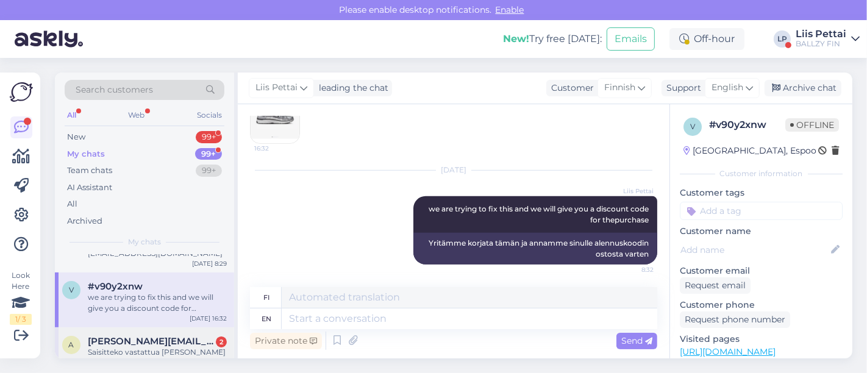
click at [157, 347] on div "Saisitteko vastattua asap tohon mun ekaan kysymykseen?:) pitäisi katsoa kengät …" at bounding box center [157, 358] width 139 height 22
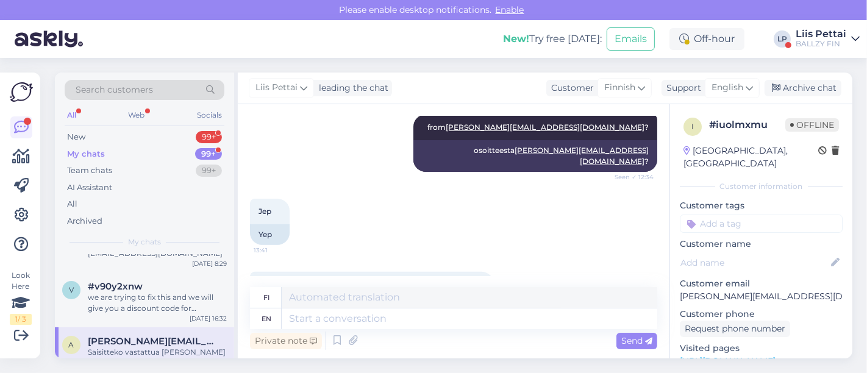
scroll to position [435, 0]
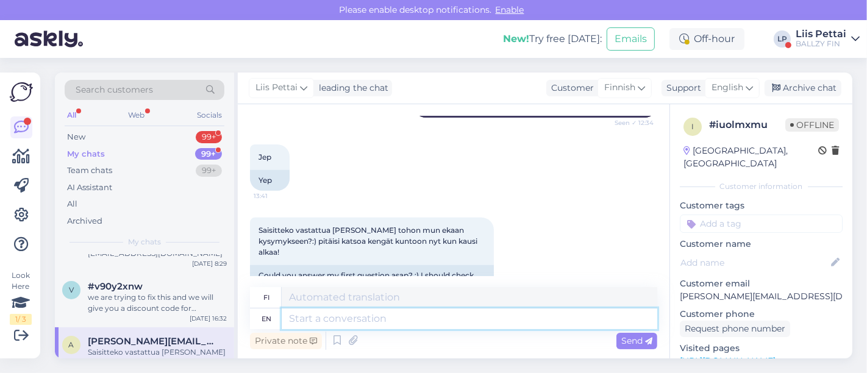
click at [491, 323] on textarea at bounding box center [469, 318] width 375 height 21
type textarea "we d"
type textarea "me"
type textarea "we did no"
type textarea "me teimme"
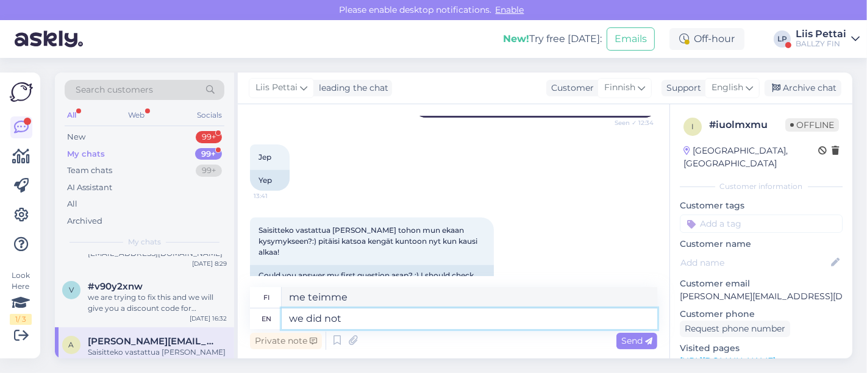
type textarea "we did not"
type textarea "me emme"
type textarea "we did not found an"
type textarea "emme löytäneet"
type textarea "we did not found any em"
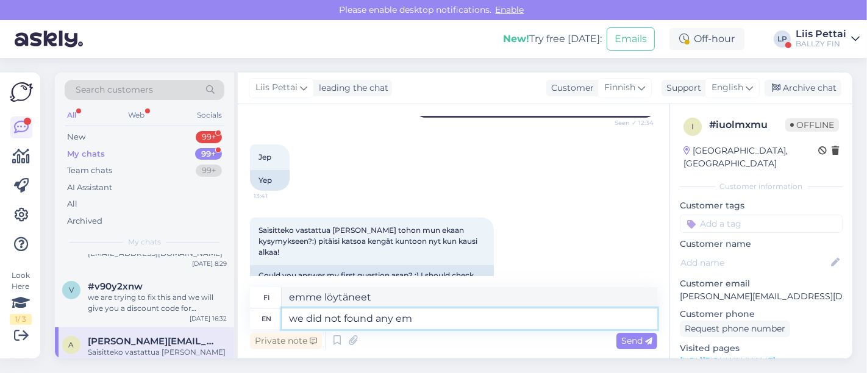
type textarea "emme löytäneet mitään"
type textarea "we did not found any email fro"
type textarea "emme löytäneet sähköpostia"
type textarea "we did not found any email from this"
type textarea "emme löytäneet sähköpostia lähettäjältä"
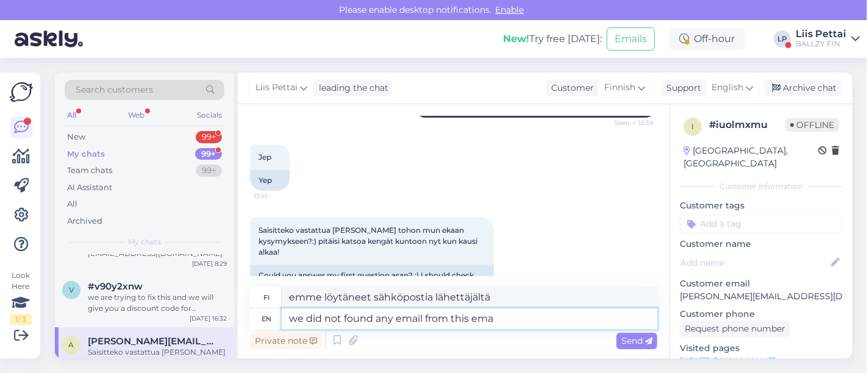
type textarea "we did not found any email from this emai"
type textarea "emme löytäneet tältä sähköpostia"
type textarea "we did not found any email from this email :S"
type textarea "emme löytäneet sähköpostia tältä sähköpostilta"
type textarea "we did not found any email from this email :S c"
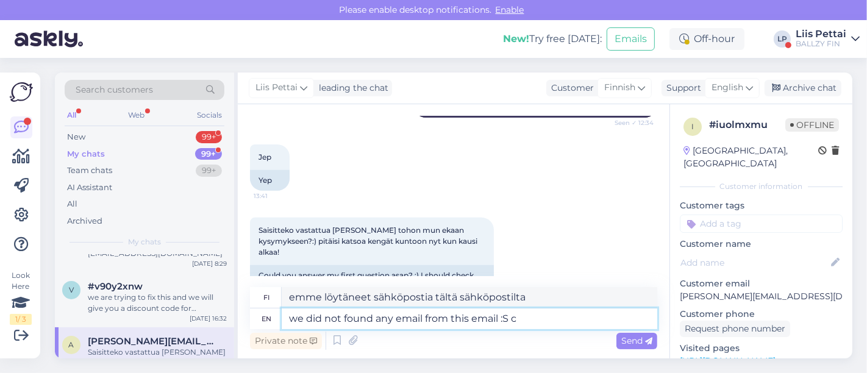
type textarea "Emme löytäneet tältä sähköpostilta yhtään viestiä :S"
type textarea "we did not found any email from this email :S can y"
type textarea "Emme löytäneet tältä sähköpostilta yhtään sähköpostia :S voi"
type textarea "we did not found any email from this email :S can you ple"
type textarea "Emme löytäneet sähköpostia tältä sähköpostilta :S voisitko"
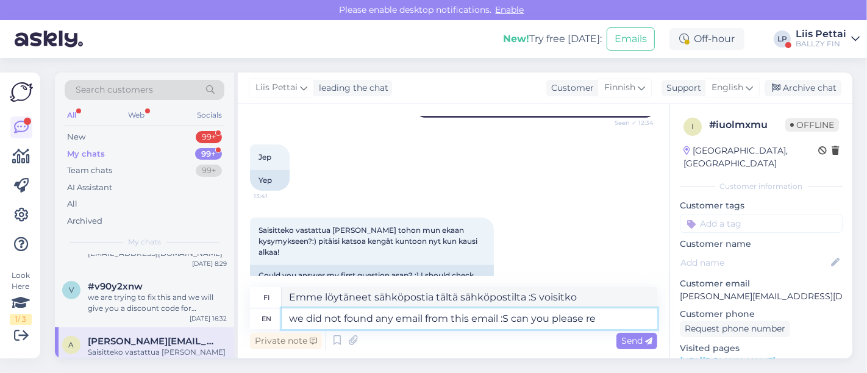
type textarea "we did not found any email from this email :S can you please res"
type textarea "Emme löytäneet mitään sähköpostia tältä sähköpostilta :S voisitteko ystävällise…"
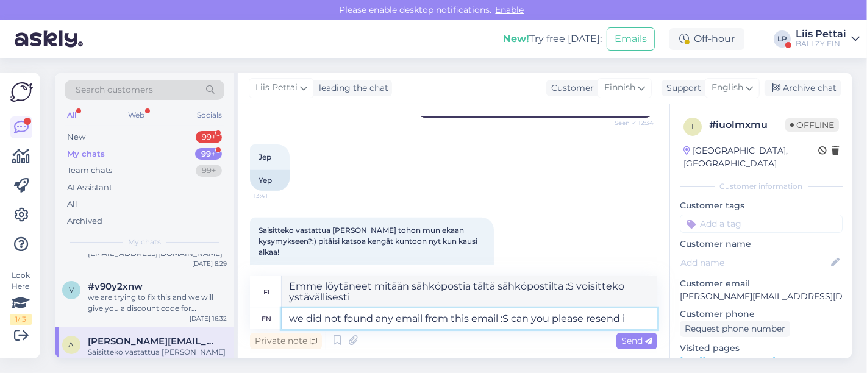
type textarea "we did not found any email from this email :S can you please resend it"
type textarea "Emme löytäneet sähköpostia tästä sähköpostista :S voisitteko lähettää sen uudel…"
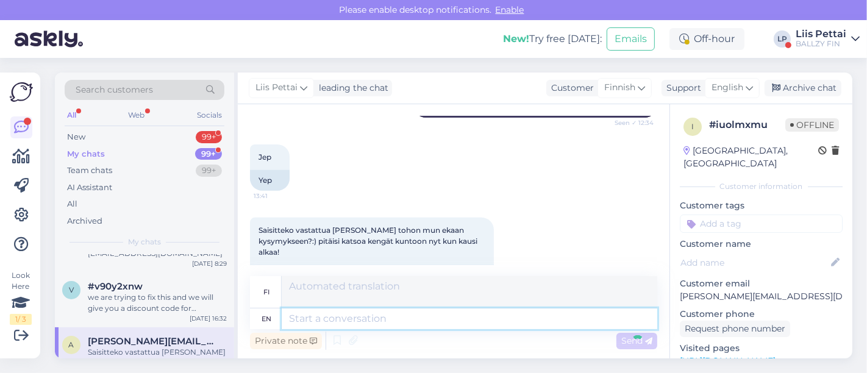
scroll to position [556, 0]
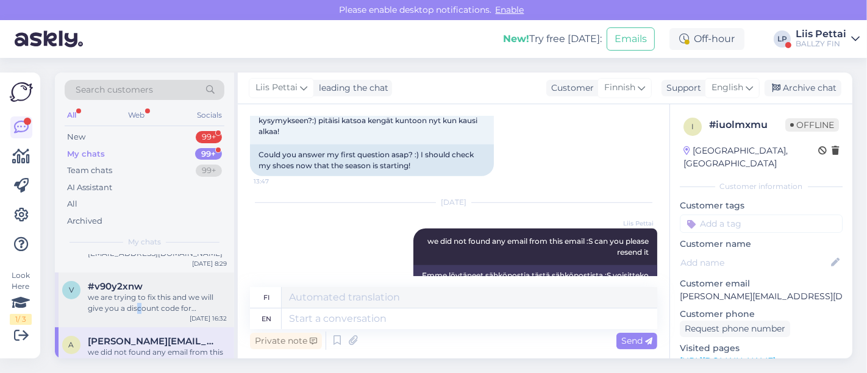
click at [138, 305] on div "we are trying to fix this and we will give you a discount code for thepurchase" at bounding box center [157, 303] width 139 height 22
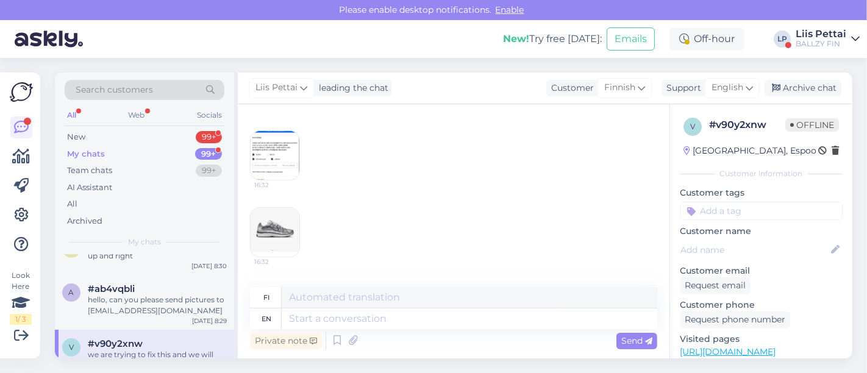
scroll to position [0, 0]
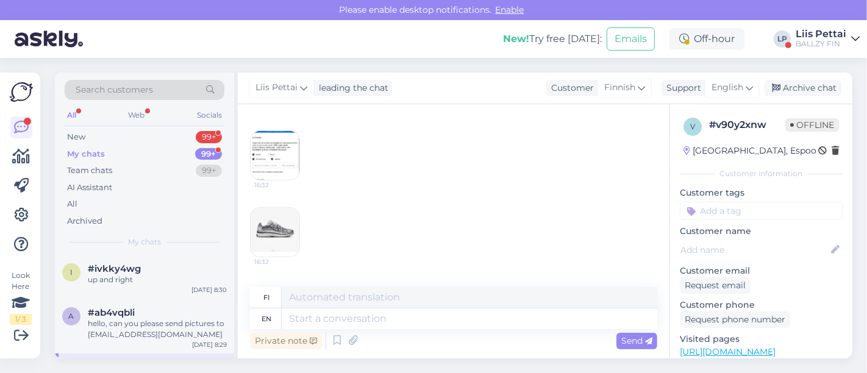
click at [842, 46] on div "BALLZY FIN" at bounding box center [820, 44] width 51 height 10
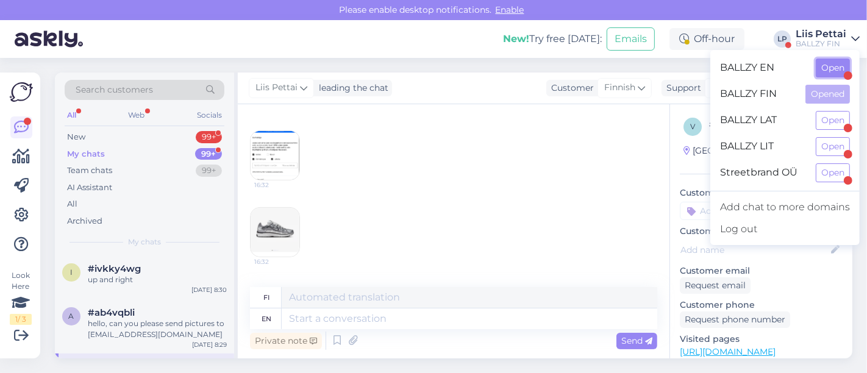
click at [829, 76] on button "Open" at bounding box center [832, 67] width 34 height 19
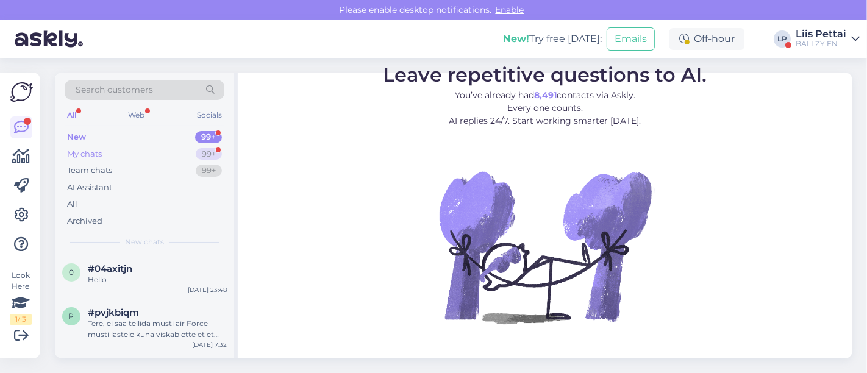
click at [118, 159] on div "My chats 99+" at bounding box center [145, 154] width 160 height 17
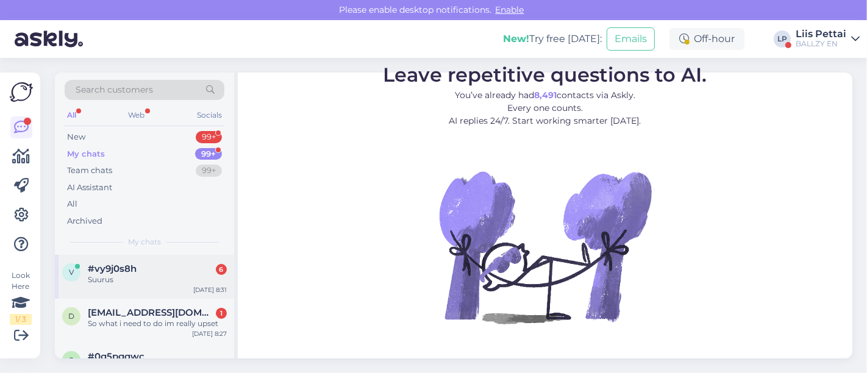
click at [139, 278] on div "Suurus" at bounding box center [157, 279] width 139 height 11
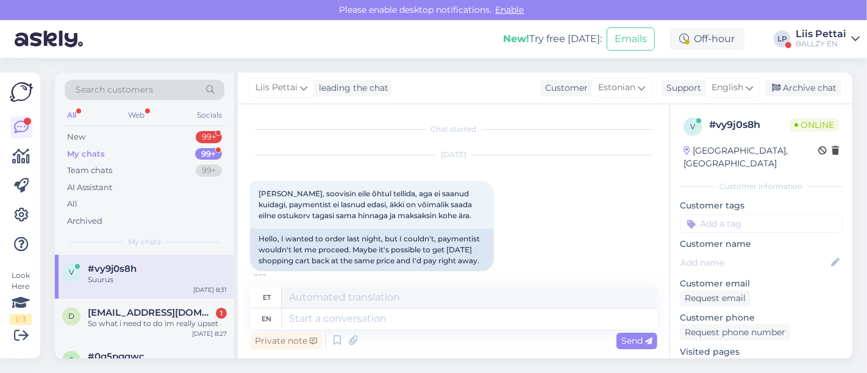
scroll to position [596, 0]
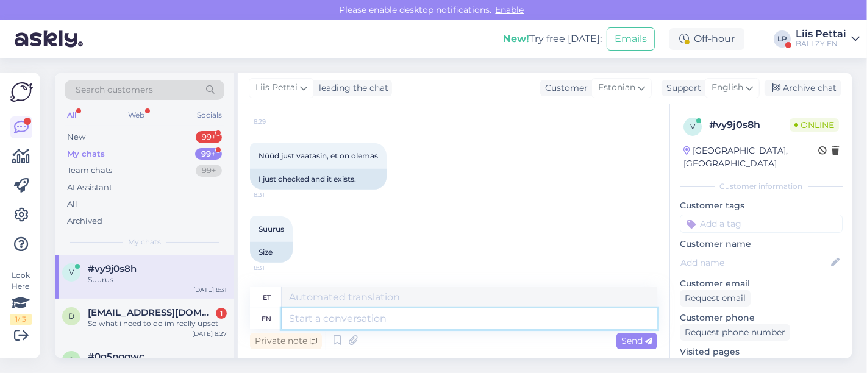
click at [432, 324] on textarea at bounding box center [469, 318] width 375 height 21
drag, startPoint x: 569, startPoint y: 336, endPoint x: 569, endPoint y: 318, distance: 17.7
click at [569, 335] on div "Private note Send" at bounding box center [453, 340] width 407 height 23
click at [569, 318] on textarea at bounding box center [469, 318] width 375 height 21
type textarea "proovige u"
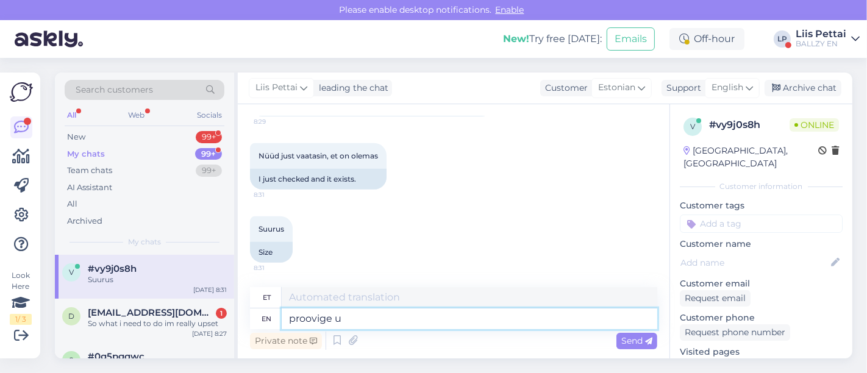
type textarea "proovi"
type textarea "proovige uus"
type textarea "proovi uus"
type textarea "proovige uus tellimus teh"
type textarea "proovi uus tellimus"
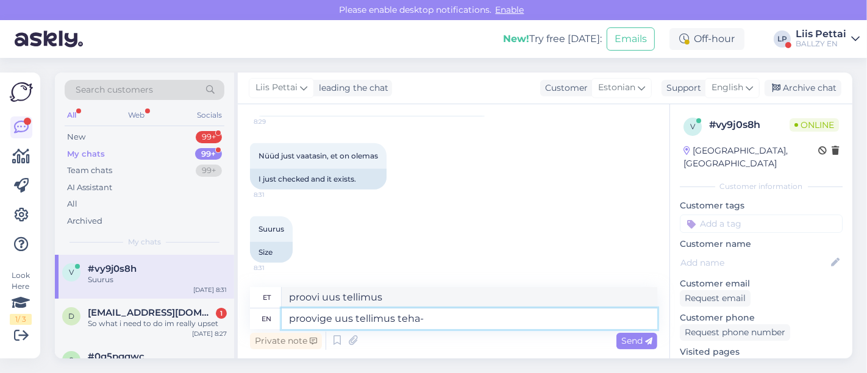
type textarea "proovige uus tellimus teha-"
type textarea "proovi uus tellimus teha-"
type textarea "proovige uus tellimus teha- selleks peab"
type textarea "proovige uus tellimus teha- selleks"
type textarea "proovige uus tellimus teha- selleks peab o"
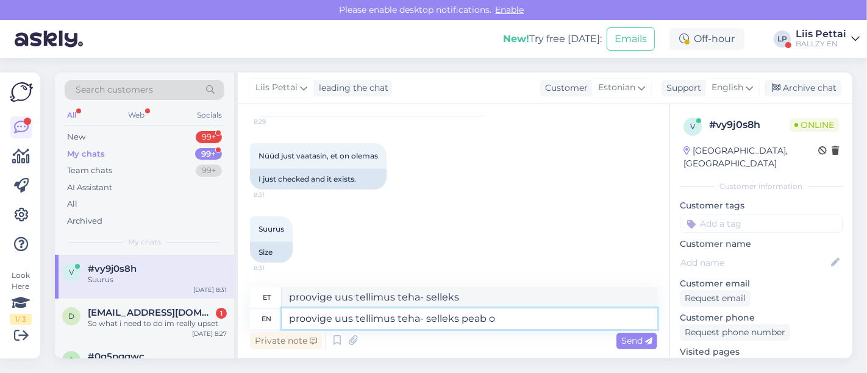
type textarea "proovige uus tellimus teha- selleks peab"
type textarea "proovige uus tellimus teha- selleks peab olema kon"
type textarea "proovige uus tellimus teha- selleks peab olema"
type textarea "proovige uus tellimus teha- selleks peab olema konto"
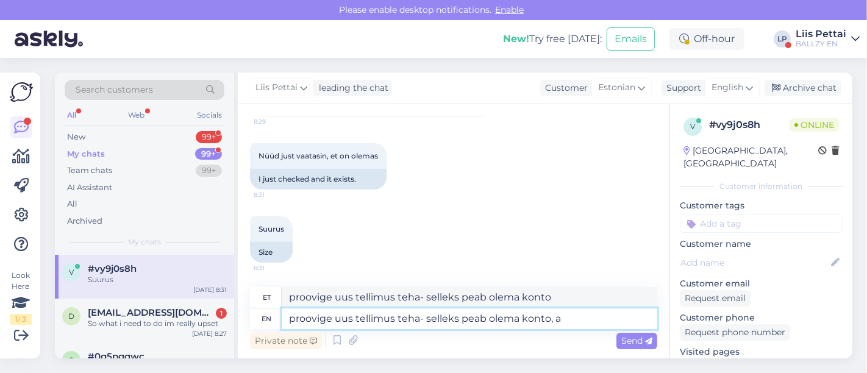
type textarea "proovige uus tellimus teha- selleks peab olema konto, an"
type textarea "proovige uus tellimus teha- selleks peab olema konto,"
type textarea "proovige uus tellimus teha- selleks peab olema konto, annan teil"
type textarea "proovige uus tellimus teha- selleks peab olema konto, annan"
type textarea "proovige uus tellimus teha- selleks peab olema konto, annan teile s"
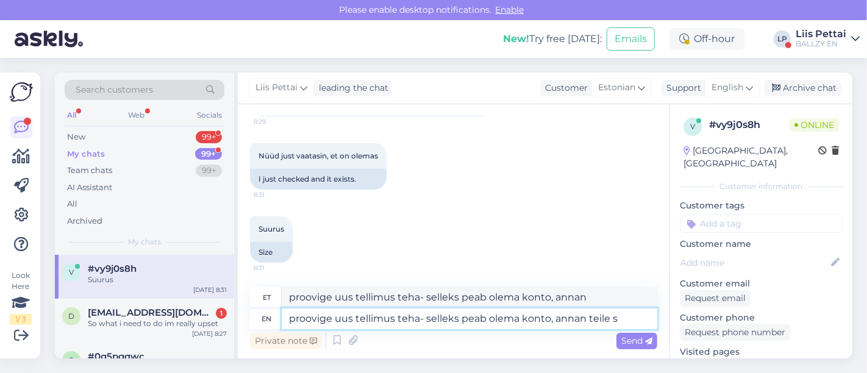
type textarea "proovige uus tellimus teha- selleks peab olema konto, annan teile"
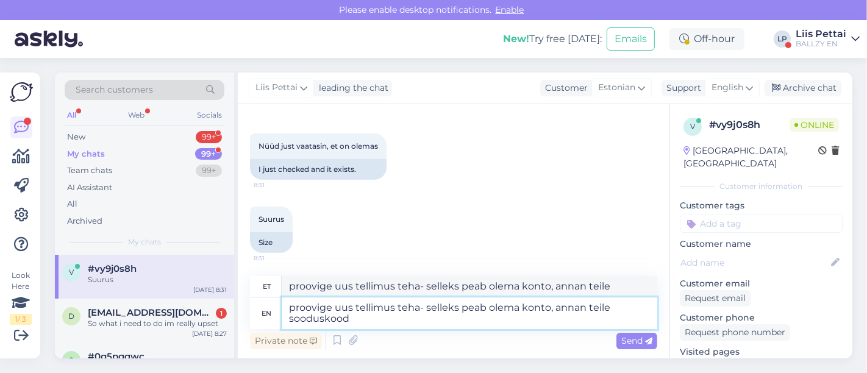
type textarea "proovige uus tellimus teha- selleks peab olema konto, annan teile sooduskoodi"
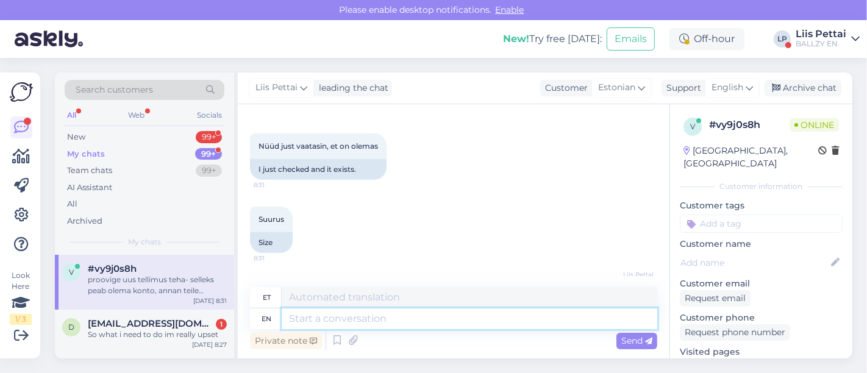
scroll to position [691, 0]
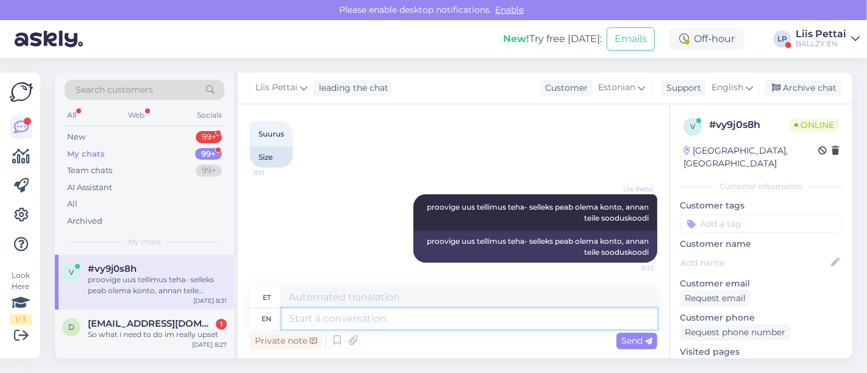
paste textarea "30OFF-YWYZ6"
type textarea "30OFF-YWYZ6"
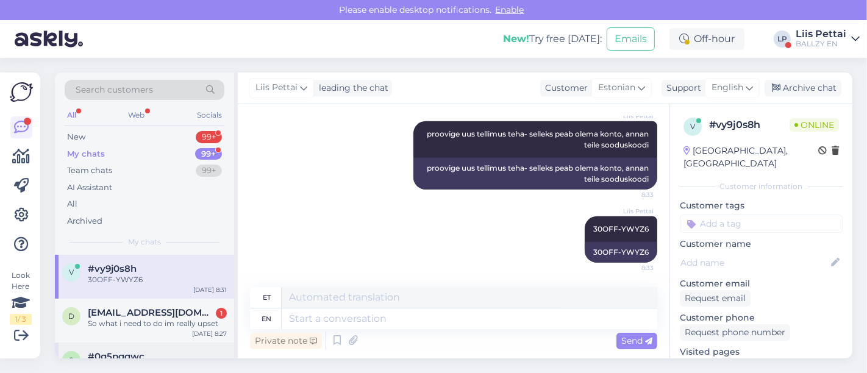
click at [146, 352] on div "#0g5pgqwc" at bounding box center [157, 356] width 139 height 11
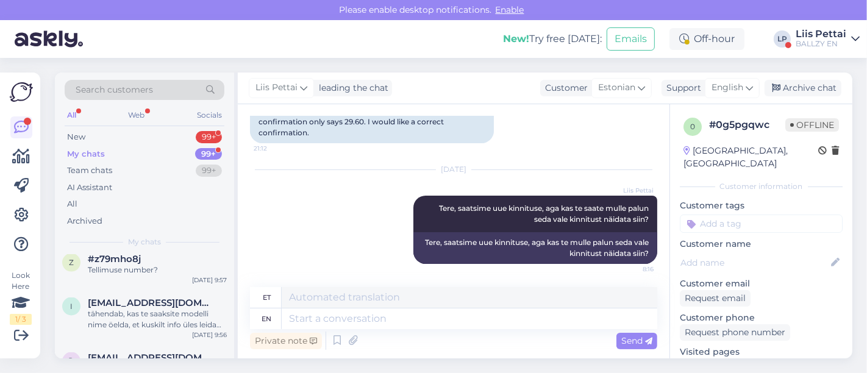
scroll to position [1868, 0]
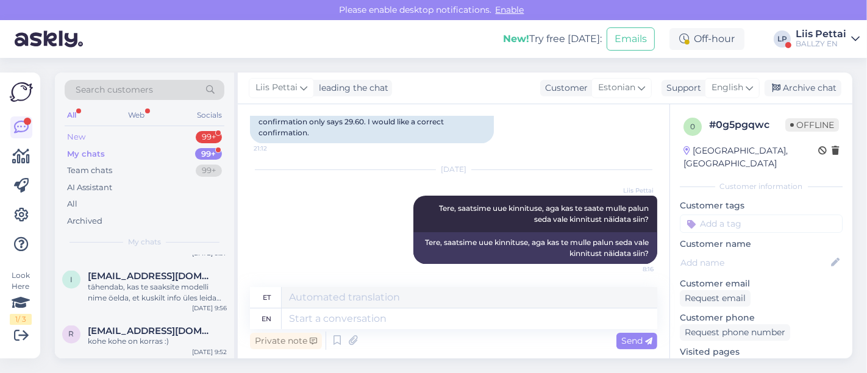
click at [120, 136] on div "New 99+" at bounding box center [145, 137] width 160 height 17
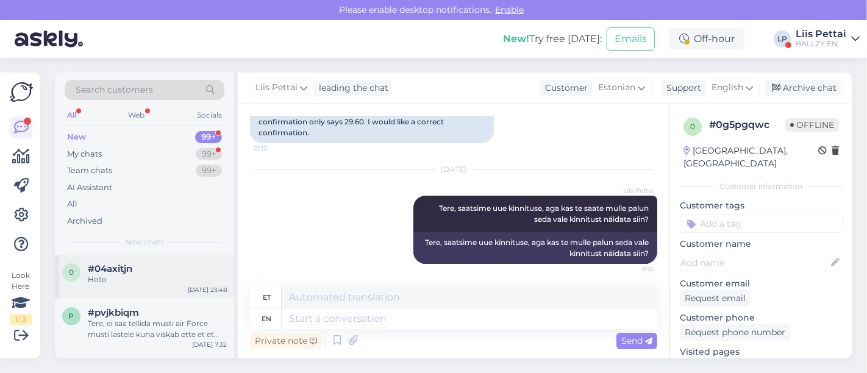
click at [120, 271] on span "#04axitjn" at bounding box center [110, 268] width 44 height 11
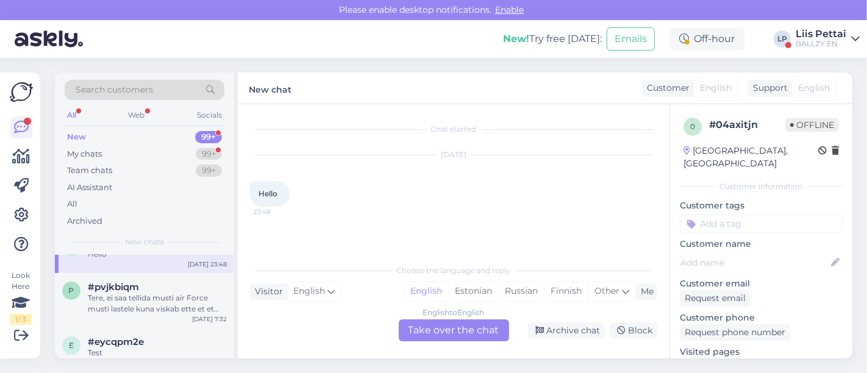
scroll to position [27, 0]
click at [826, 34] on div "Liis Pettai" at bounding box center [820, 34] width 51 height 10
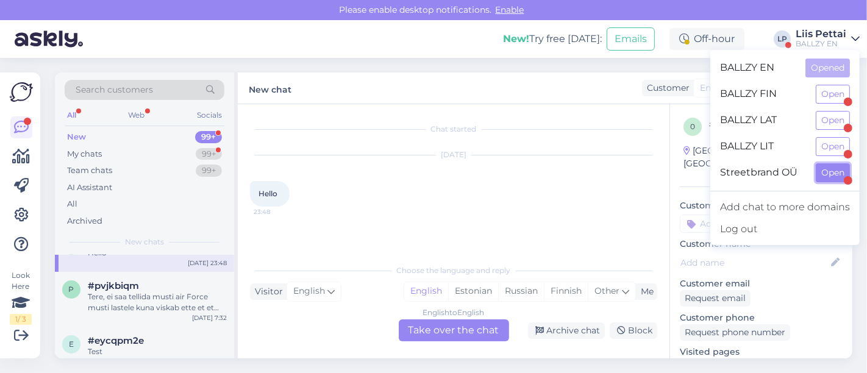
click at [837, 169] on button "Open" at bounding box center [832, 172] width 34 height 19
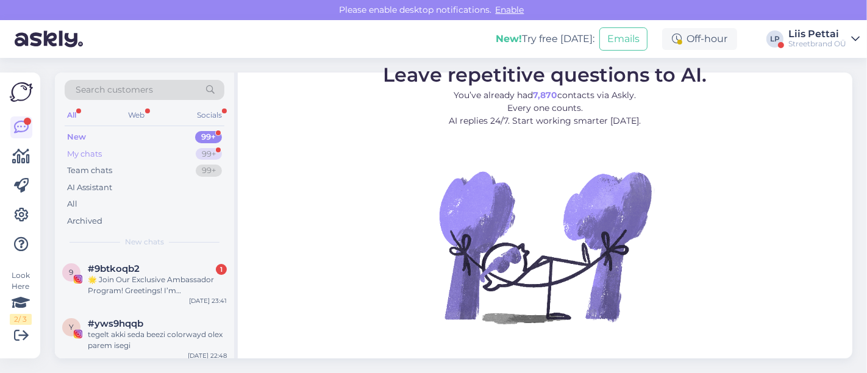
click at [113, 155] on div "My chats 99+" at bounding box center [145, 154] width 160 height 17
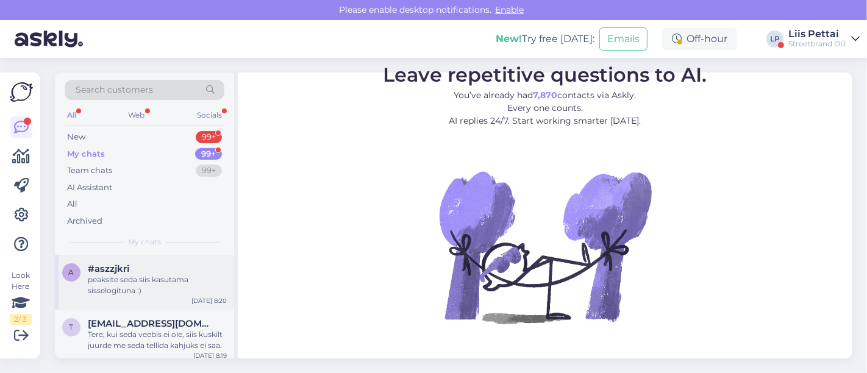
click at [133, 285] on div "peaksite seda siis kasutama sisselogituna :)" at bounding box center [157, 285] width 139 height 22
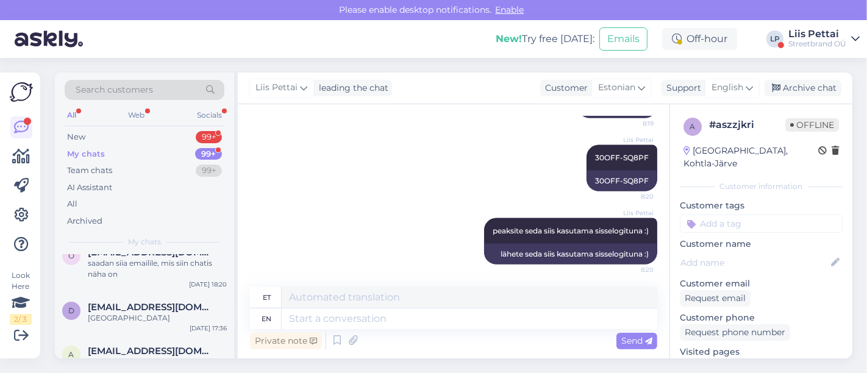
scroll to position [244, 0]
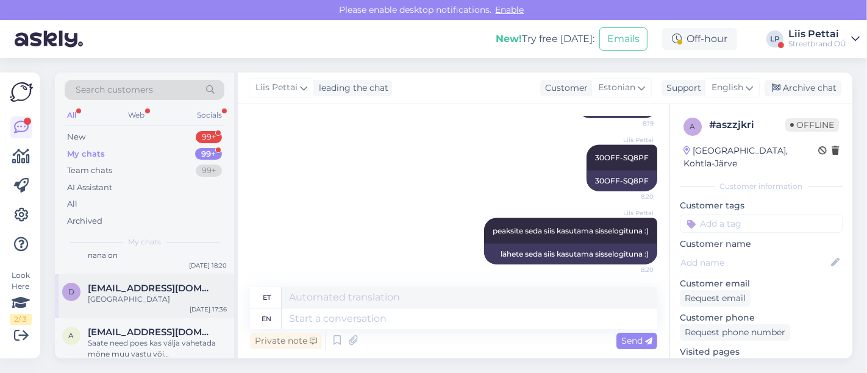
click at [100, 301] on div "[GEOGRAPHIC_DATA]" at bounding box center [157, 299] width 139 height 11
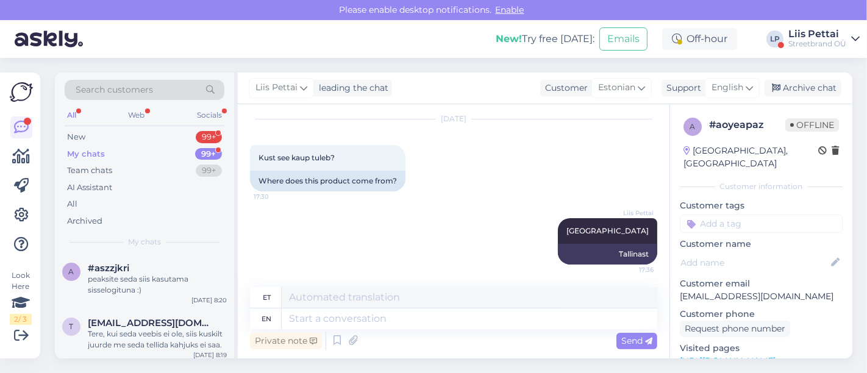
scroll to position [0, 0]
click at [141, 137] on div "New 99+" at bounding box center [145, 137] width 160 height 17
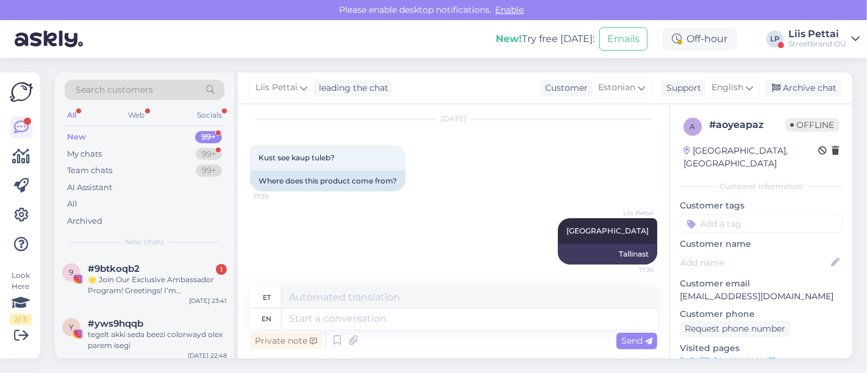
click at [828, 30] on div "Liis Pettai" at bounding box center [817, 34] width 58 height 10
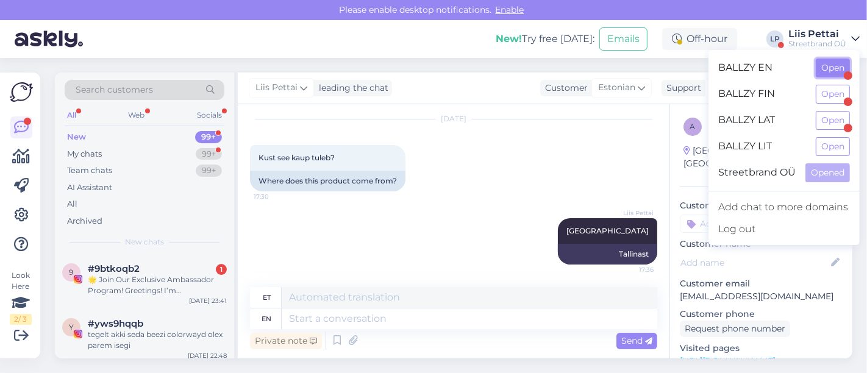
click at [827, 68] on button "Open" at bounding box center [832, 67] width 34 height 19
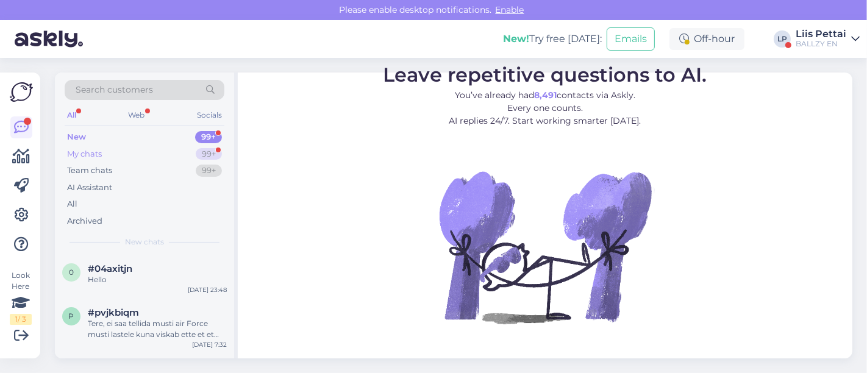
click at [107, 147] on div "My chats 99+" at bounding box center [145, 154] width 160 height 17
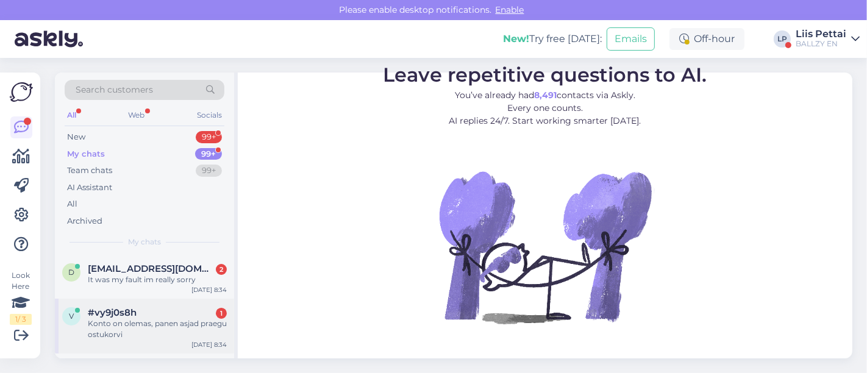
click at [94, 331] on div "Konto on olemas, panen asjad praegu ostukorvi" at bounding box center [157, 329] width 139 height 22
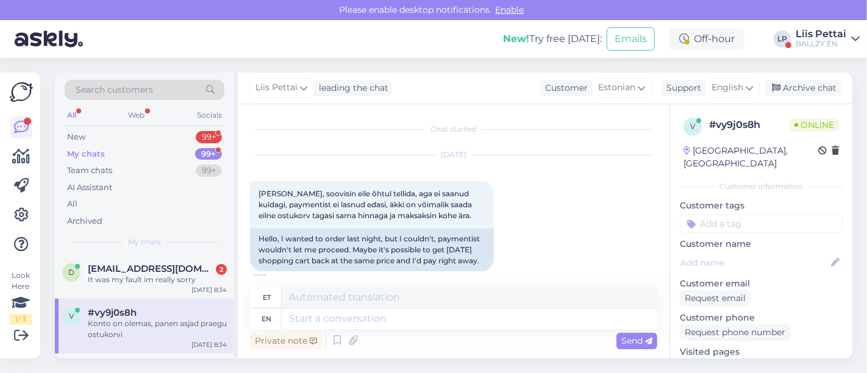
scroll to position [837, 0]
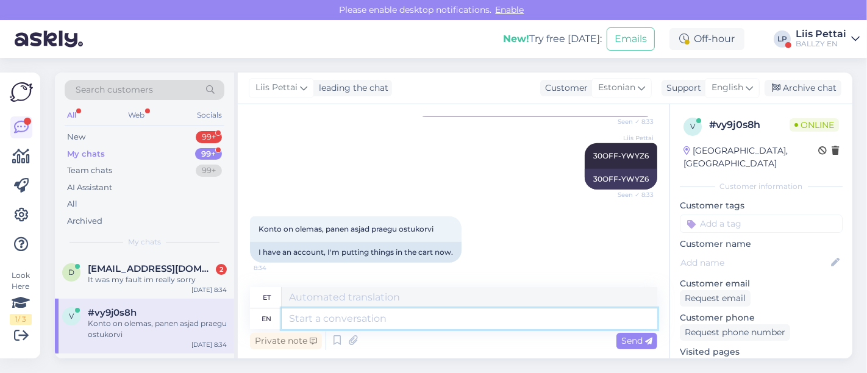
click at [424, 323] on textarea at bounding box center [469, 318] width 375 height 21
type textarea "pange s"
type textarea "pange"
type textarea "pange see koo"
type textarea "pange see"
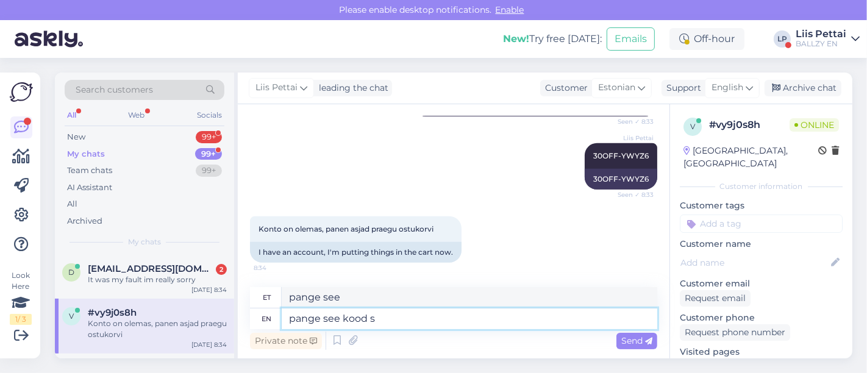
type textarea "pange see kood si"
type textarea "pange see kood"
type textarea "pange see kood siis soo"
type textarea "pange see kood siis"
type textarea "pange see kood siis soodukood/kinkekaardi la"
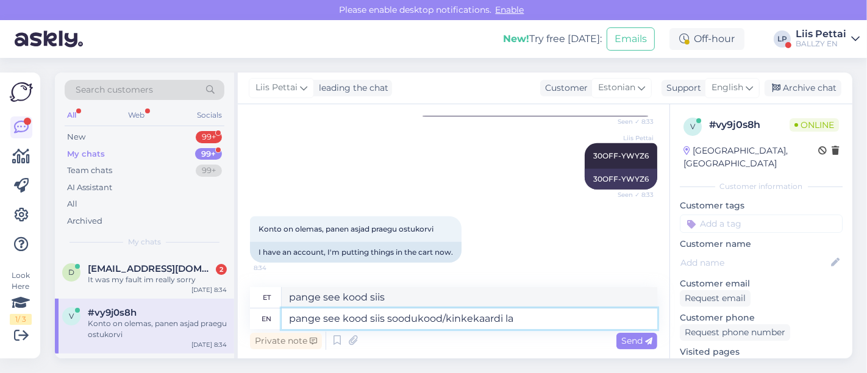
type textarea "pangu see kood siis soodukood/kinkekaart"
type textarea "pange see kood siis soodukood/kinkekaardi lahtrisse ja"
type textarea "pangu see kood siis soodukood/kinkekaardi lahtrisse"
type textarea "pange see kood siis soodukood/kinkekaardi lahtrisse ja vaa"
type textarea "pangu see kood siis soodukood/kinkekaardi lahtrisse ja"
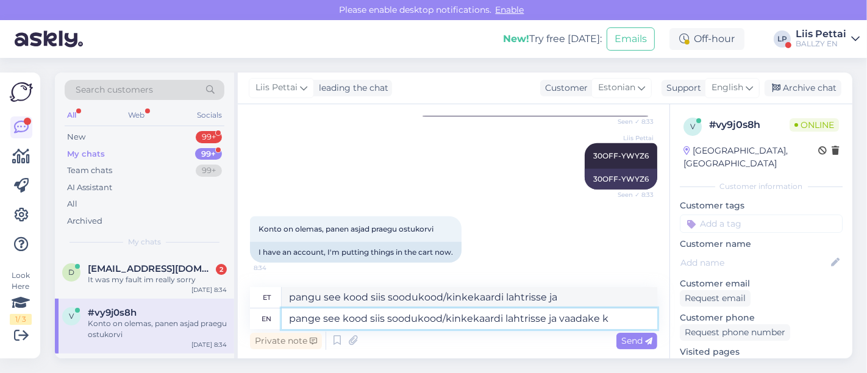
type textarea "pange see kood siis soodukood/kinkekaardi lahtrisse ja vaadake ka"
type textarea "pangu see kood siis soodukood/kinkekaardi lahtrisse ja vaadake"
type textarea "pange see kood siis soodukood/kinkekaardi lahtrisse ja vaadake kas s"
type textarea "pangu see kood siis soodukood/kinkekaardi lahtrisse ja vaadake kas"
type textarea "pange see kood siis soodukood/kinkekaardi lahtrisse ja vaadake kas saate l"
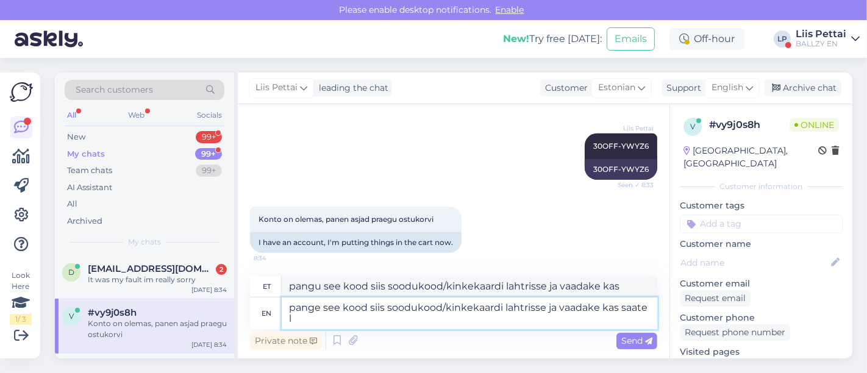
type textarea "pangu see kood siis soodukood/kinkekaardi lahtrisse ja vaadake kas saate"
type textarea "pange see kood siis soodukood/kinkekaardi lahtrisse ja vaadake kas saate lõpuni"
type textarea "pangu see kood siis soodukood/kinkekaardi lahtrisse ja vaadake kas saate lõpuni"
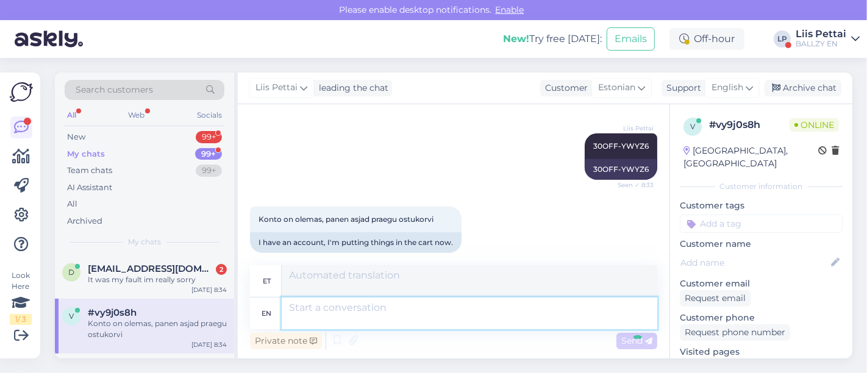
scroll to position [932, 0]
